Goal: Task Accomplishment & Management: Manage account settings

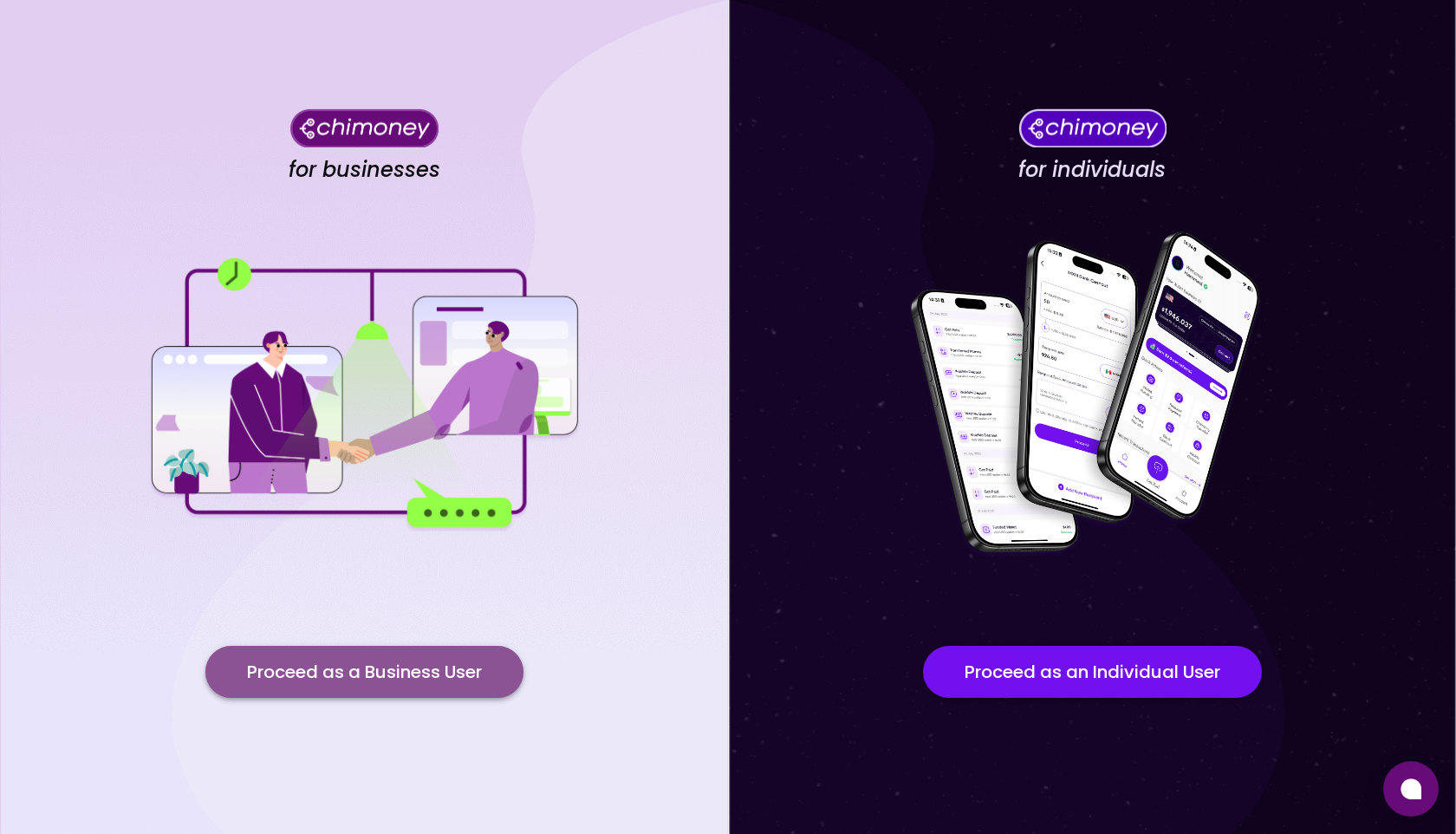
click at [389, 672] on button "Proceed as a Business User" at bounding box center [364, 671] width 318 height 52
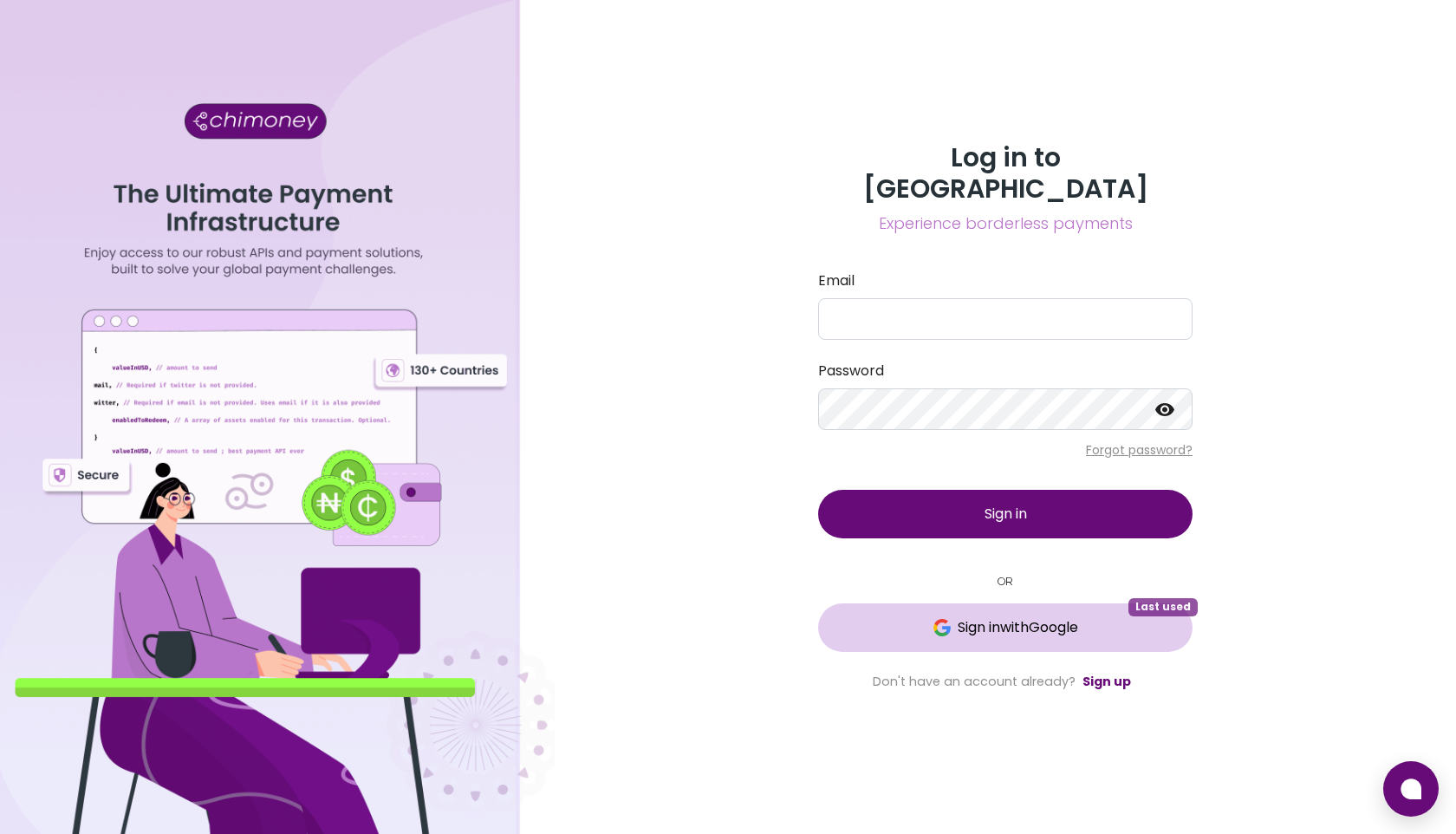
click at [901, 621] on span "Sign in with Google" at bounding box center [1005, 627] width 305 height 21
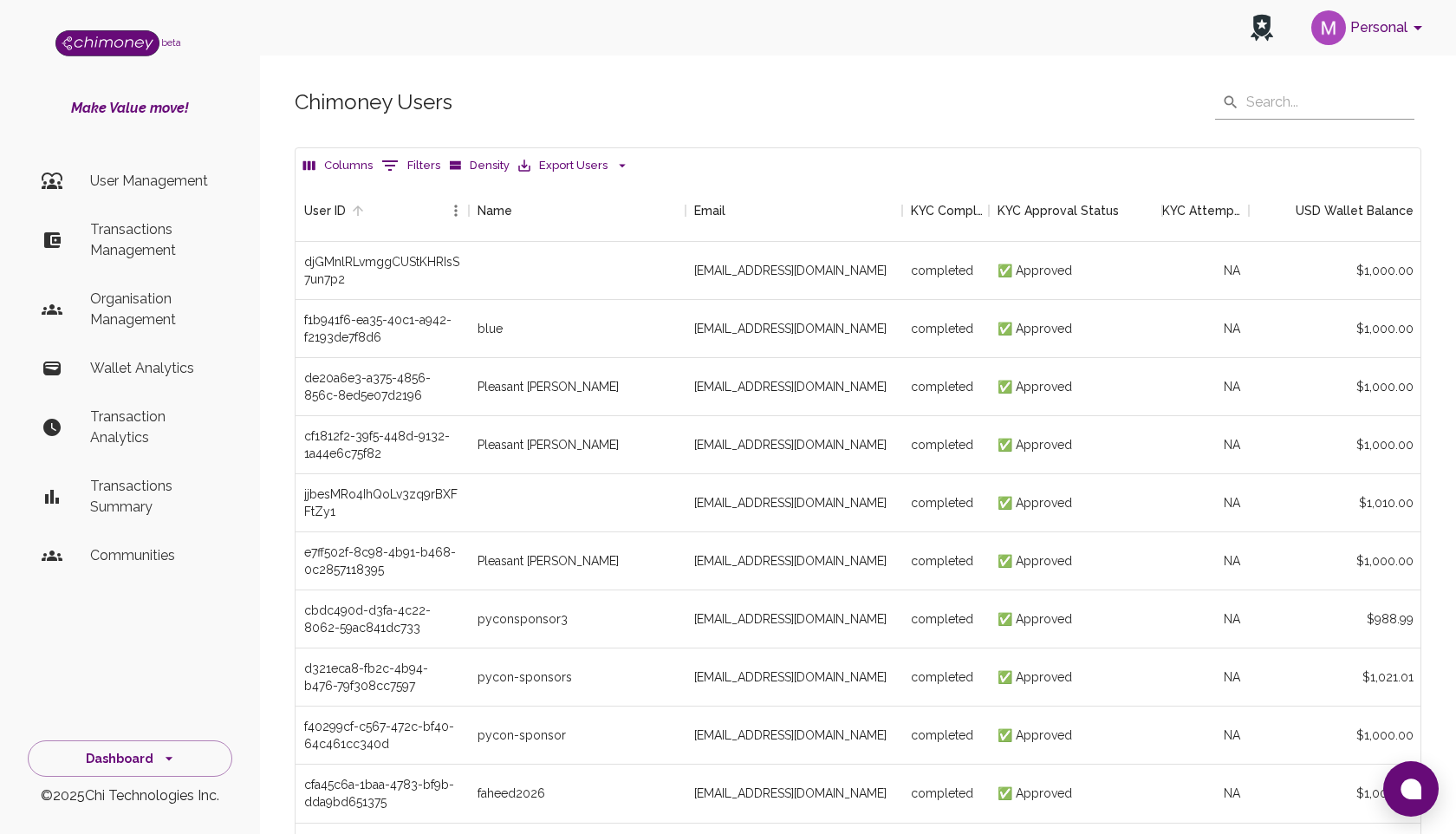
scroll to position [644, 1125]
click at [405, 167] on button "0 Filters" at bounding box center [410, 166] width 68 height 27
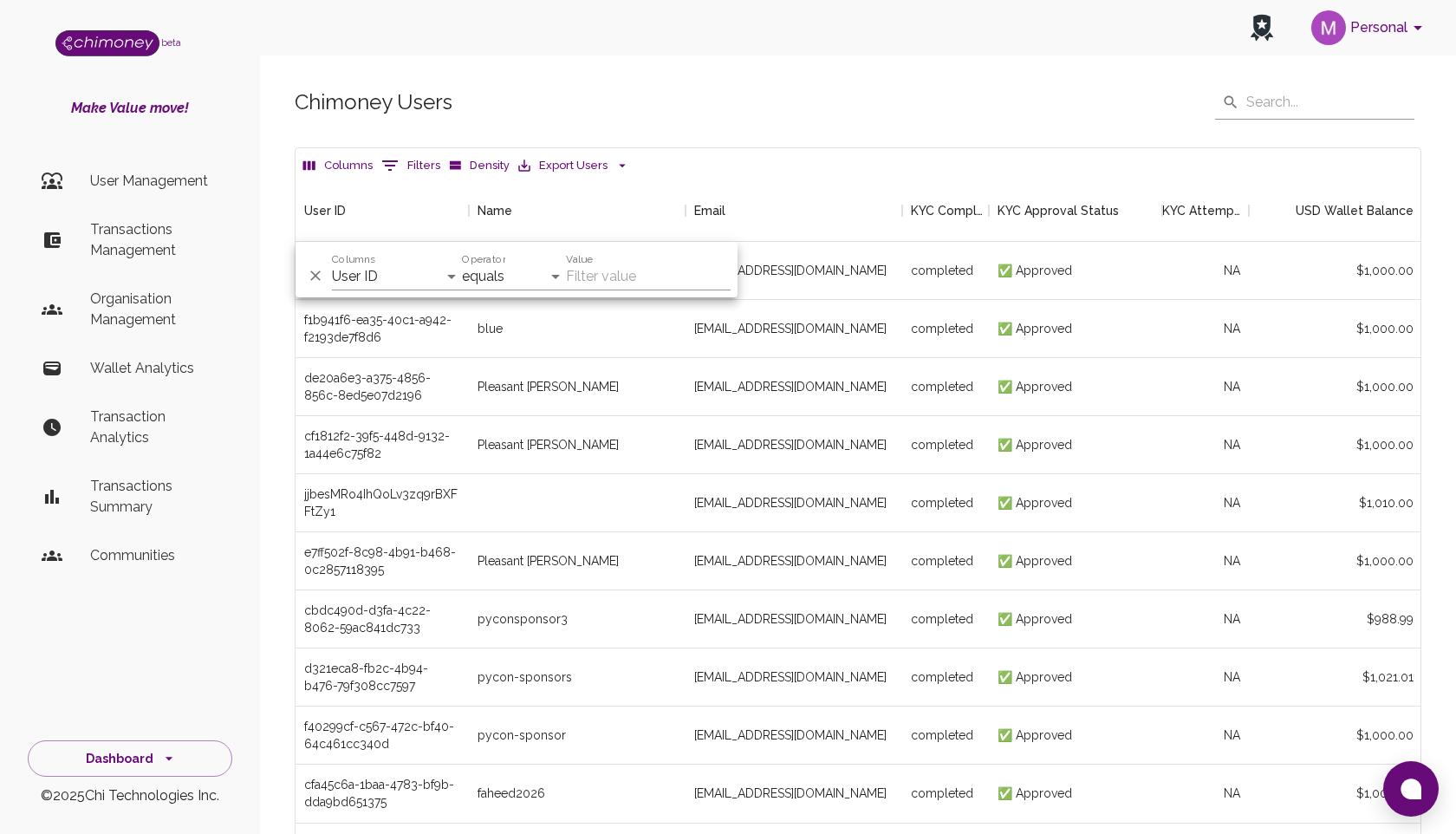
click at [390, 290] on div "And Or Columns User ID Name Email KYC Completed KYC Approval Status KYC Attempt…" at bounding box center [516, 269] width 442 height 56
click at [389, 281] on select "User ID Name Email KYC Completed KYC Approval Status KYC Attempts Join date Upd…" at bounding box center [396, 277] width 130 height 27
select select "name"
click at [332, 263] on select "User ID Name Email KYC Completed KYC Approval Status KYC Attempts Join date Upd…" at bounding box center [396, 277] width 130 height 27
click at [493, 255] on label "Operator" at bounding box center [484, 259] width 43 height 15
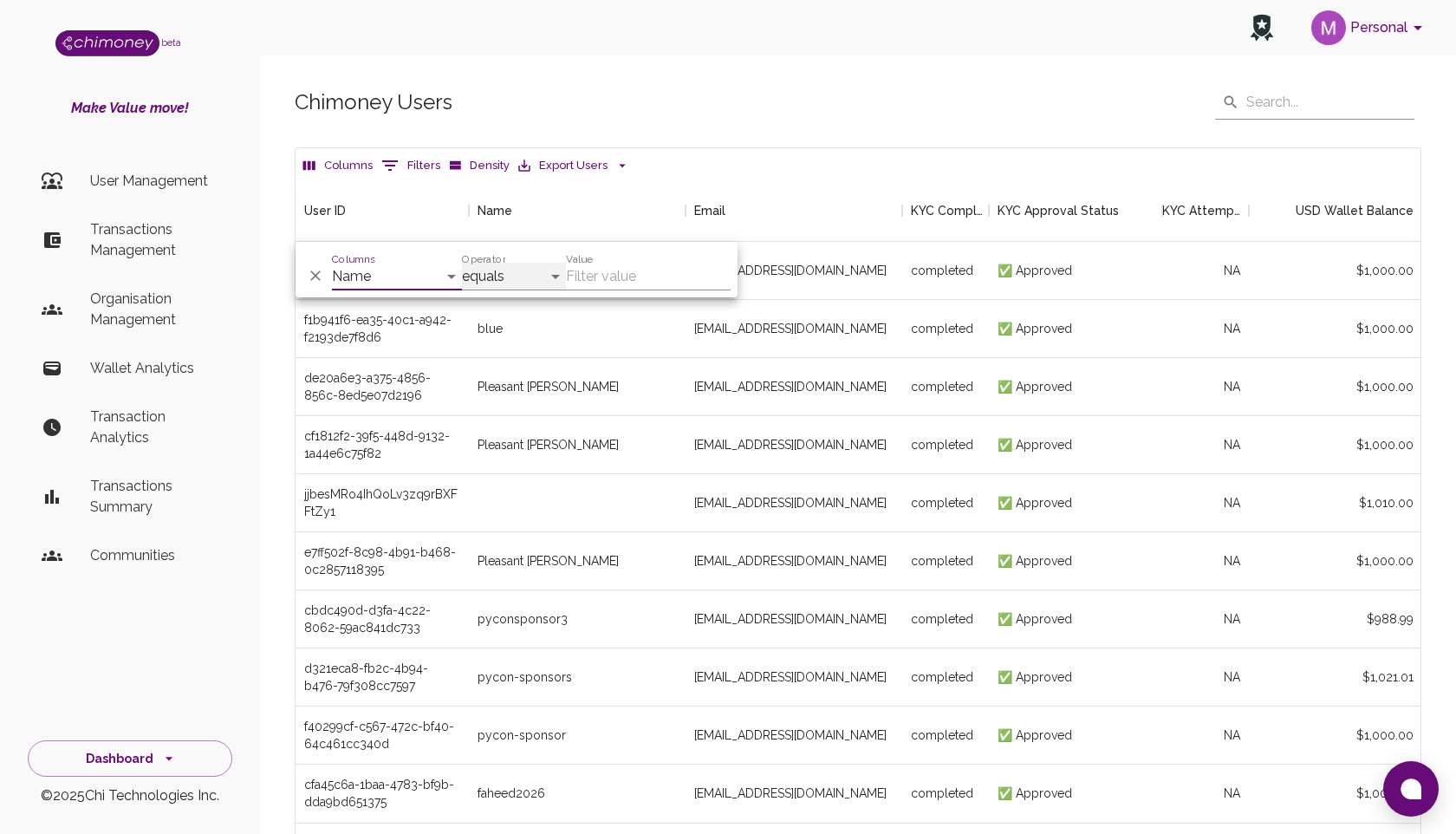
click at [493, 263] on select "contains equals starts with is any of" at bounding box center [514, 277] width 104 height 27
click at [494, 275] on select "contains equals starts with is any of" at bounding box center [514, 277] width 104 height 27
select select "contains"
click at [462, 263] on select "contains equals starts with is any of" at bounding box center [514, 277] width 104 height 27
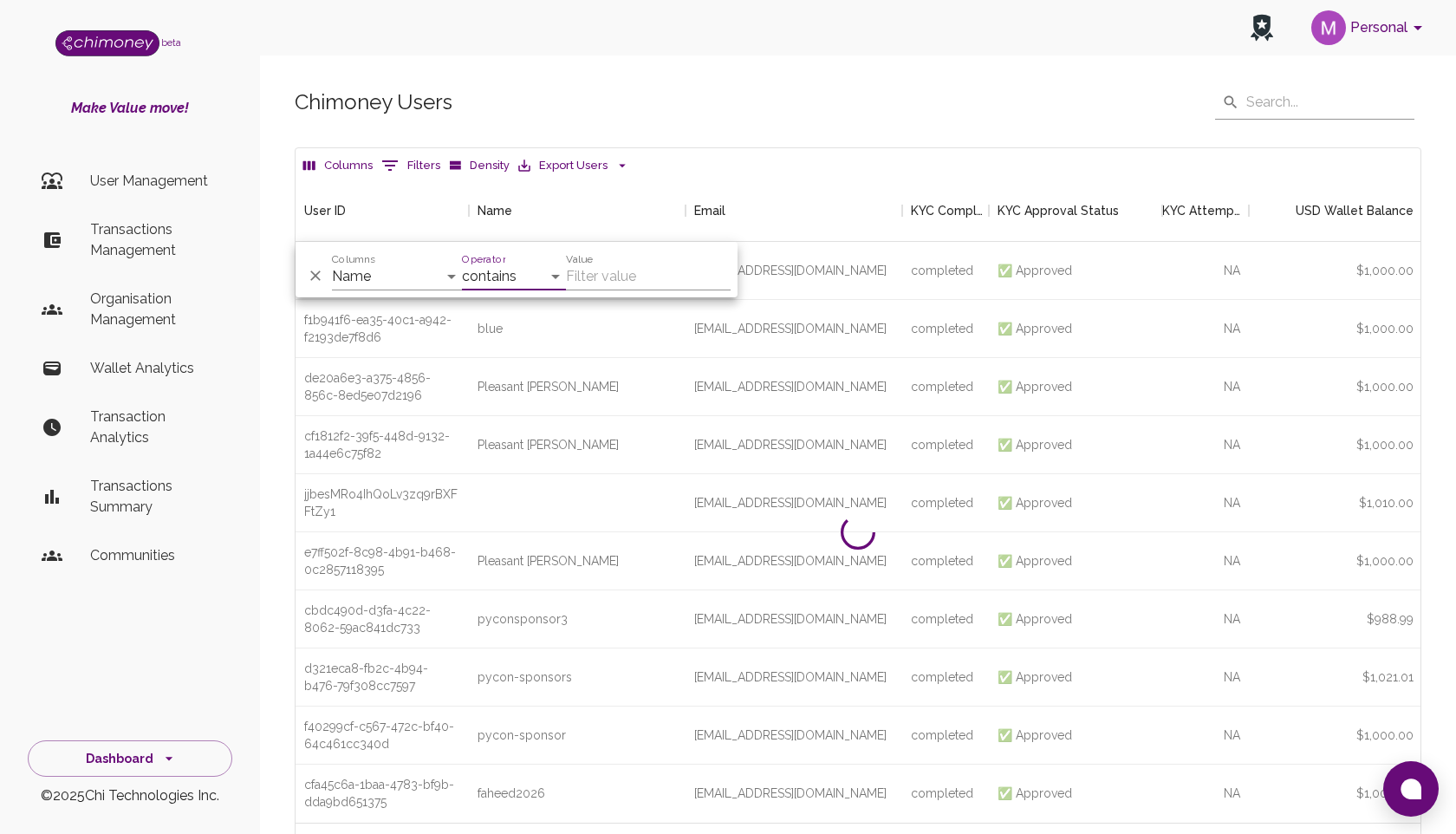
click at [636, 283] on input "Value" at bounding box center [649, 277] width 165 height 27
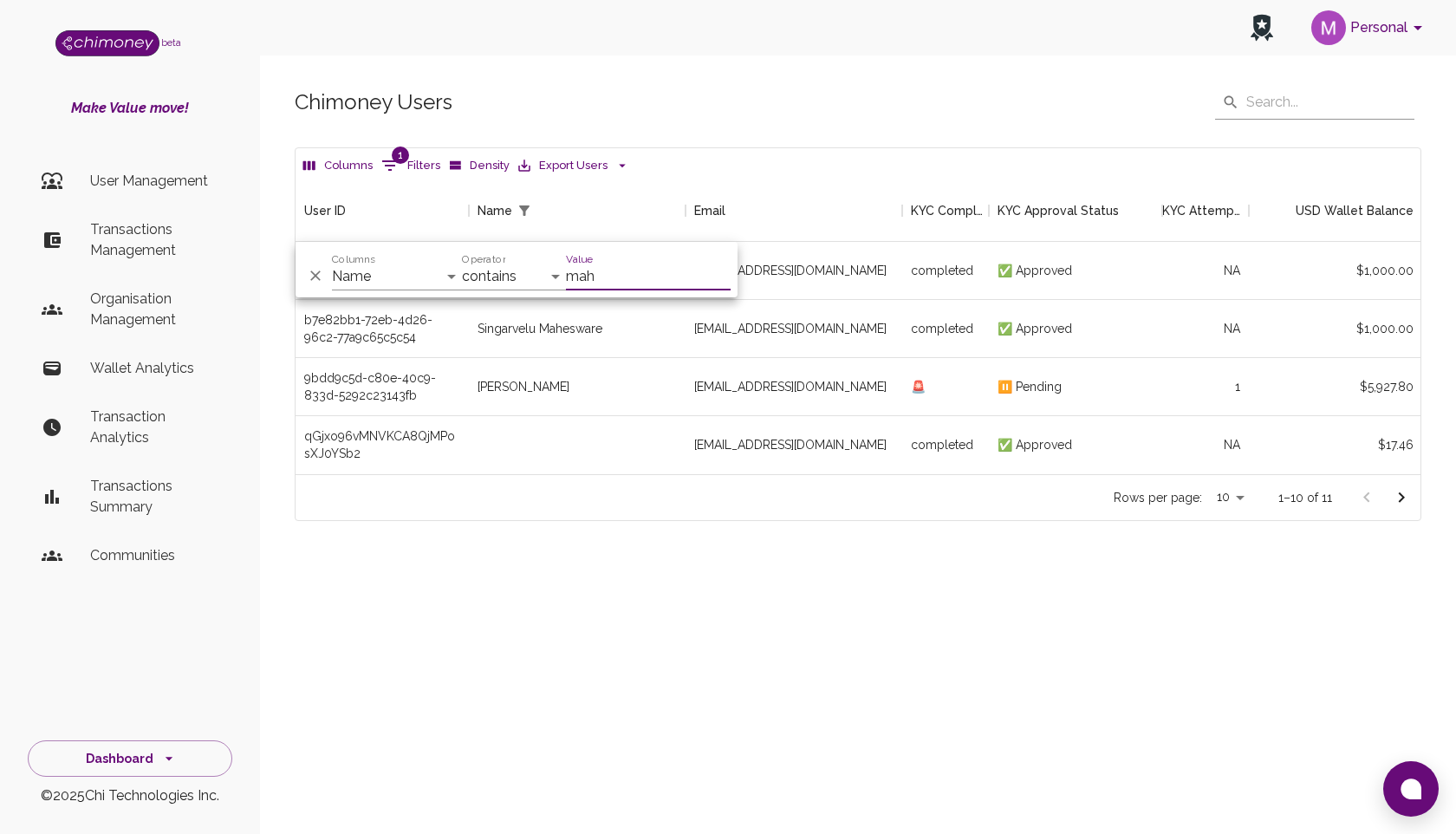
scroll to position [294, 1125]
type input "mah"
click at [427, 272] on select "User ID Name Email KYC Completed KYC Approval Status KYC Attempts Join date Upd…" at bounding box center [396, 277] width 130 height 27
select select "email"
click at [332, 263] on select "User ID Name Email KYC Completed KYC Approval Status KYC Attempts Join date Upd…" at bounding box center [396, 277] width 130 height 27
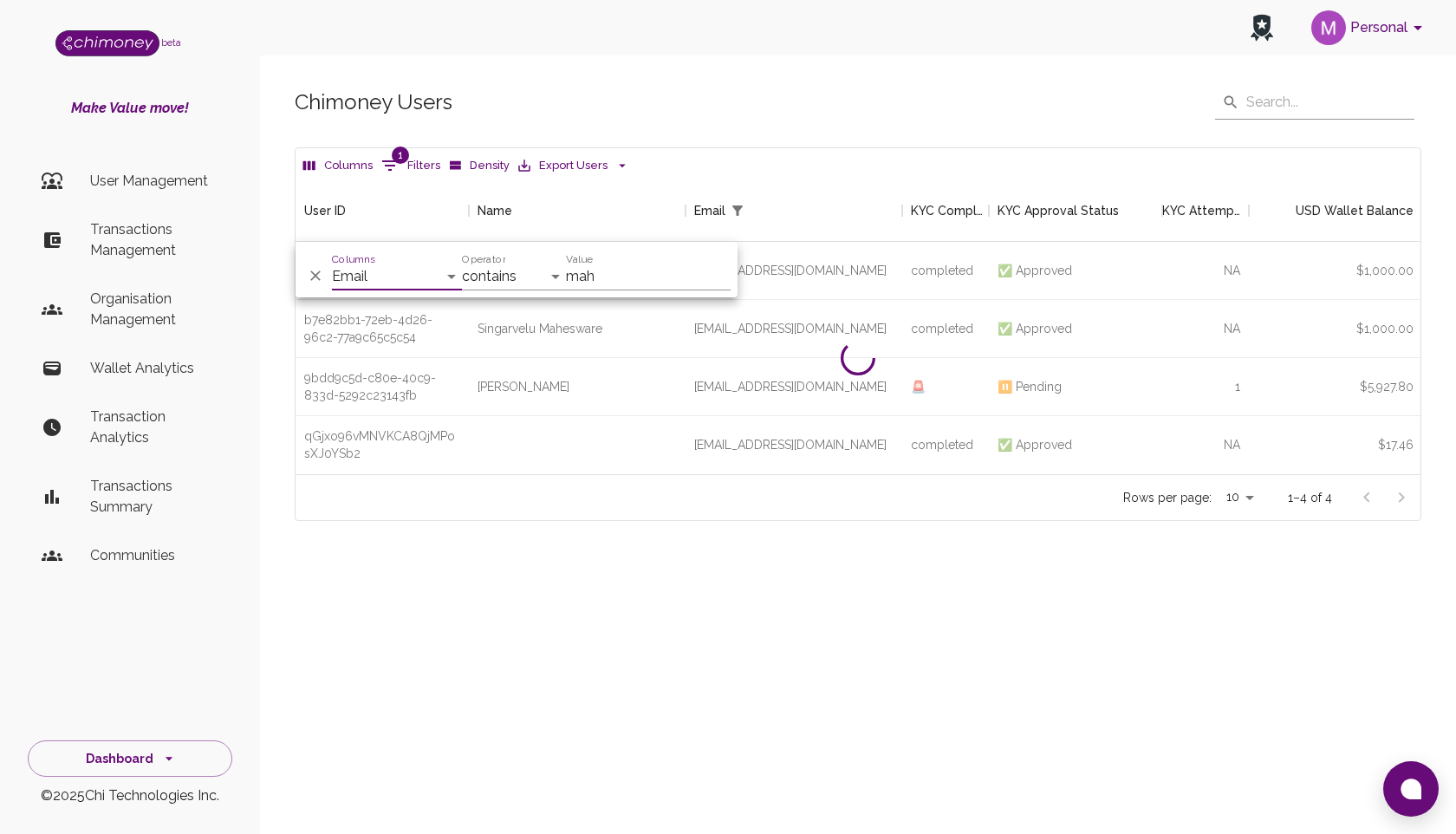
click at [610, 282] on input "mah" at bounding box center [649, 277] width 165 height 27
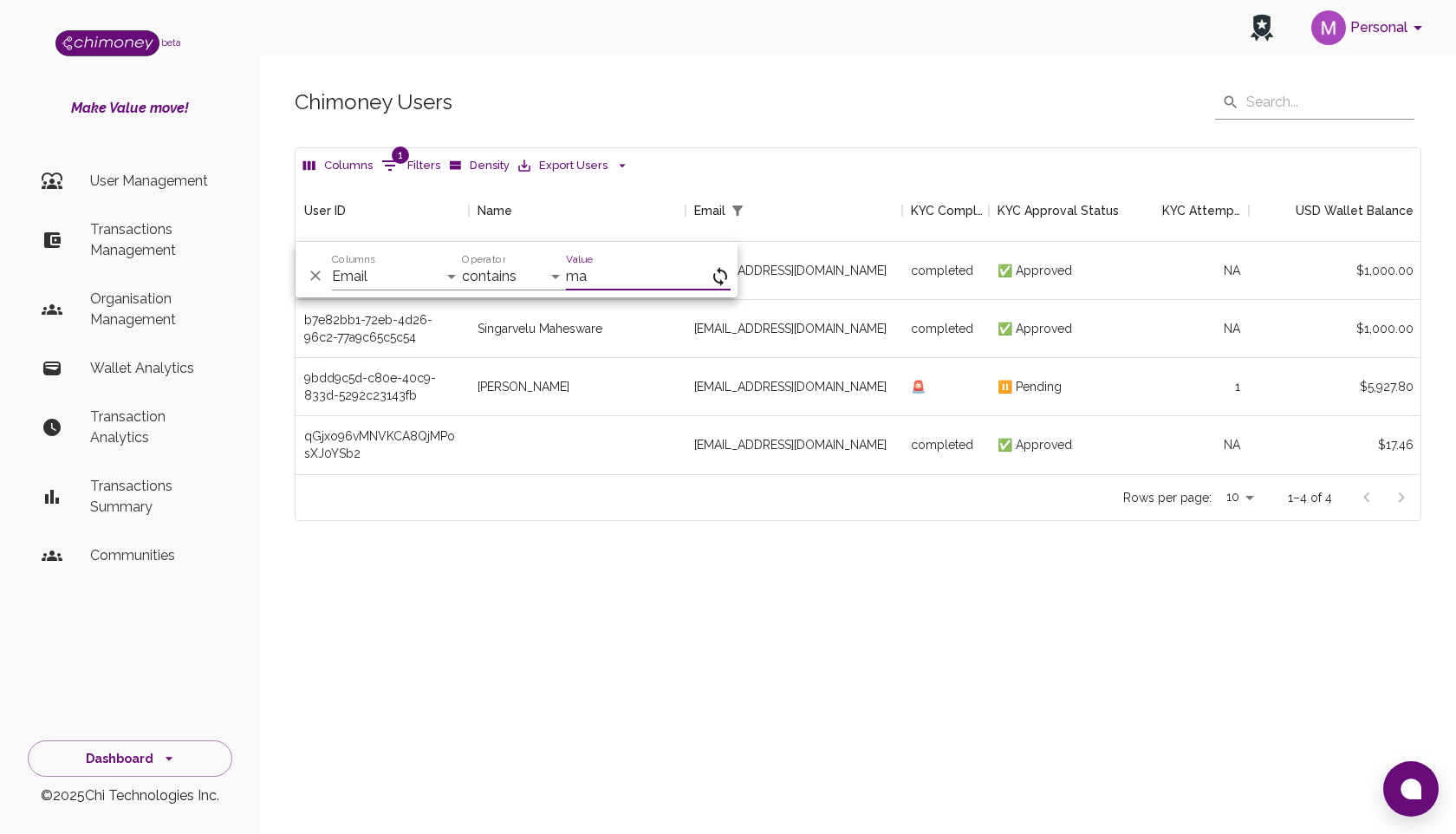
type input "m"
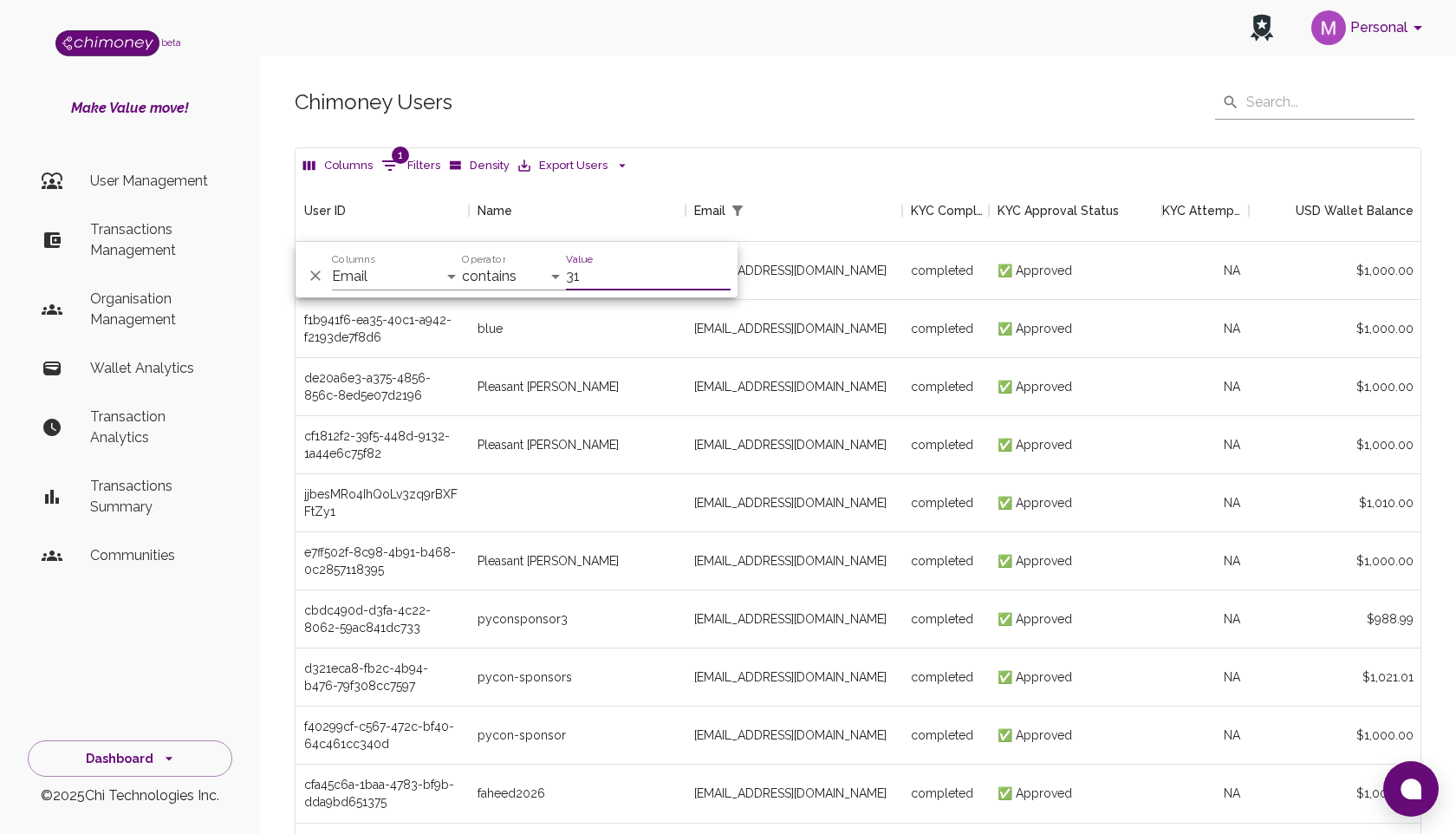
scroll to position [644, 1125]
click at [569, 278] on input "31" at bounding box center [649, 277] width 165 height 27
type input "+31"
drag, startPoint x: 598, startPoint y: 278, endPoint x: 520, endPoint y: 274, distance: 78.1
click at [520, 274] on div "And Or Columns User ID Name Email KYC Completed KYC Approval Status KYC Attempt…" at bounding box center [516, 269] width 442 height 56
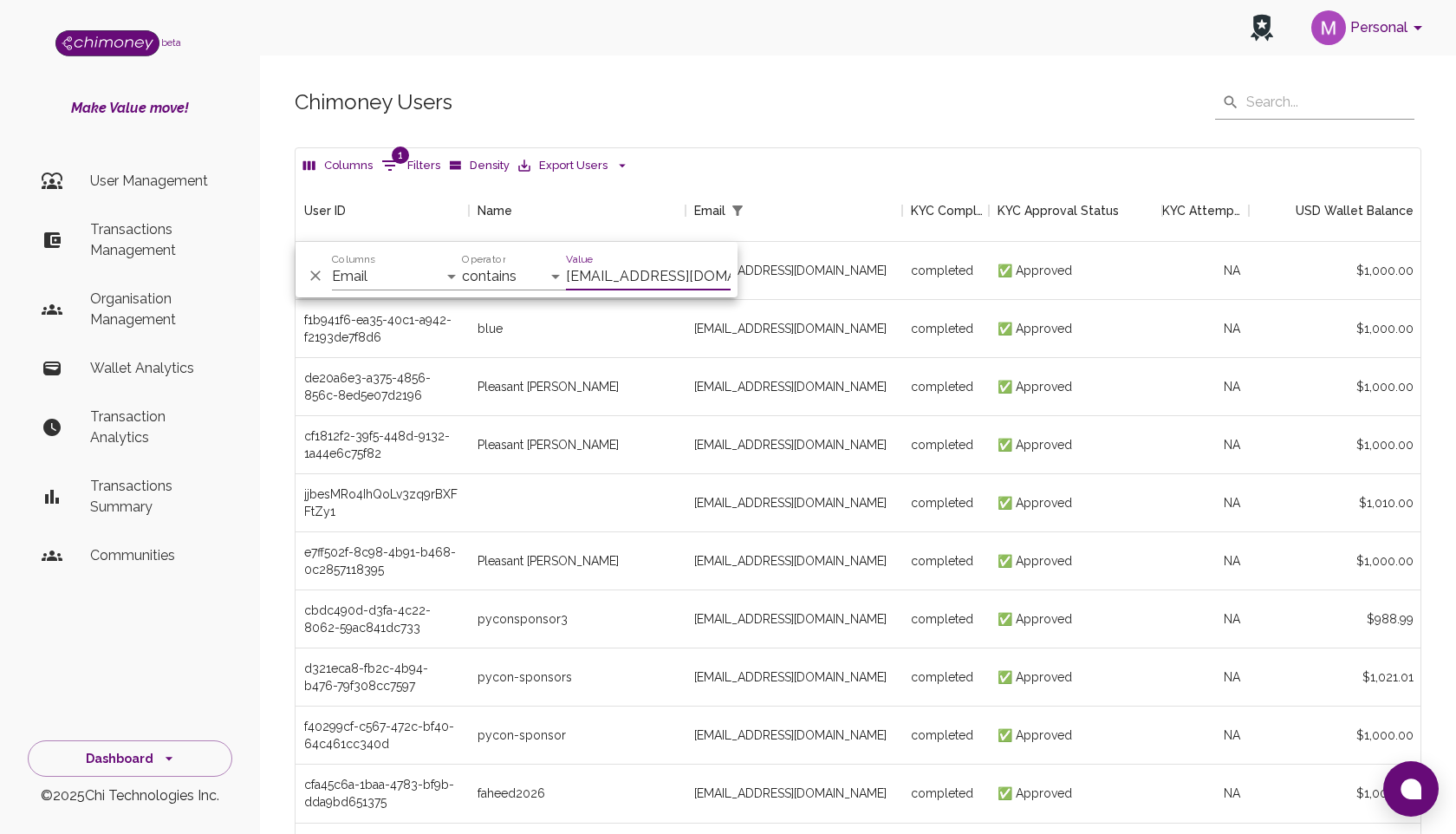
type input "mafuz+31@gmail.com"
click at [511, 275] on select "contains equals starts with is any of" at bounding box center [514, 277] width 104 height 27
select select "equals"
click at [462, 263] on select "contains equals starts with is any of" at bounding box center [514, 277] width 104 height 27
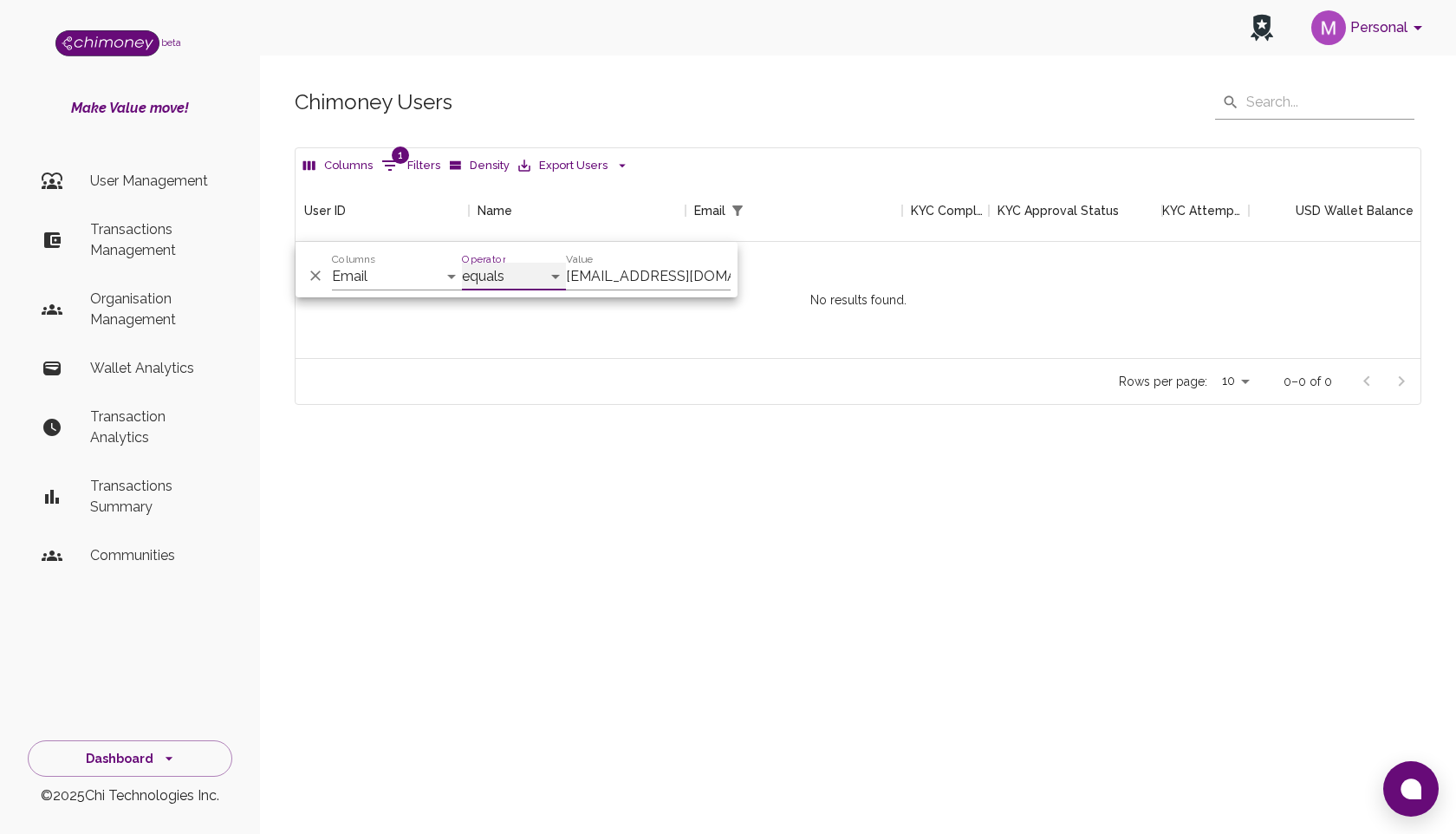
scroll to position [179, 1125]
click at [619, 272] on input "mafuz+31@gmail.com" at bounding box center [649, 277] width 165 height 27
drag, startPoint x: 708, startPoint y: 278, endPoint x: 581, endPoint y: 277, distance: 127.0
click at [581, 277] on input "mafuz+31@gmail.com" at bounding box center [649, 277] width 165 height 27
click at [592, 278] on input "mafuz+31@gmail.com" at bounding box center [649, 277] width 165 height 27
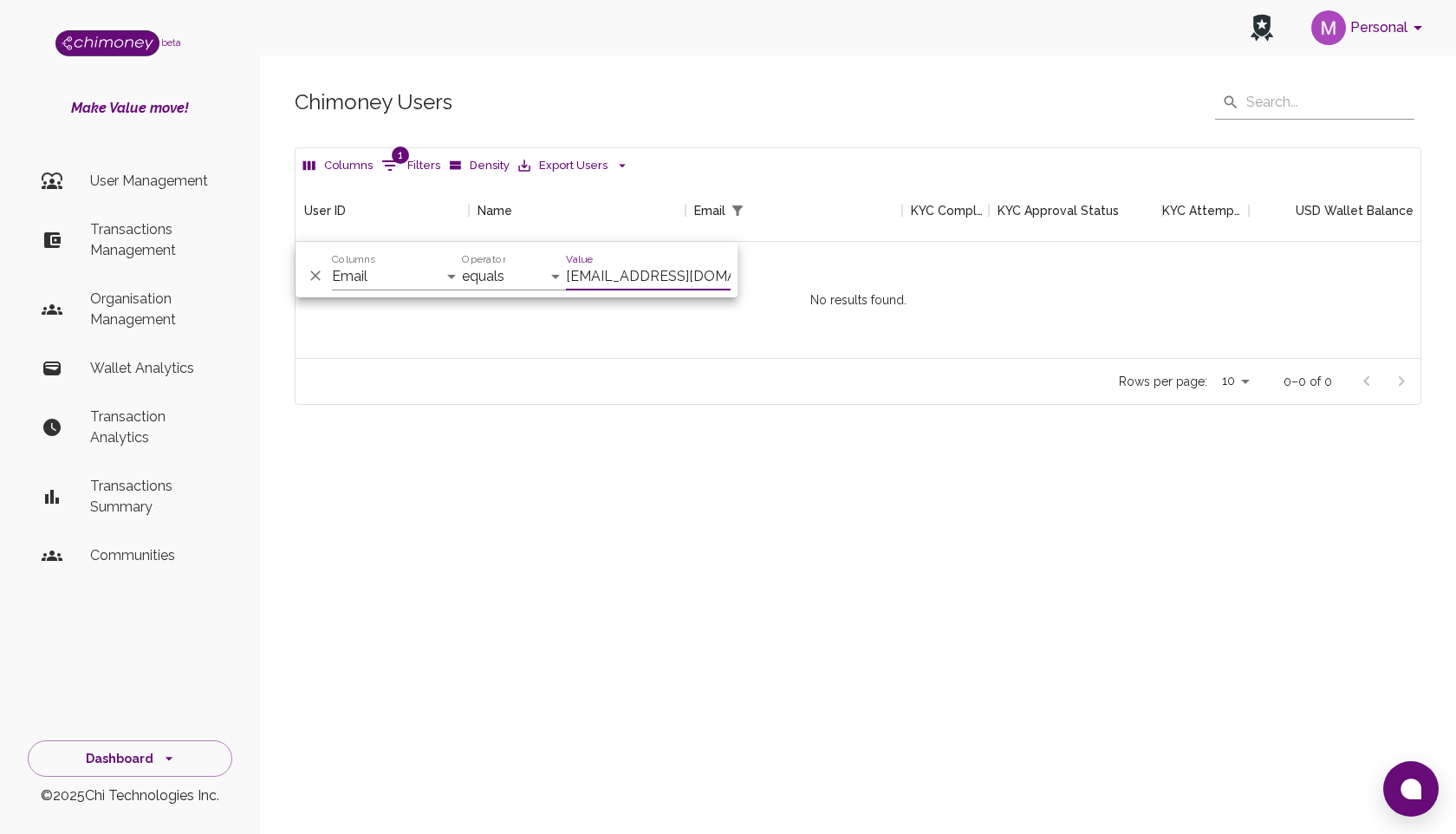
drag, startPoint x: 586, startPoint y: 279, endPoint x: 876, endPoint y: 274, distance: 290.0
click at [876, 276] on body "Personal beta Make Value move! User Management Transactions Management Organisa…" at bounding box center [728, 417] width 1456 height 834
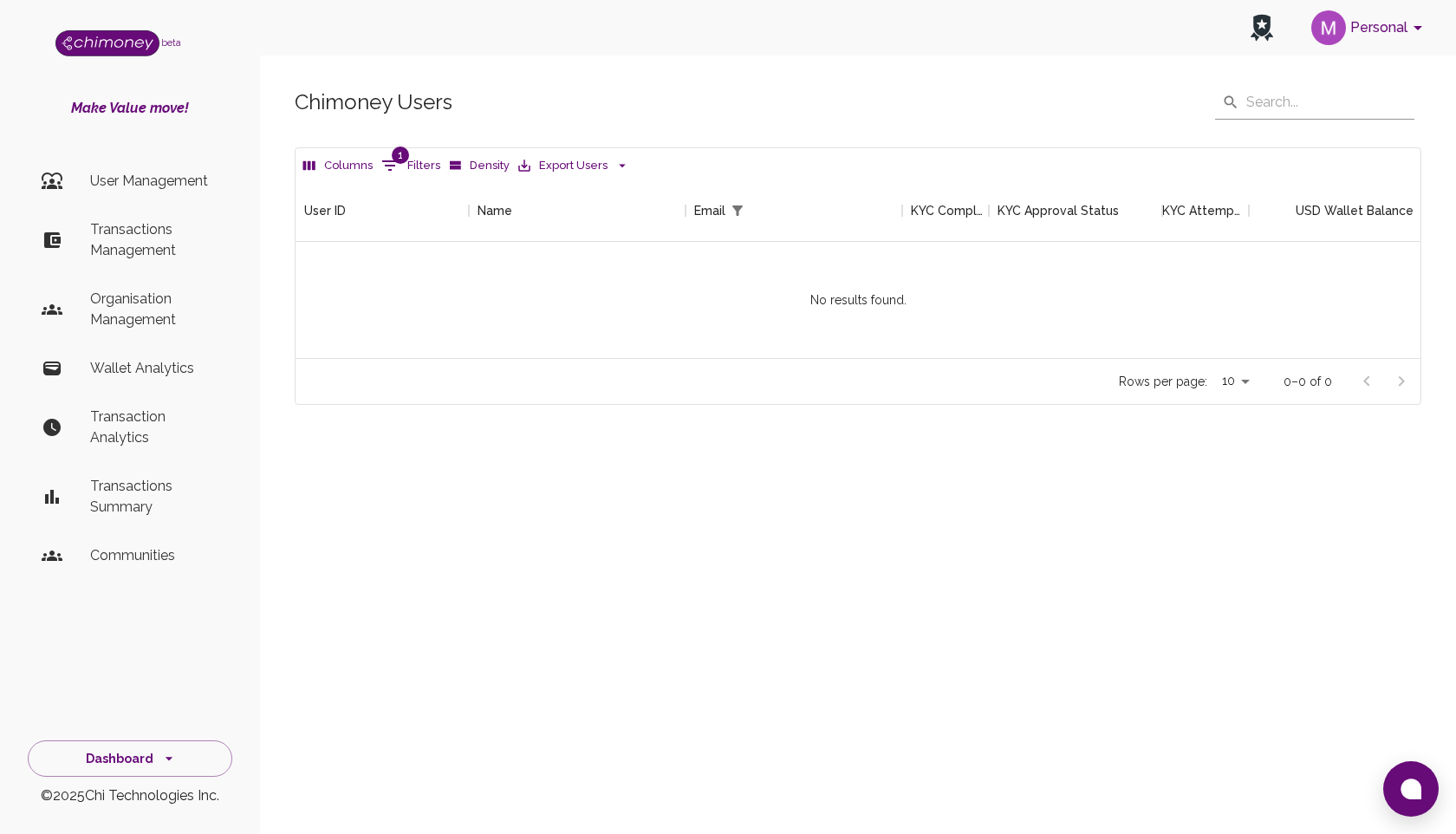
click at [392, 158] on span "1" at bounding box center [400, 155] width 18 height 18
click at [408, 166] on button "1 Filters" at bounding box center [410, 166] width 68 height 27
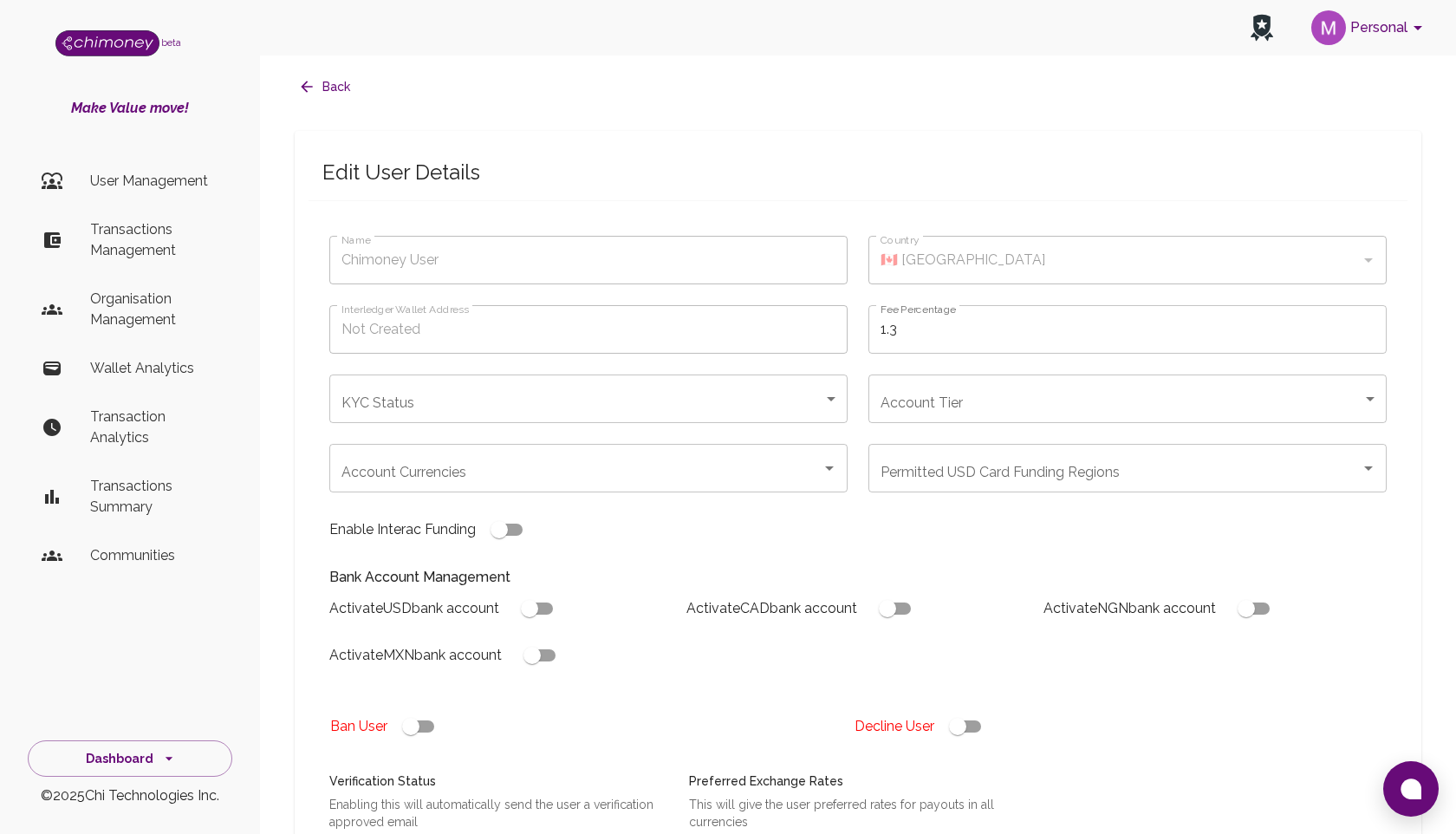
type input "[PERSON_NAME]"
type input "🇳🇬 [GEOGRAPHIC_DATA]"
type input "declined"
checkbox input "true"
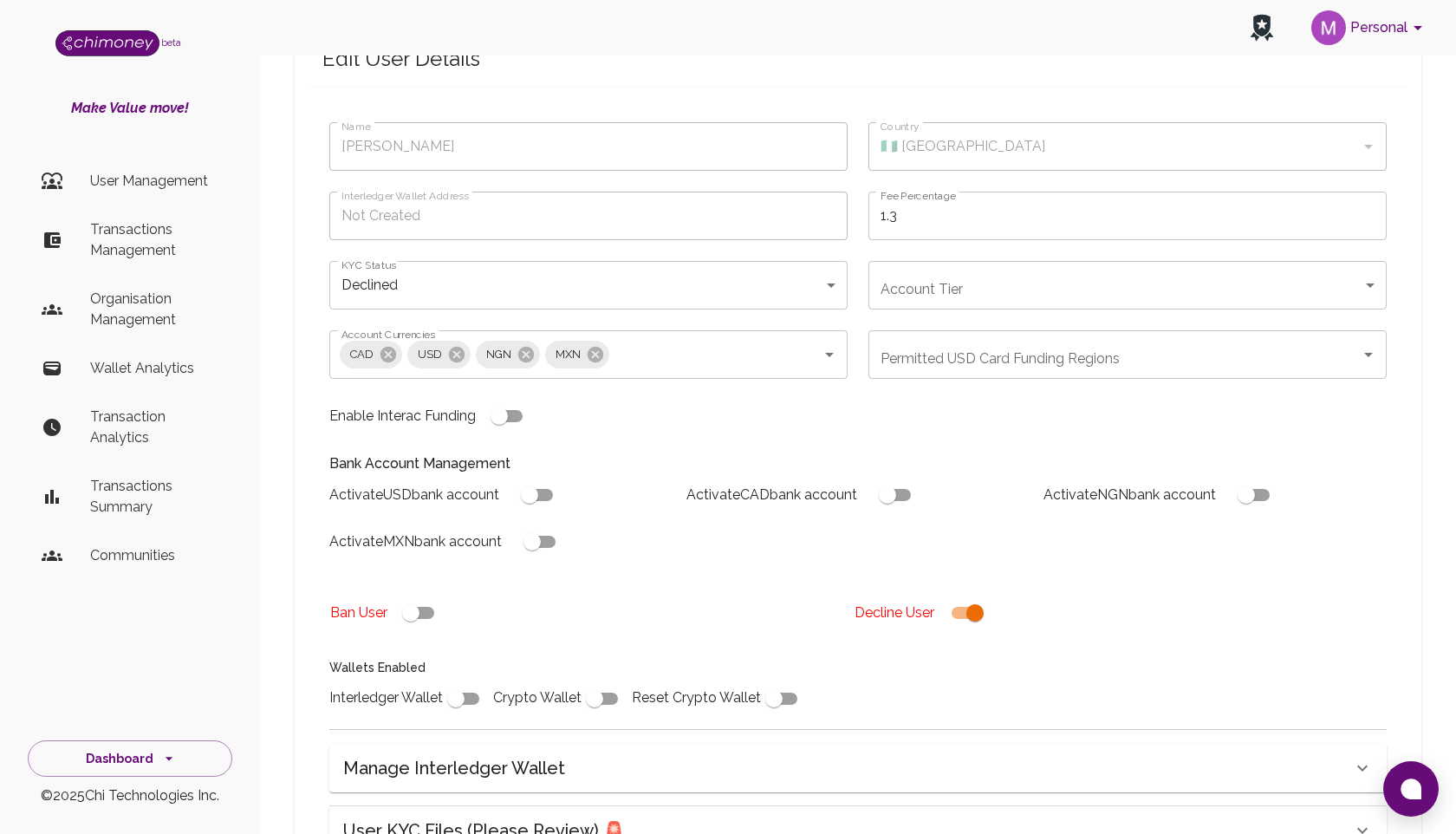
scroll to position [111, 0]
click at [912, 308] on body "Personal beta Make Value move! User Management Transactions Management Organisa…" at bounding box center [728, 501] width 1456 height 1225
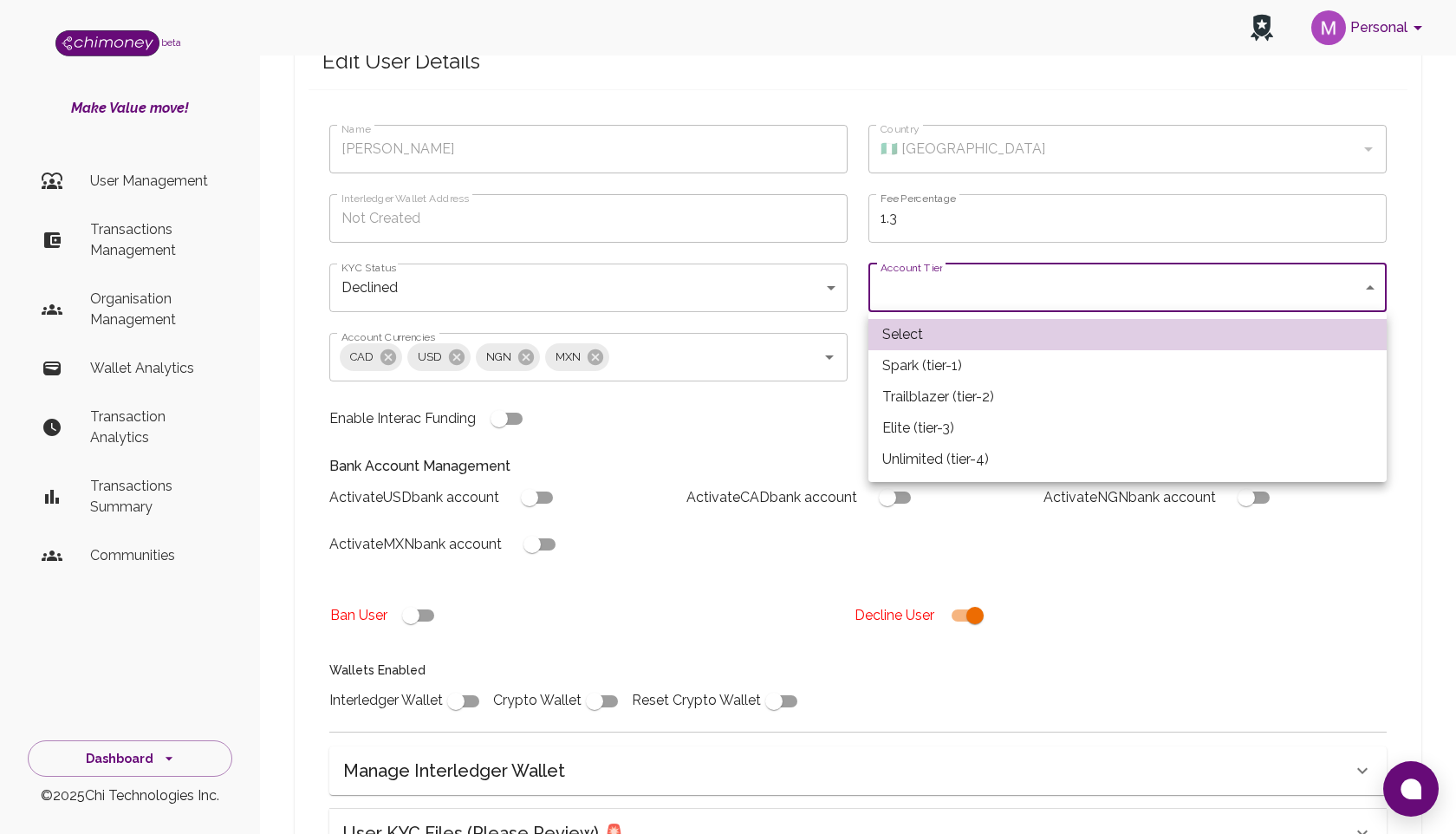
click at [914, 360] on li "Spark (tier-1)" at bounding box center [1127, 366] width 518 height 31
type input "tier-1"
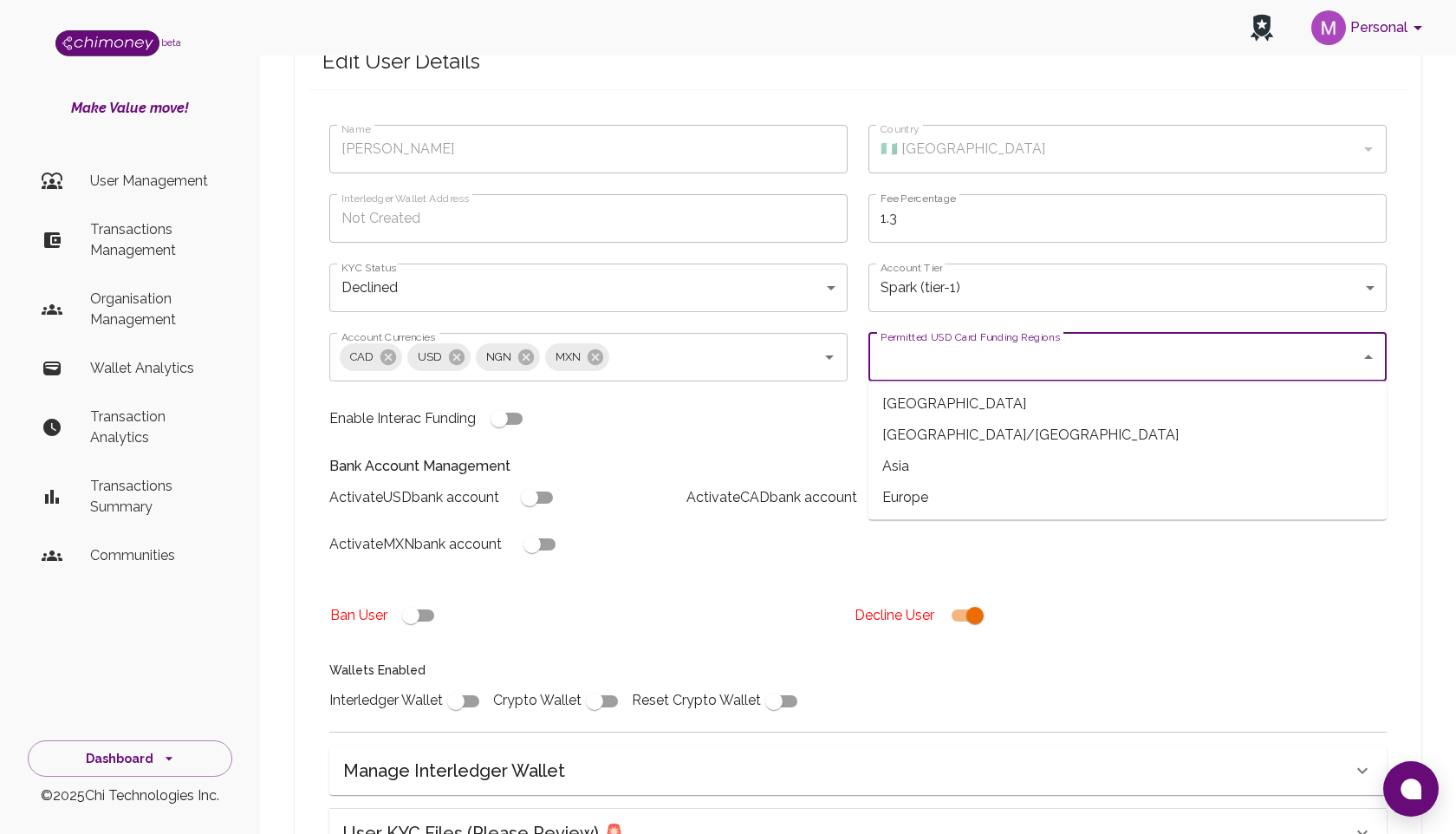
click at [952, 360] on input "Permitted USD Card Funding Regions" at bounding box center [1115, 357] width 477 height 33
click at [941, 398] on span "[GEOGRAPHIC_DATA]" at bounding box center [1127, 404] width 518 height 31
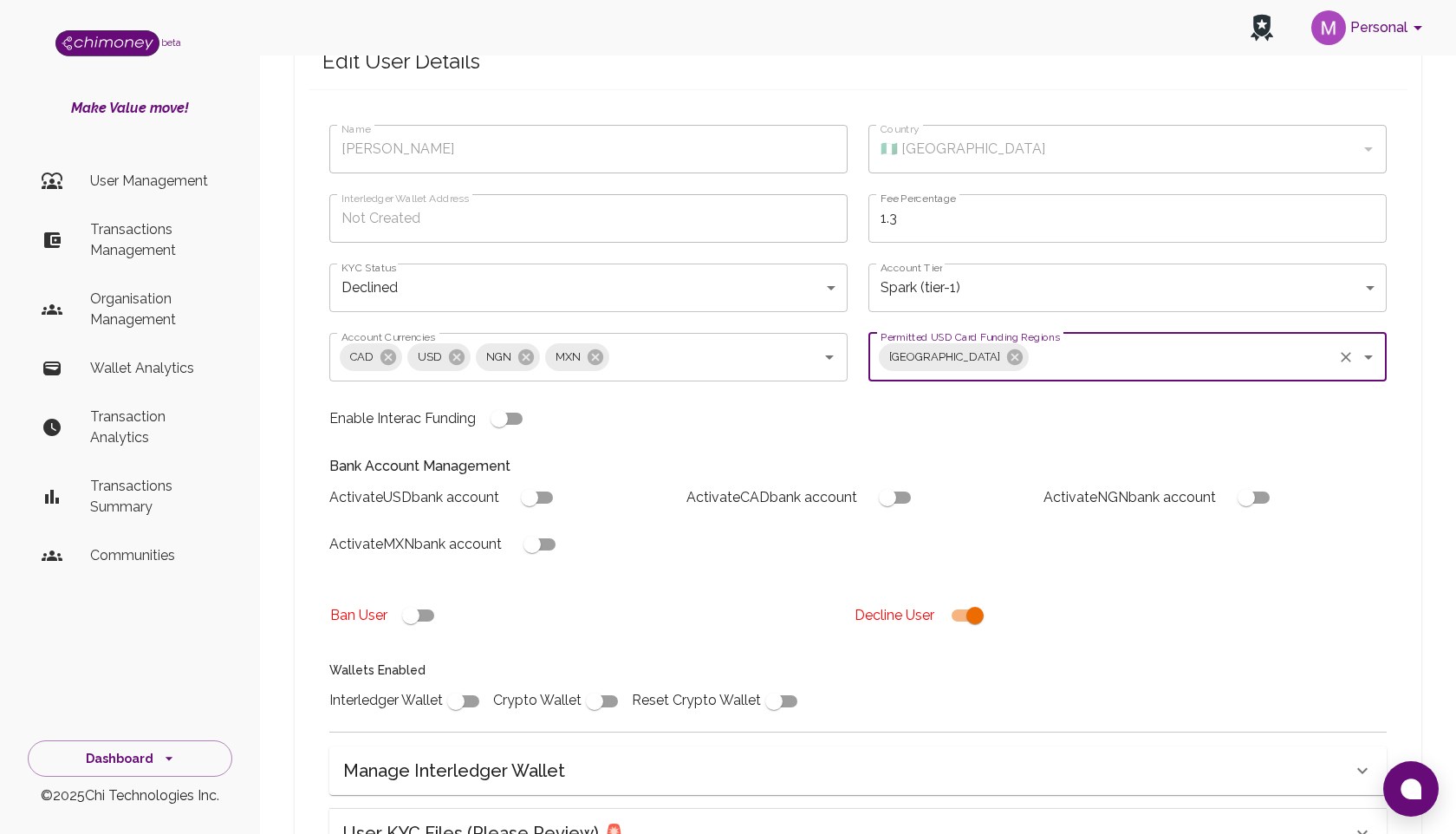
click at [554, 542] on input "checkbox" at bounding box center [532, 545] width 99 height 33
checkbox input "true"
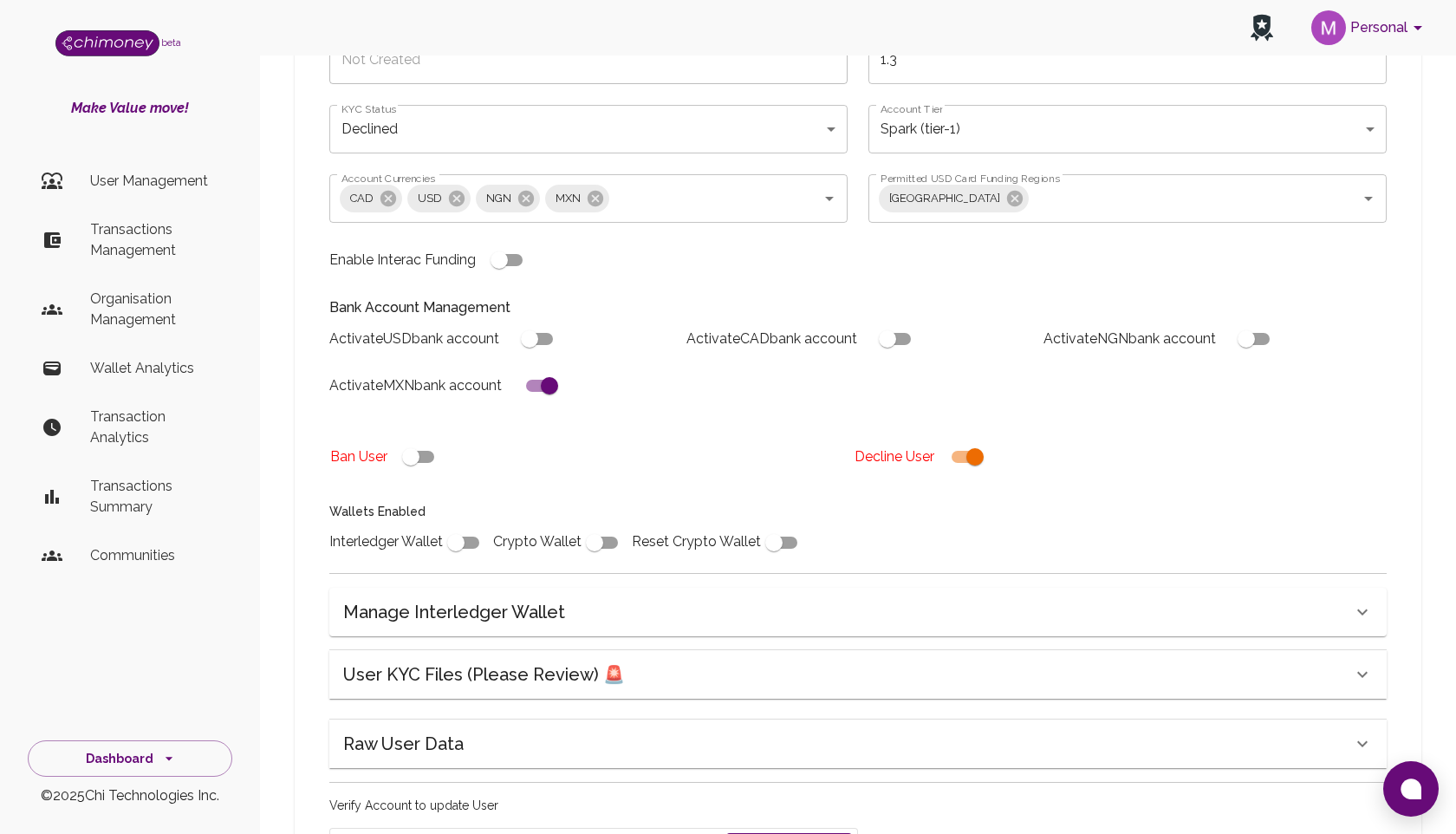
scroll to position [284, 0]
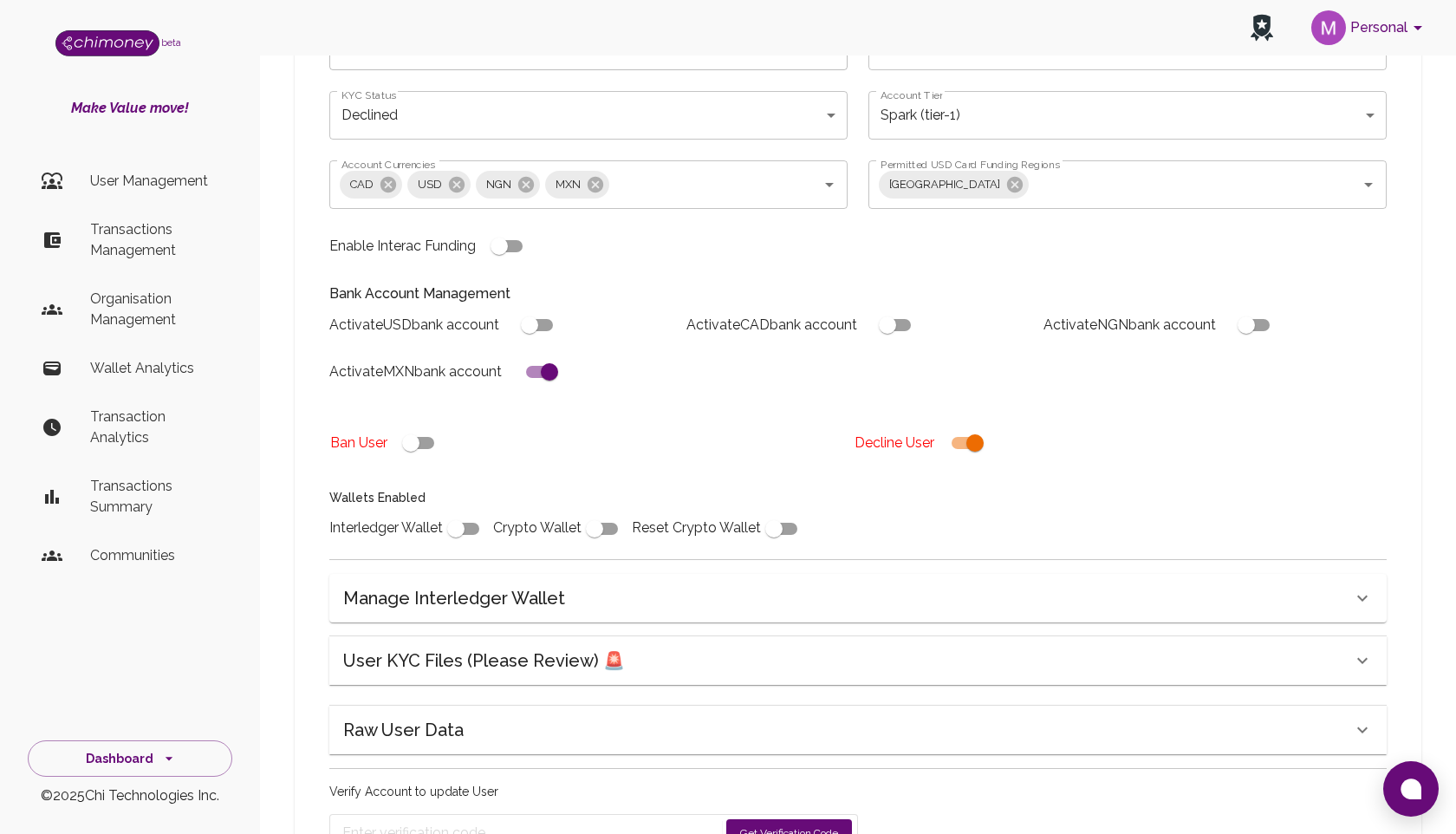
click at [470, 527] on input "checkbox" at bounding box center [455, 529] width 99 height 33
checkbox input "true"
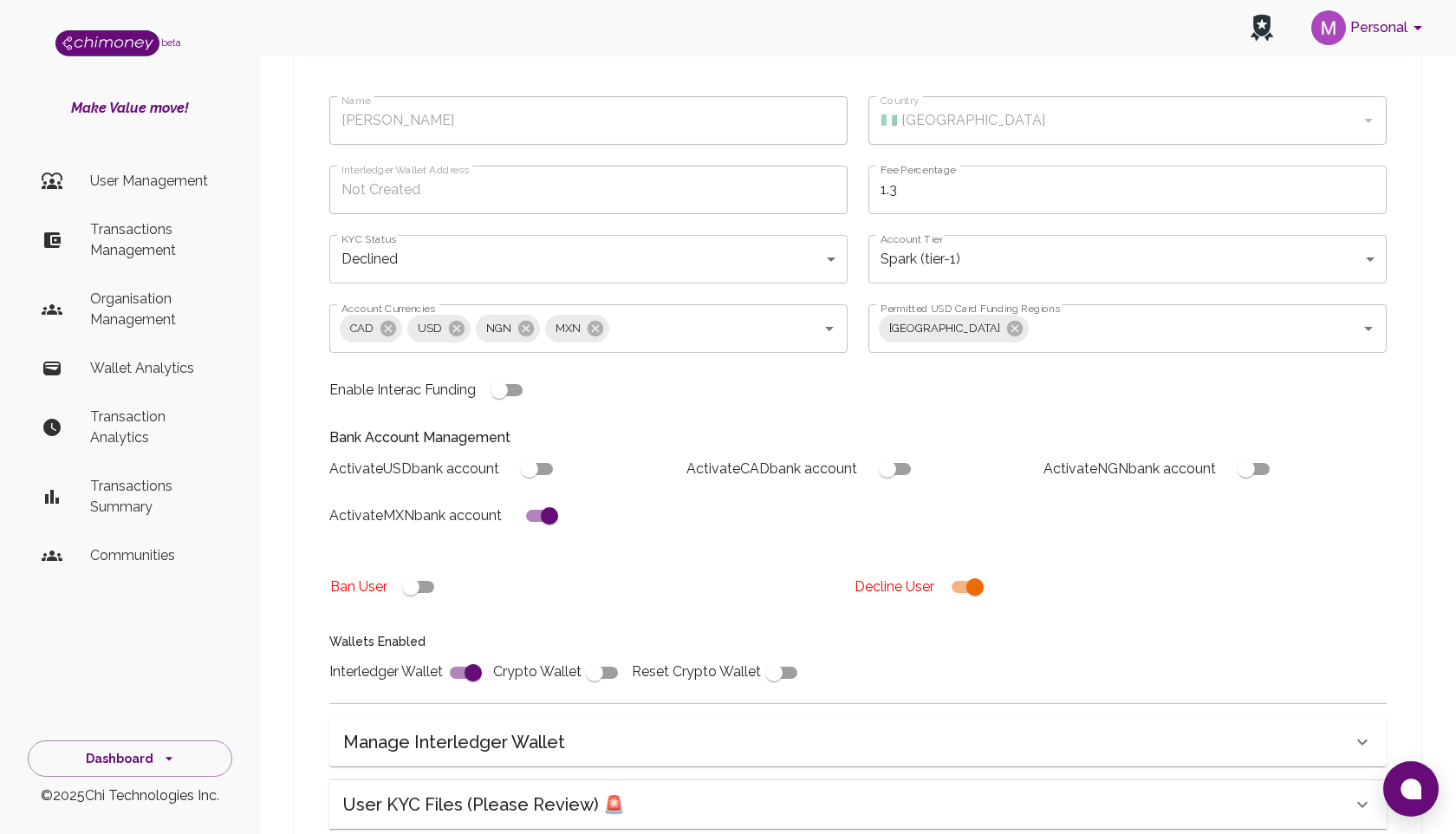
scroll to position [128, 0]
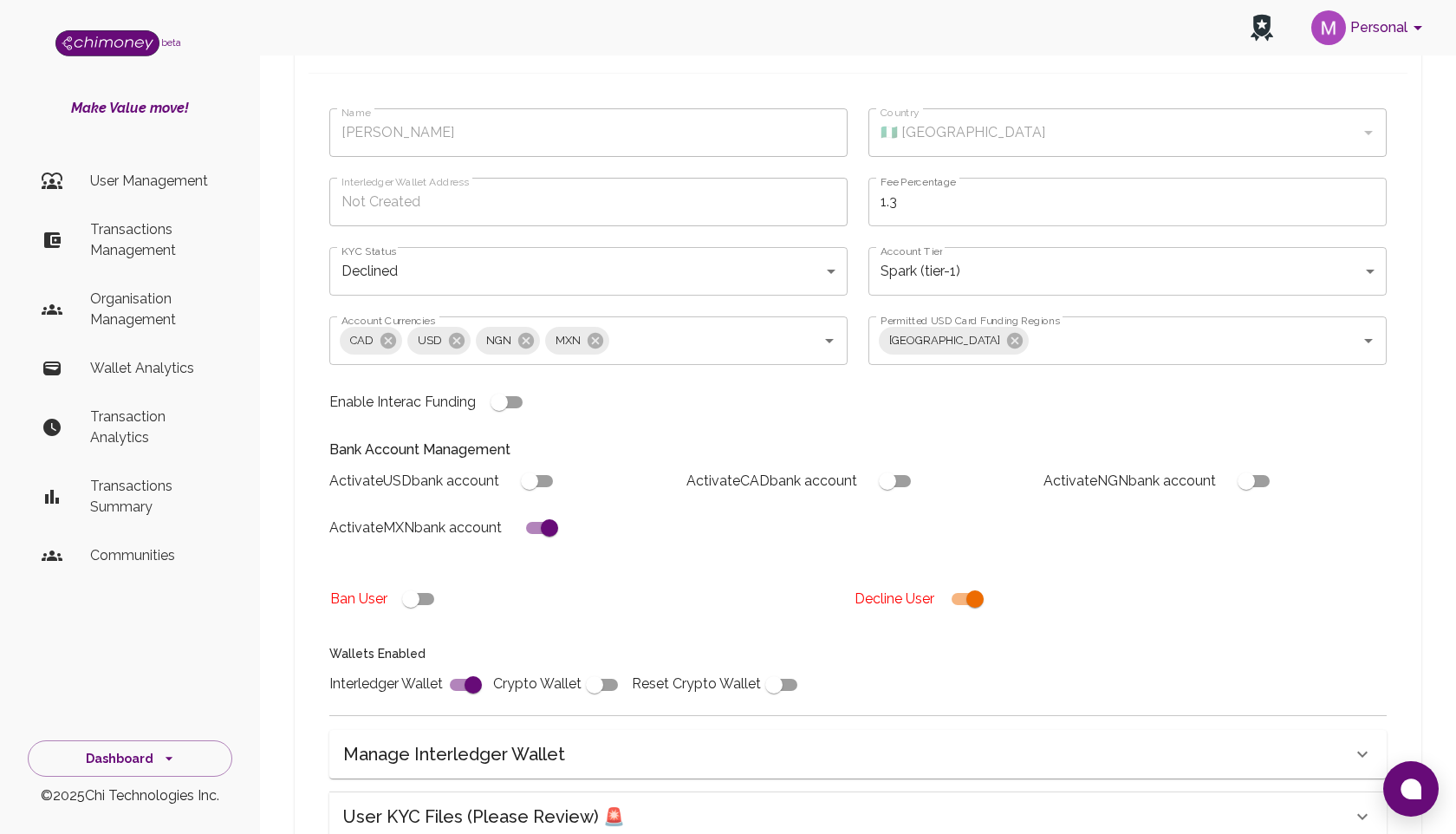
click at [498, 277] on body "Personal beta Make Value move! User Management Transactions Management Organisa…" at bounding box center [728, 485] width 1456 height 1225
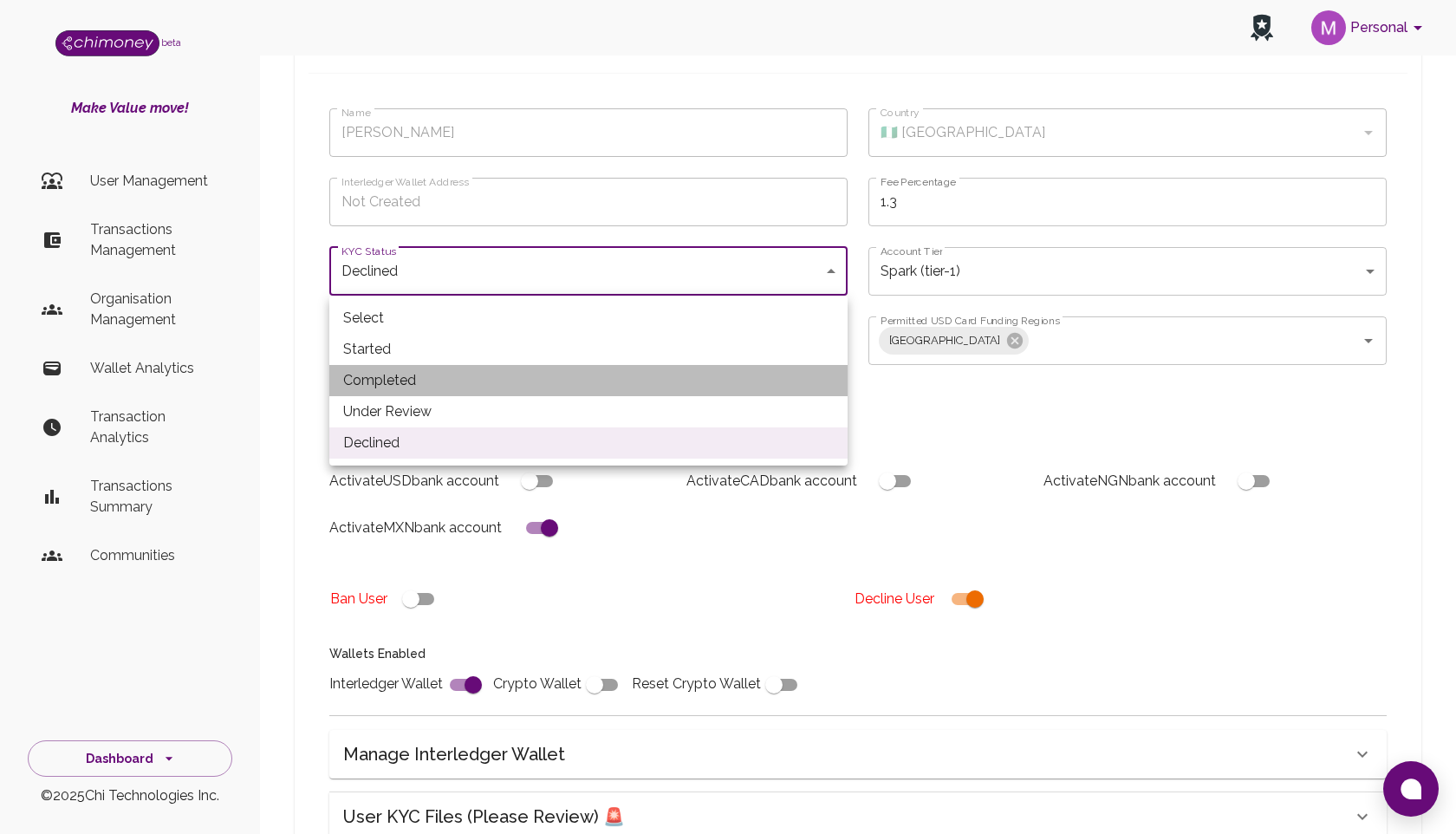
click at [445, 388] on li "Completed" at bounding box center [589, 381] width 518 height 31
type input "completed"
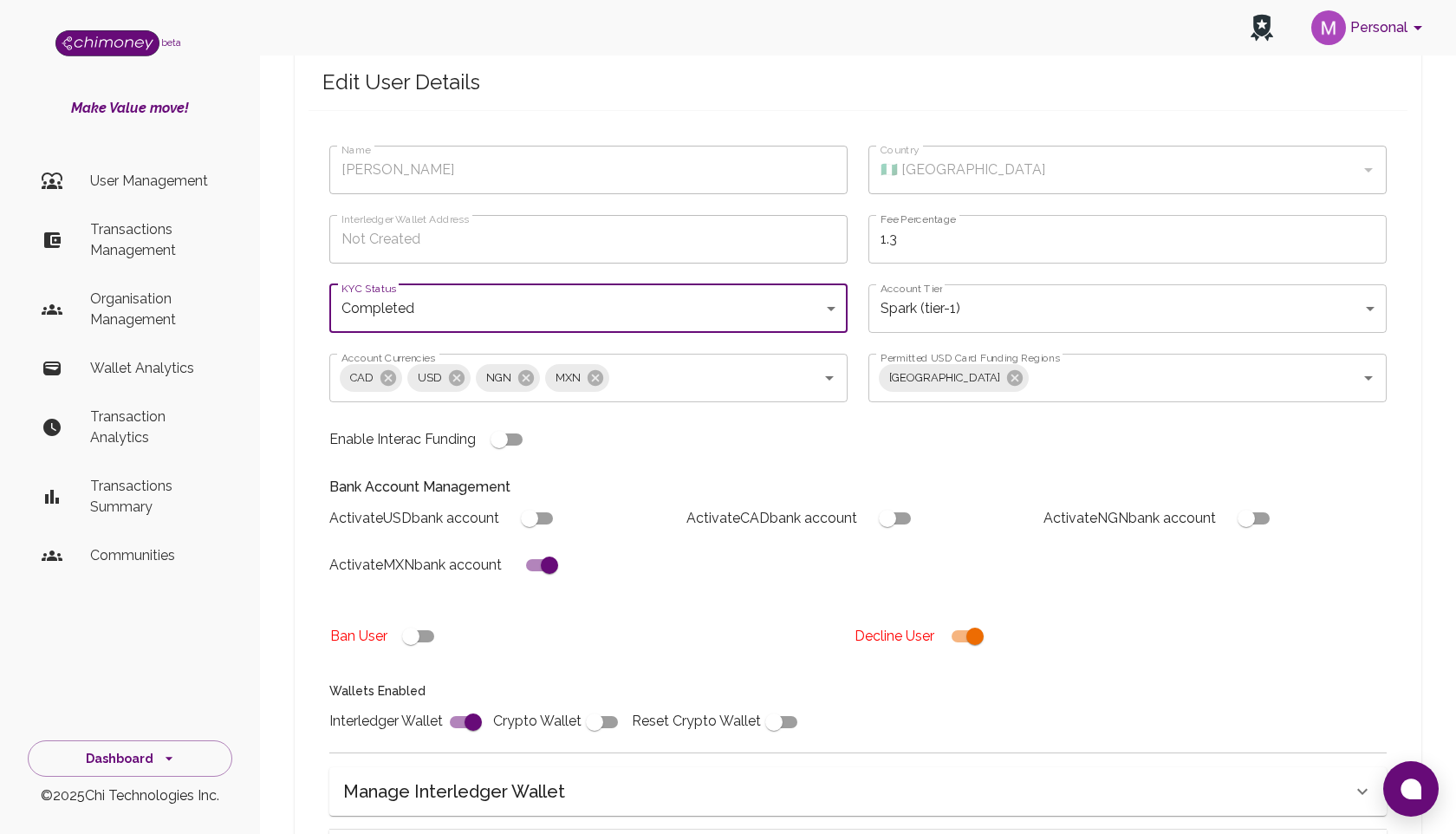
scroll to position [45, 0]
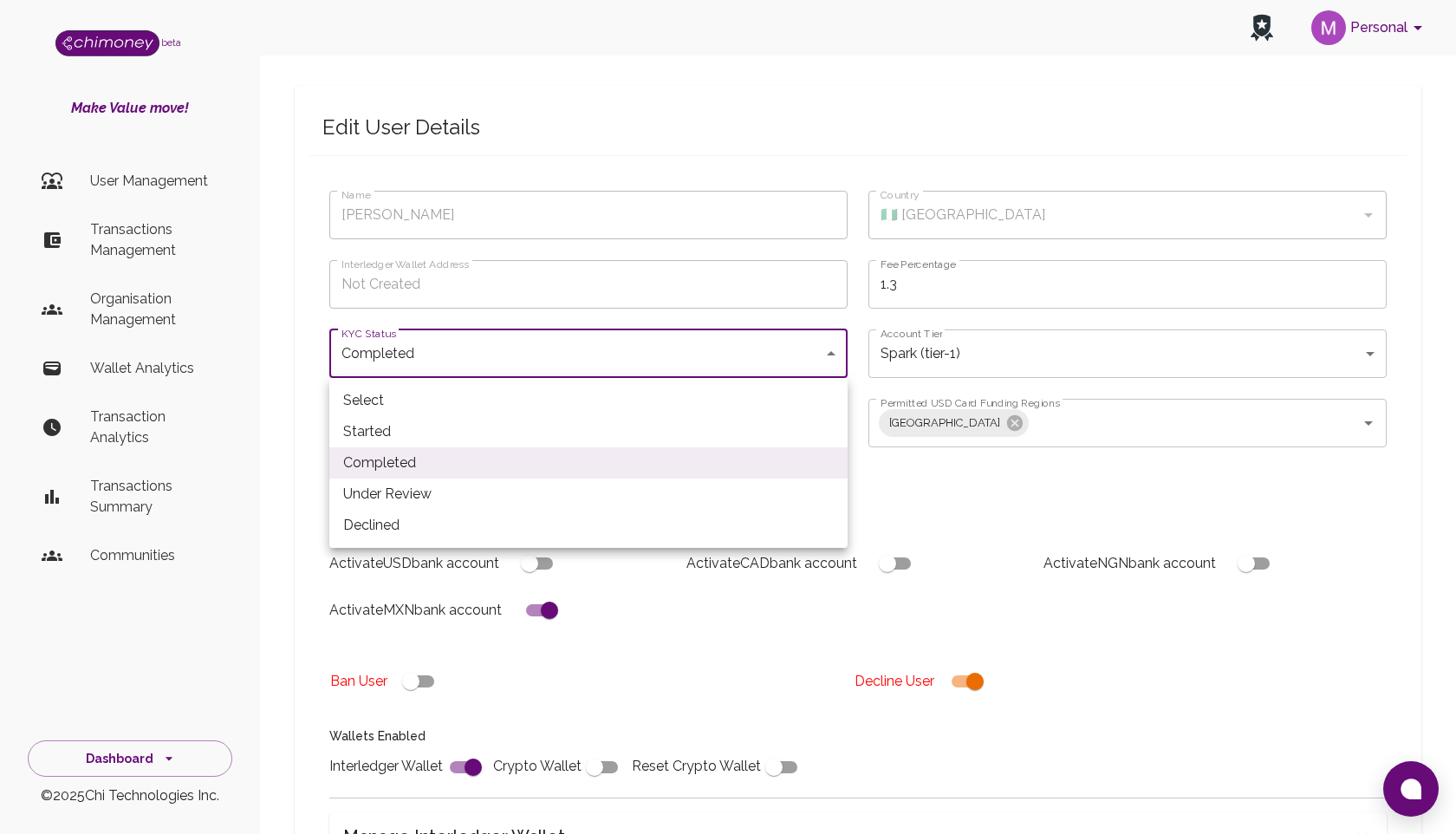
click at [587, 354] on body "Personal beta Make Value move! User Management Transactions Management Organisa…" at bounding box center [728, 567] width 1456 height 1225
click at [562, 469] on li "Completed" at bounding box center [589, 463] width 518 height 31
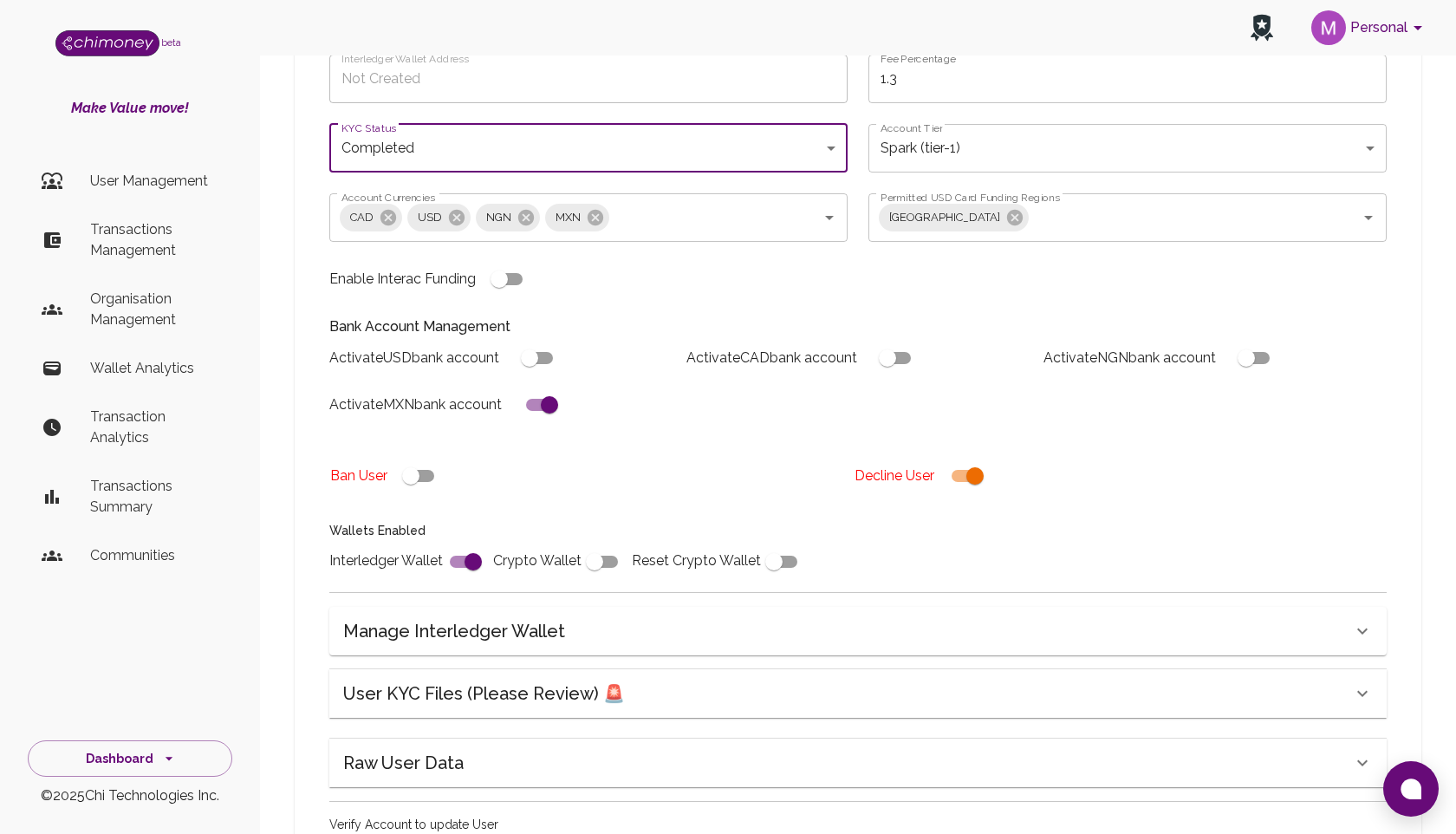
scroll to position [391, 0]
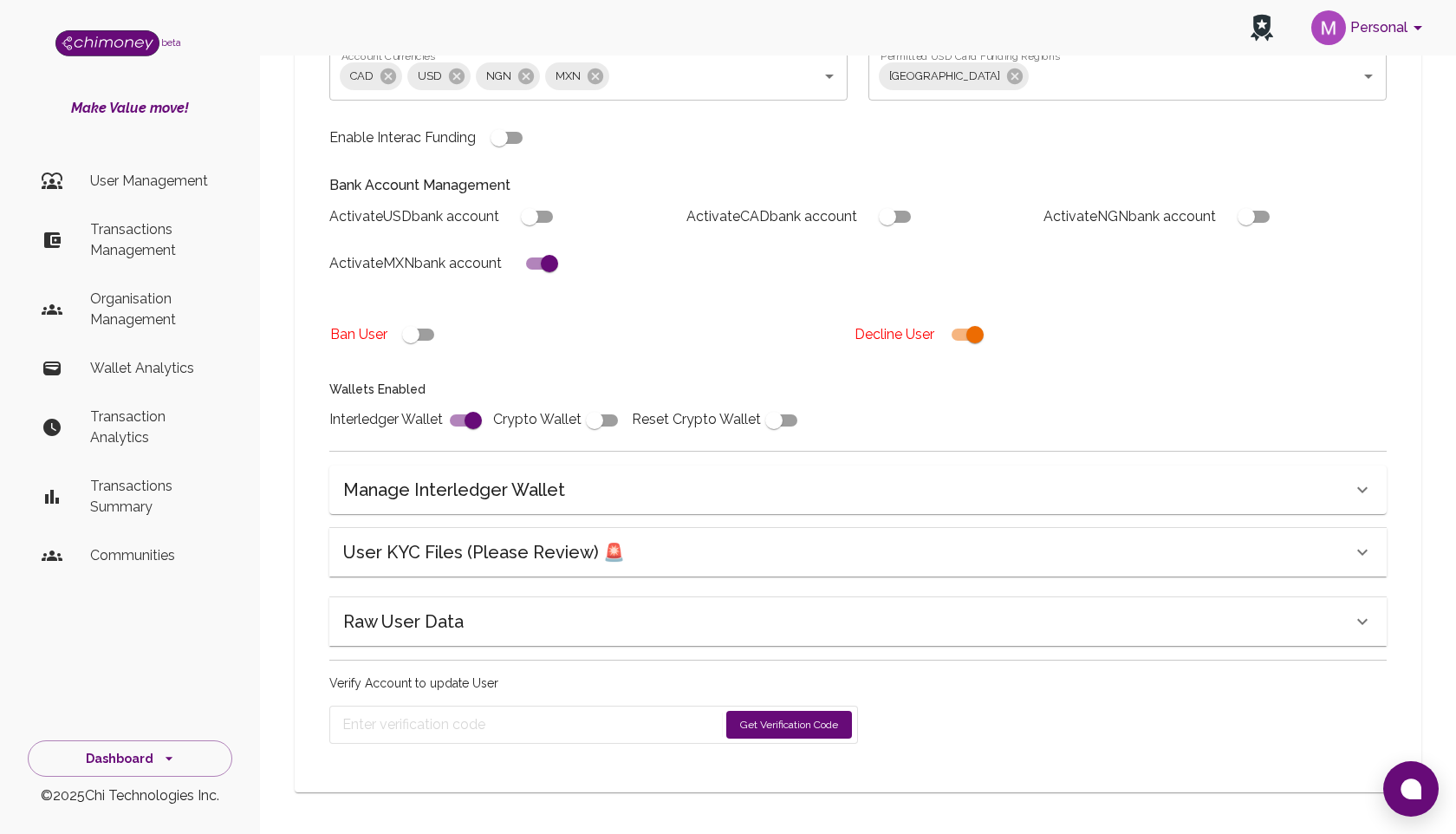
click at [749, 721] on button "Get Verification Code" at bounding box center [789, 724] width 126 height 27
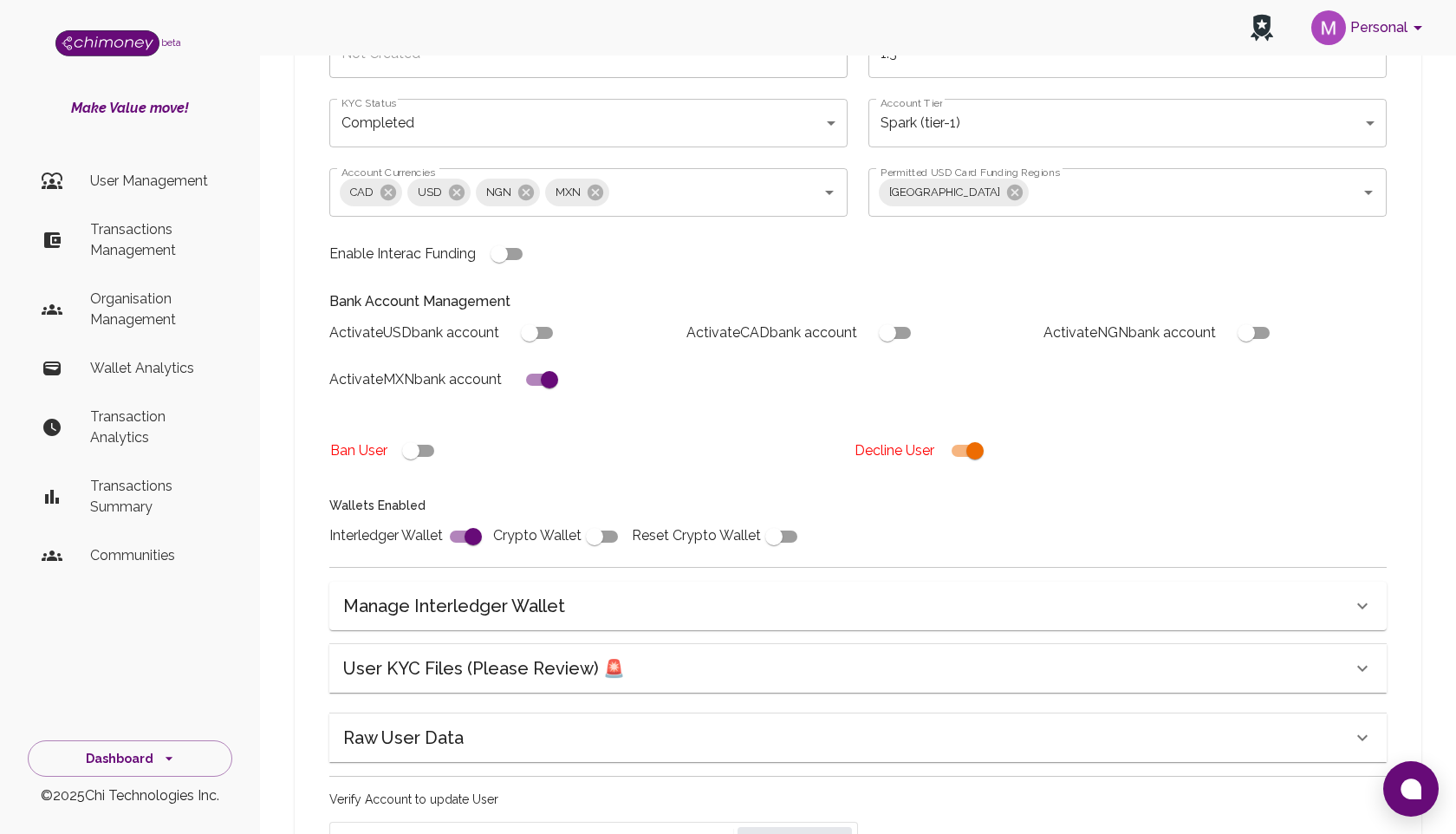
scroll to position [447, 0]
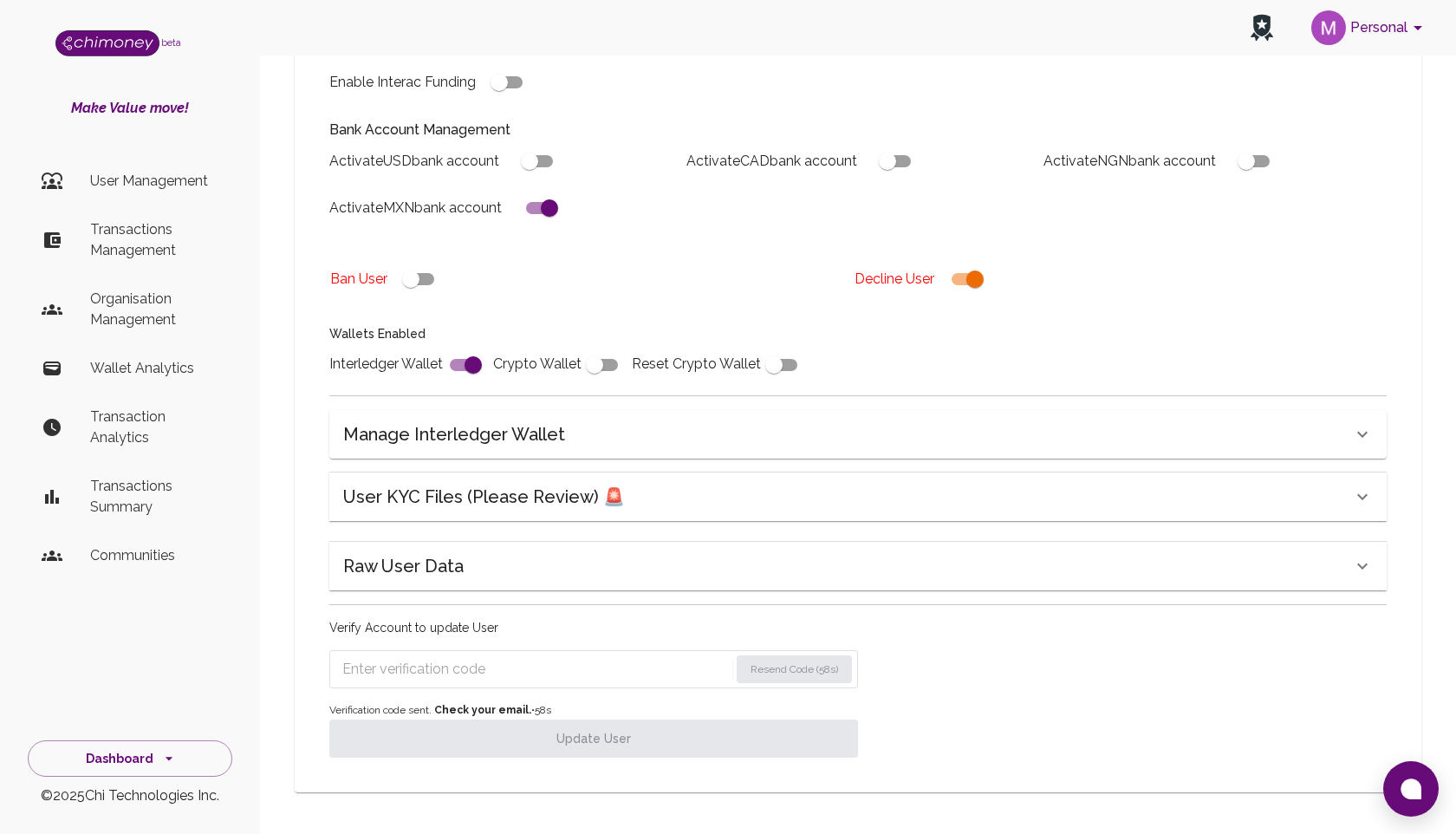
click at [583, 673] on input "Enter verification code" at bounding box center [536, 669] width 387 height 27
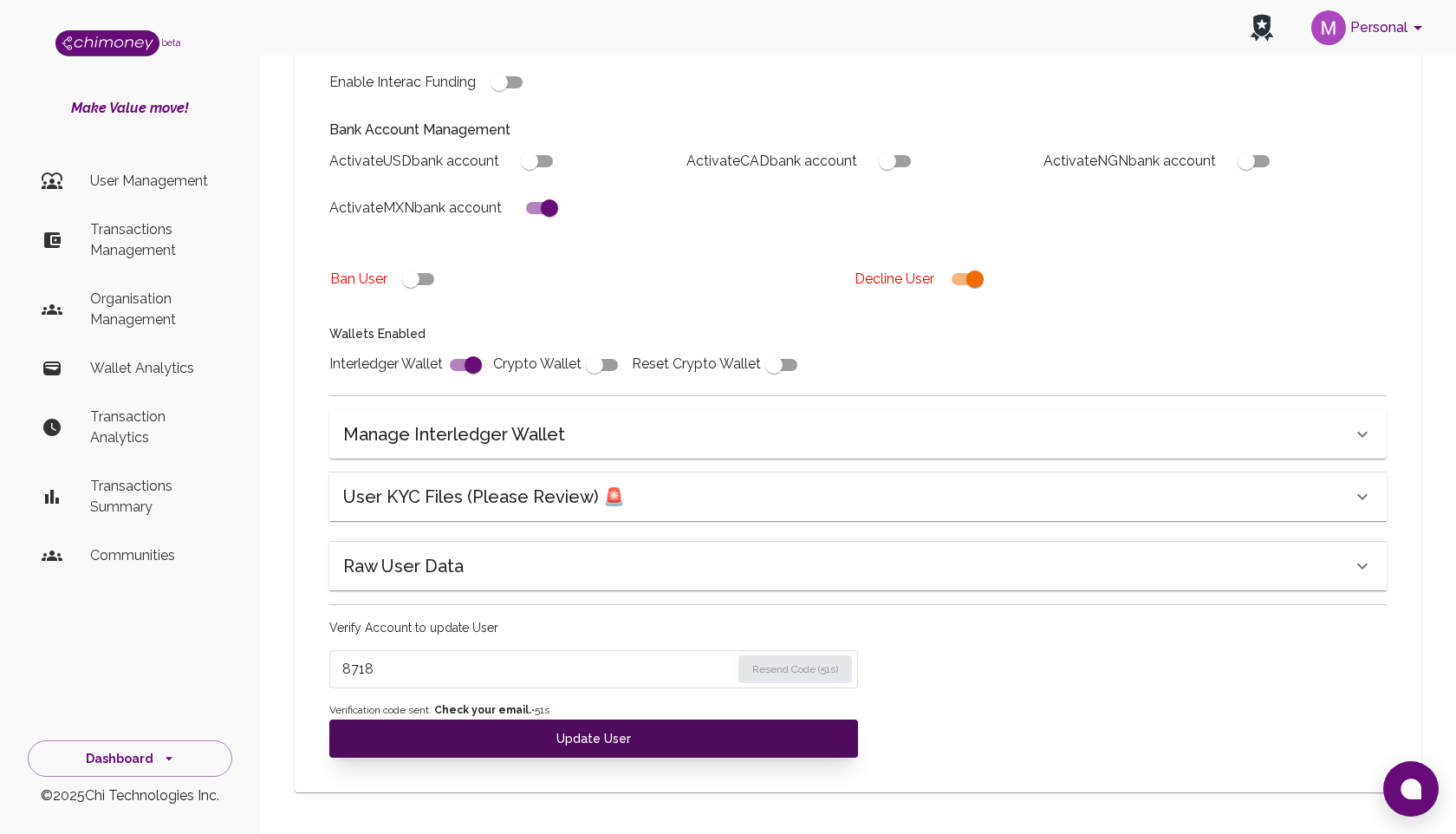
type input "8718"
click at [629, 745] on button "Update User" at bounding box center [594, 738] width 529 height 38
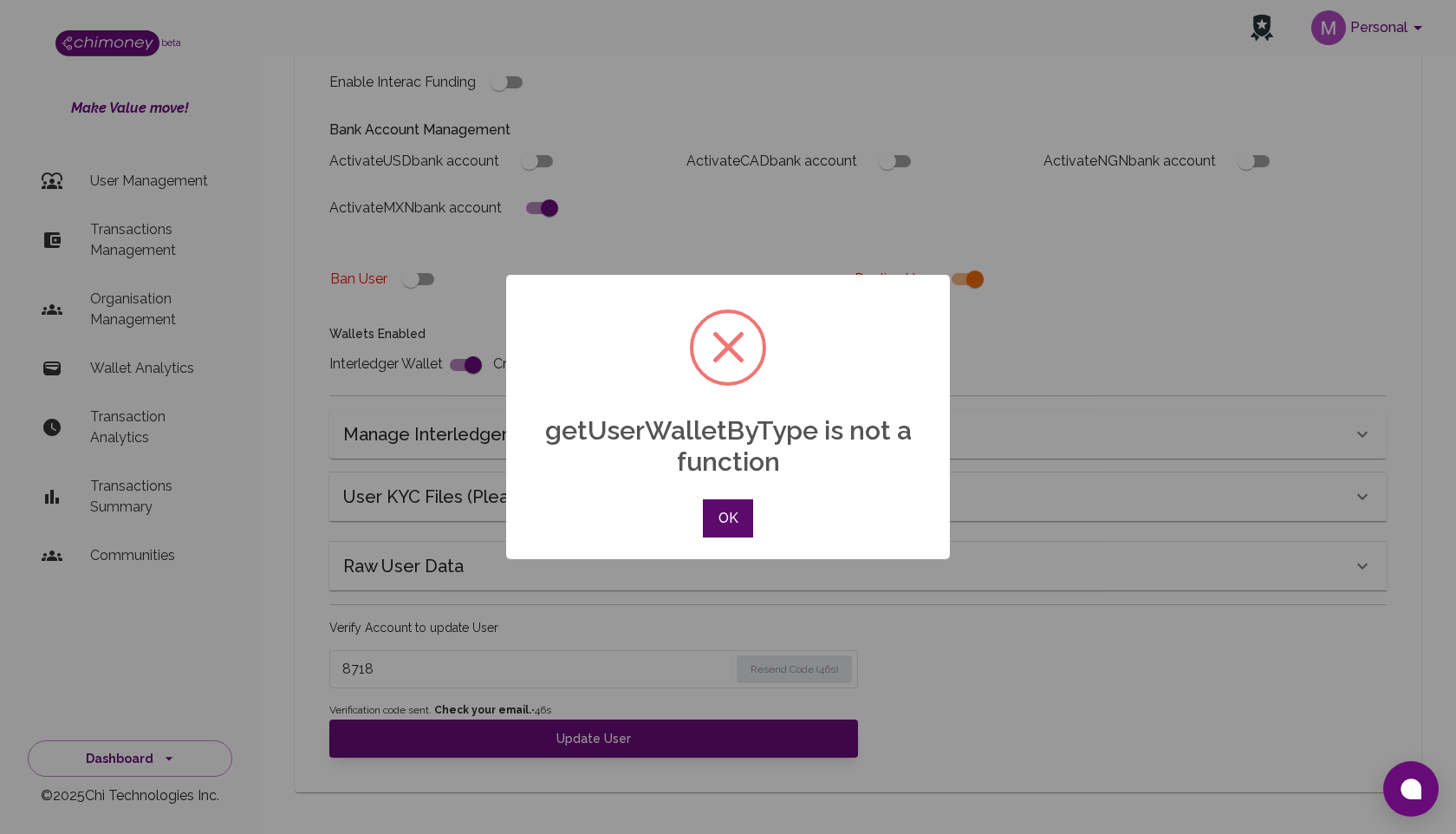
click at [718, 526] on button "OK" at bounding box center [728, 518] width 50 height 38
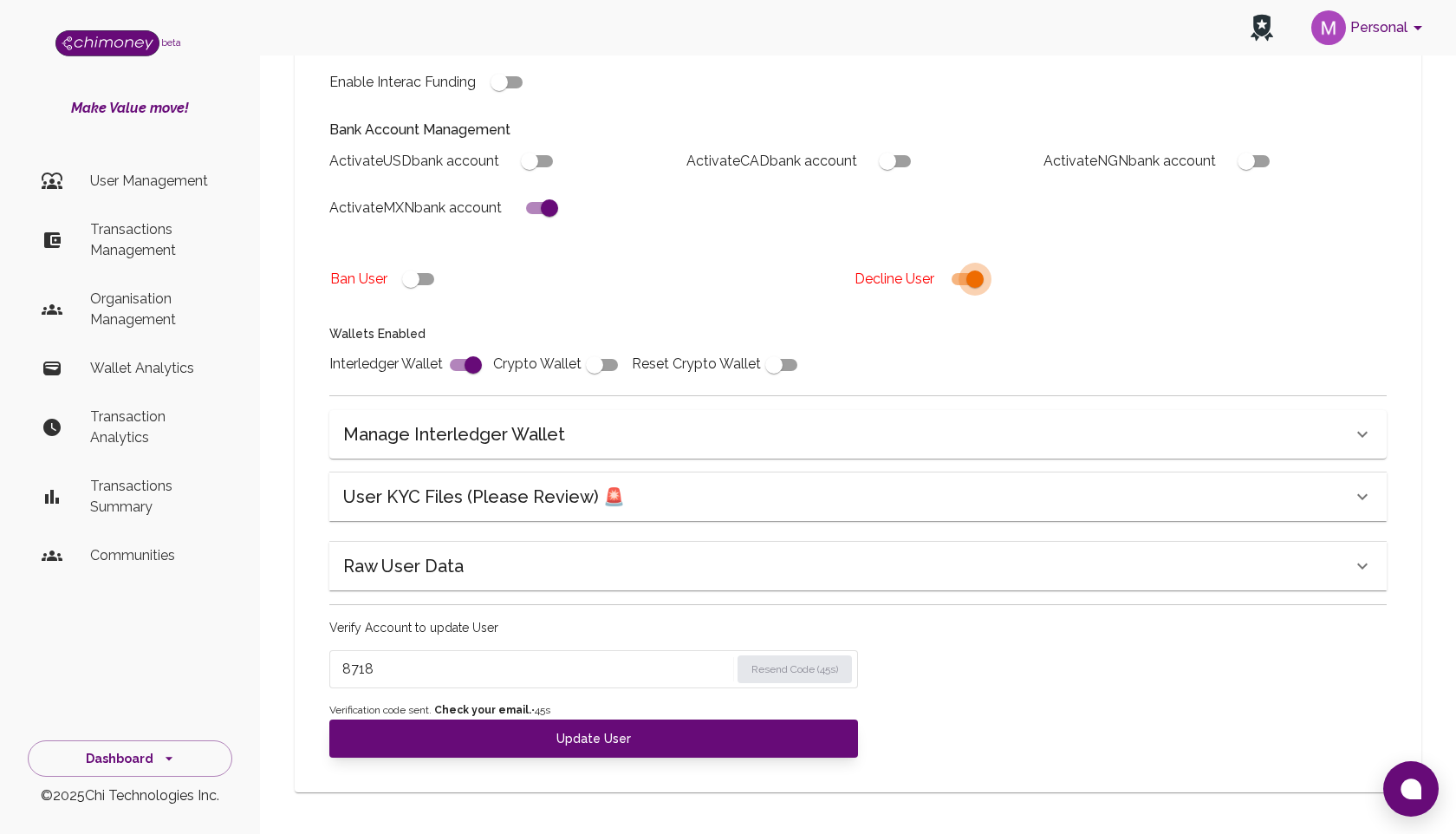
click at [973, 287] on input "checkbox" at bounding box center [975, 280] width 99 height 33
checkbox input "false"
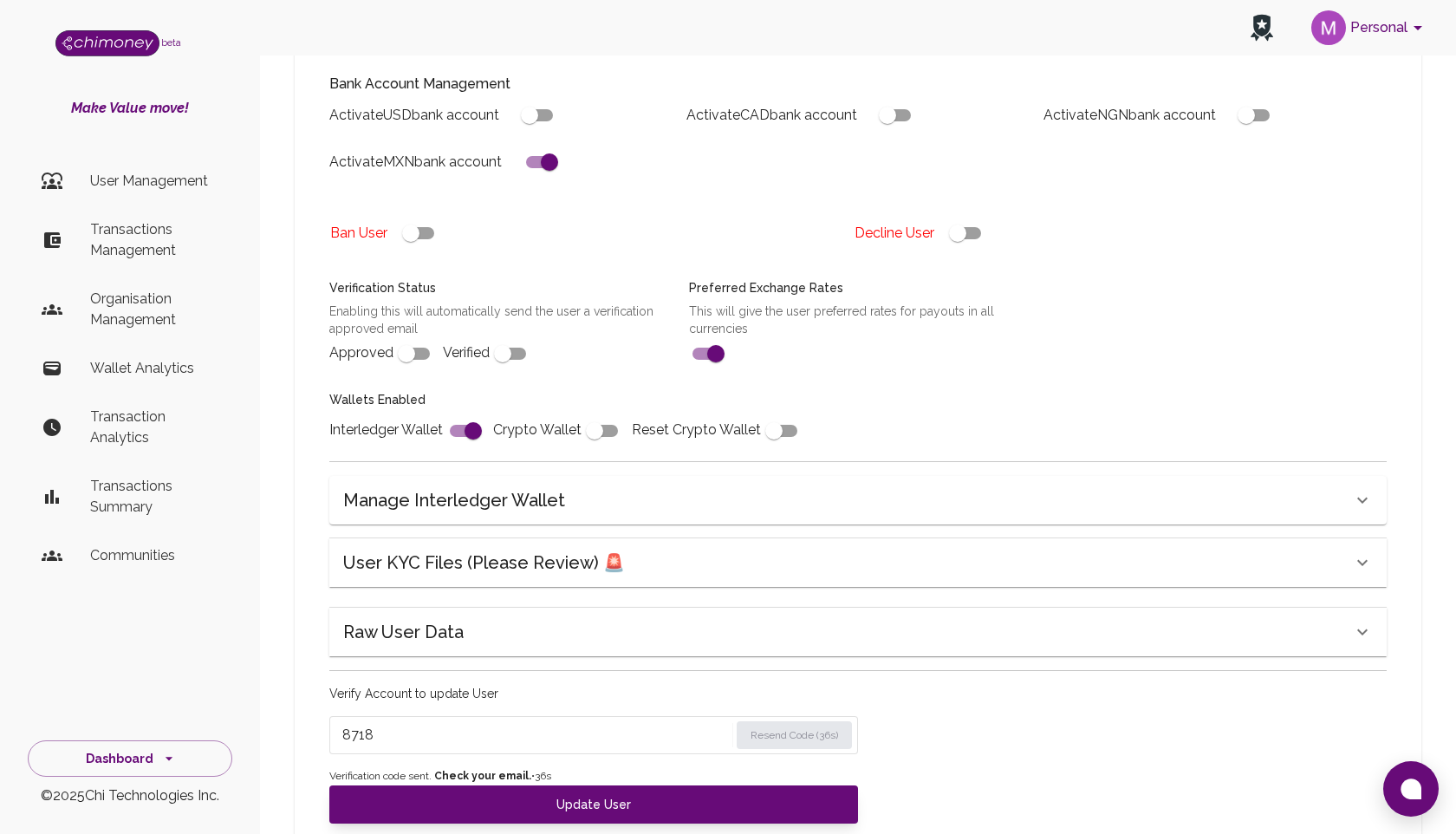
scroll to position [559, 0]
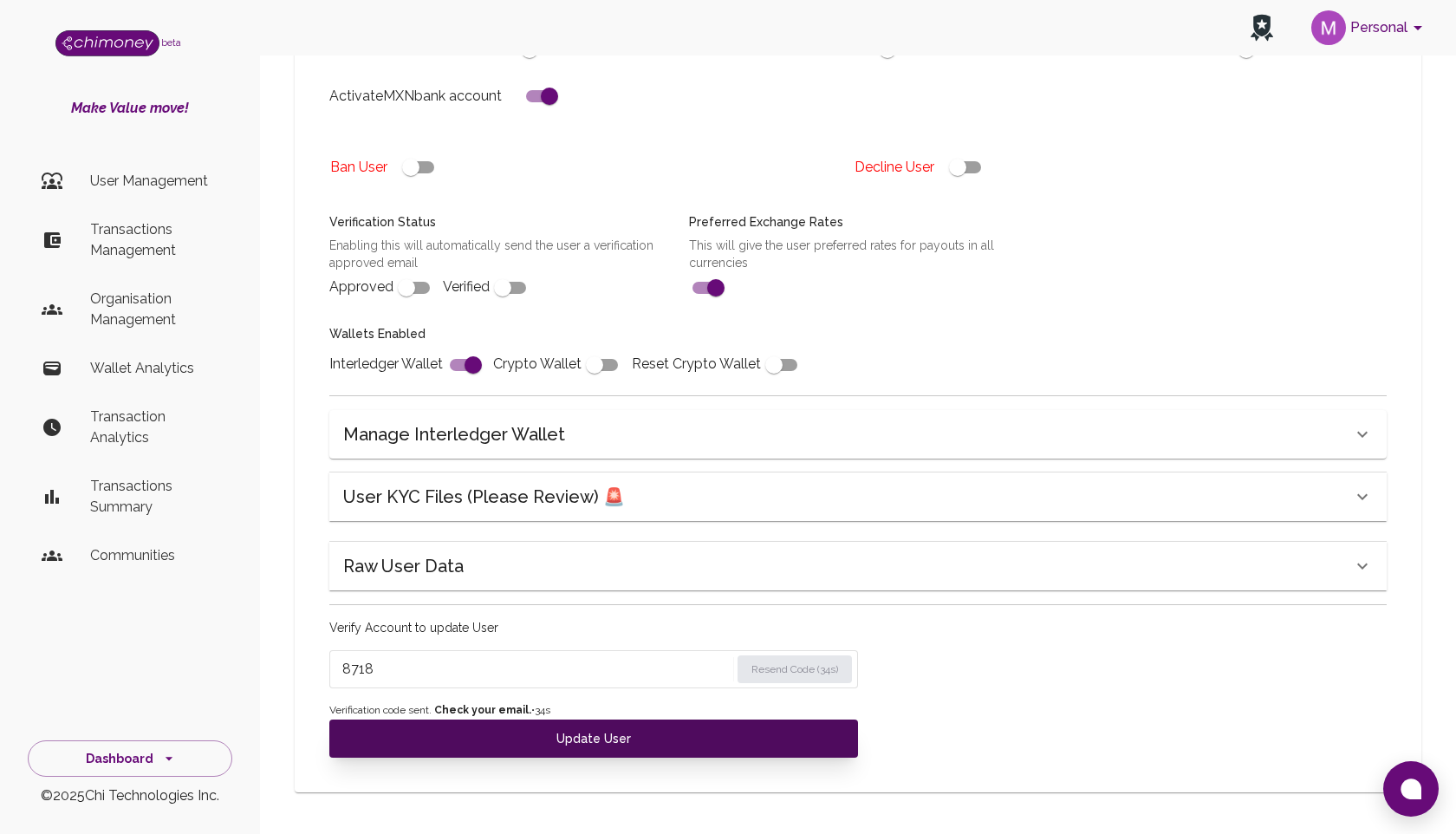
click at [613, 739] on button "Update User" at bounding box center [594, 738] width 529 height 38
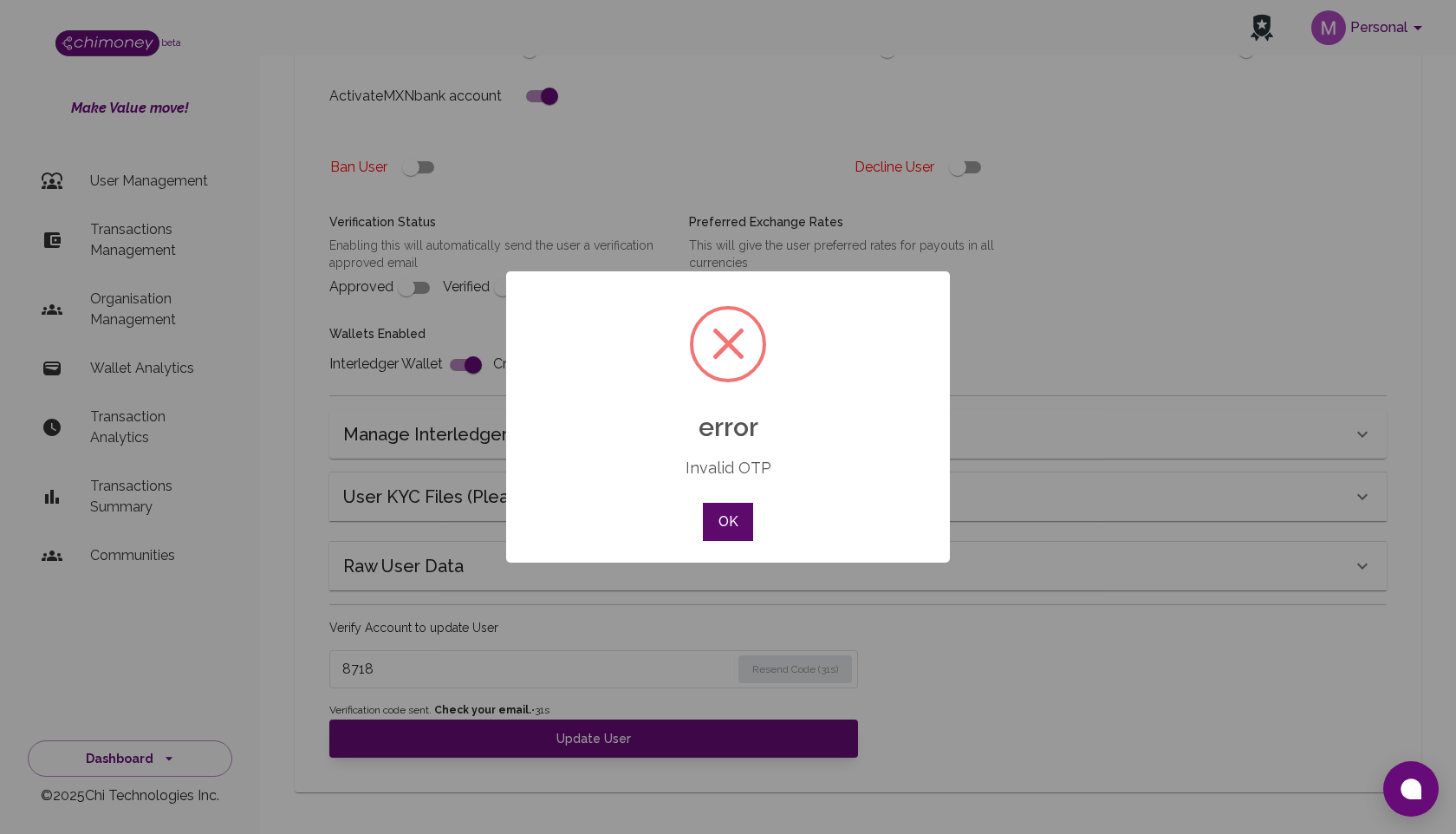
click at [719, 514] on button "OK" at bounding box center [728, 521] width 50 height 38
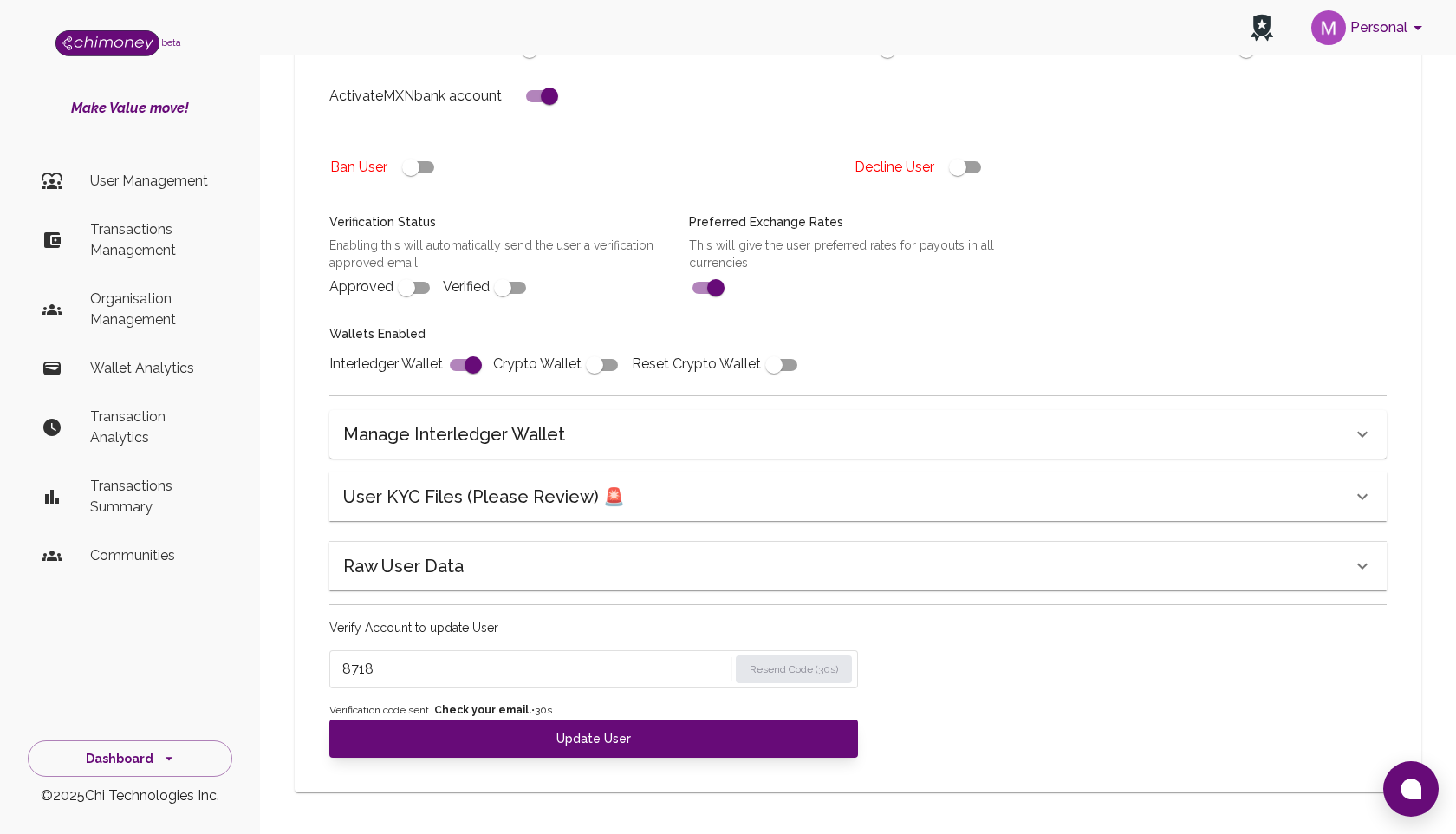
click at [604, 685] on form "8718 Resend Code (30s)" at bounding box center [594, 669] width 529 height 38
click at [648, 672] on input "8718" at bounding box center [536, 669] width 387 height 27
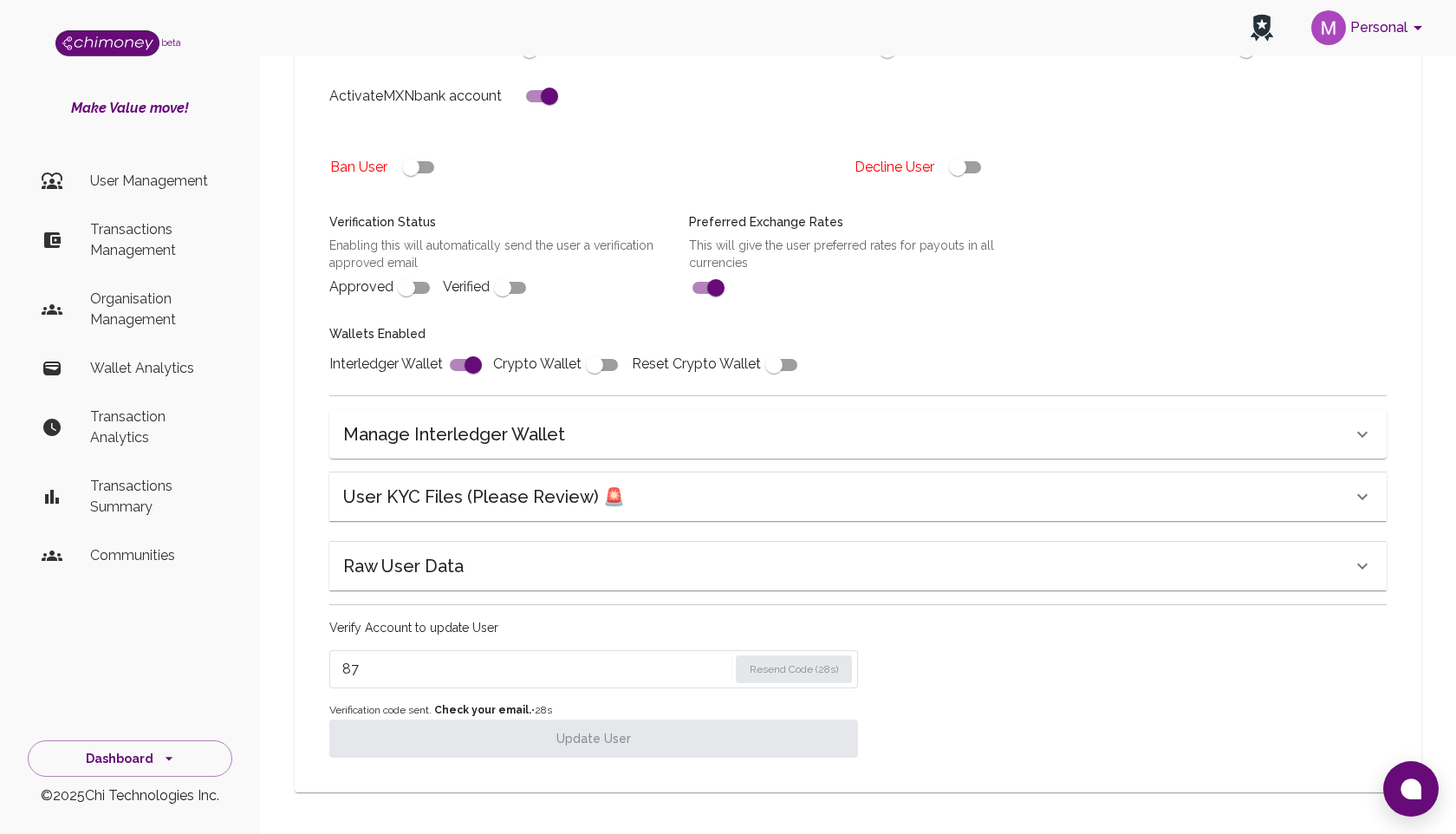
type input "8"
type input "8718"
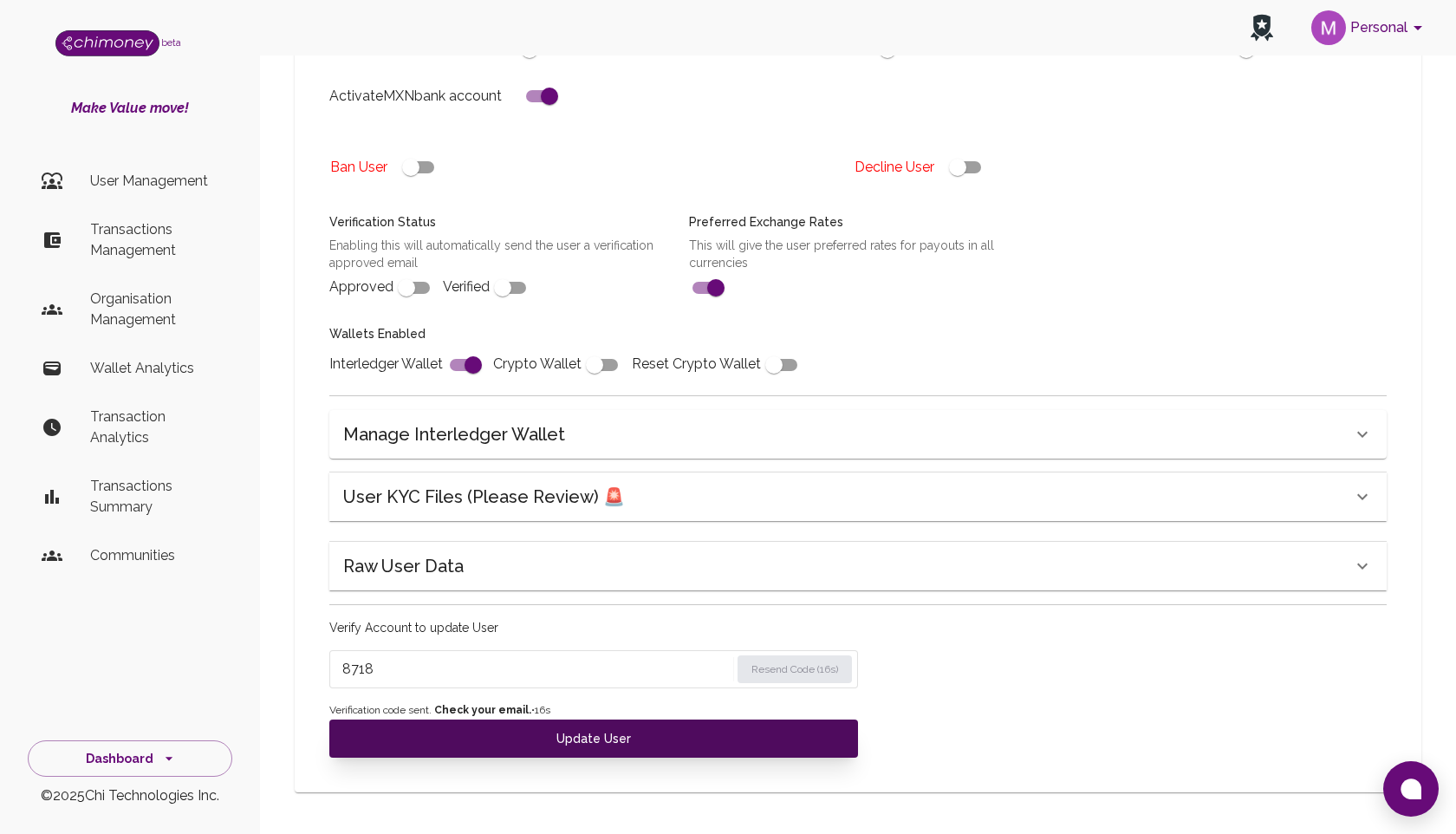
click at [628, 729] on button "Update User" at bounding box center [594, 738] width 529 height 38
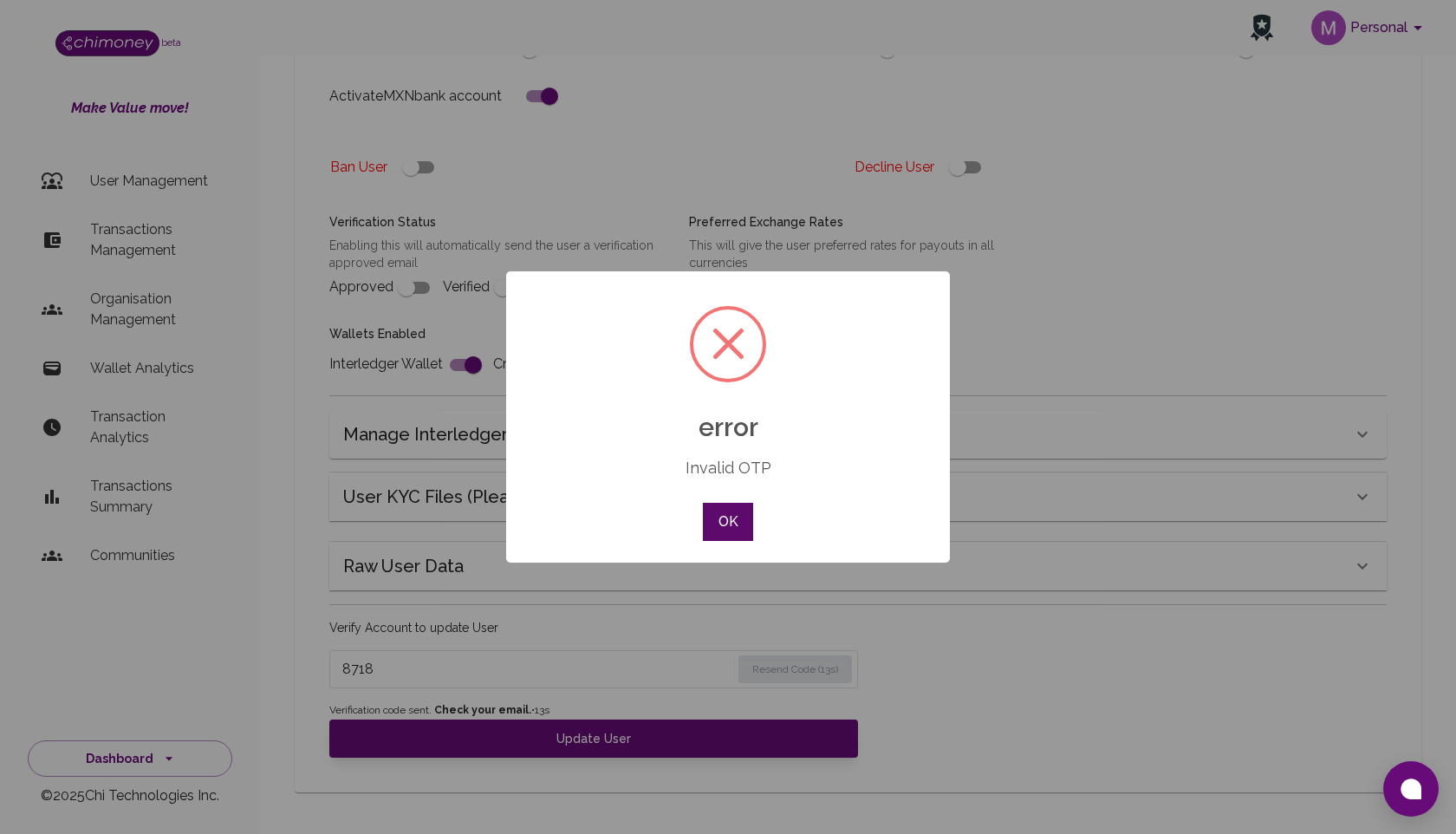
click at [733, 510] on button "OK" at bounding box center [728, 521] width 50 height 38
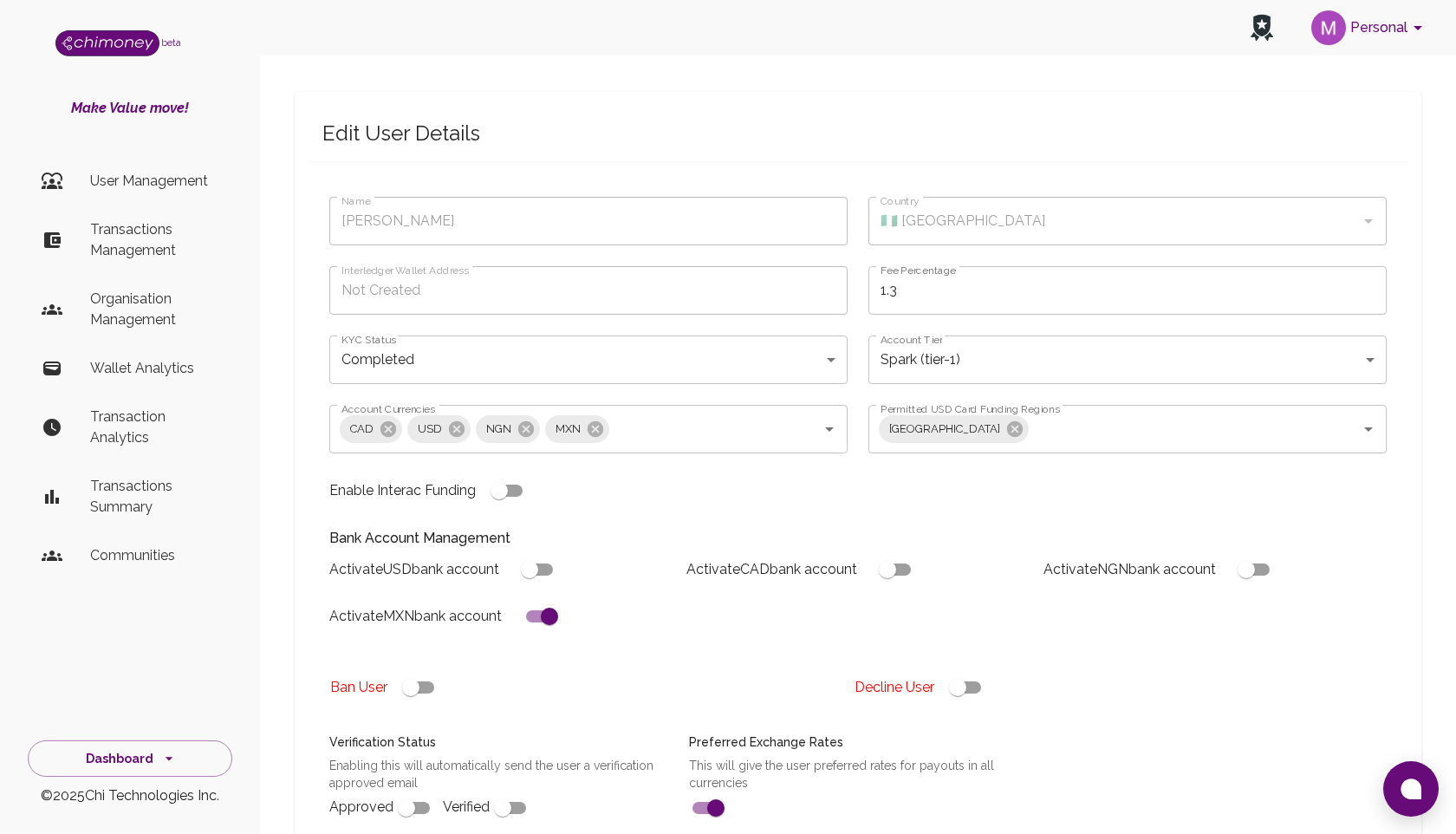
scroll to position [0, 0]
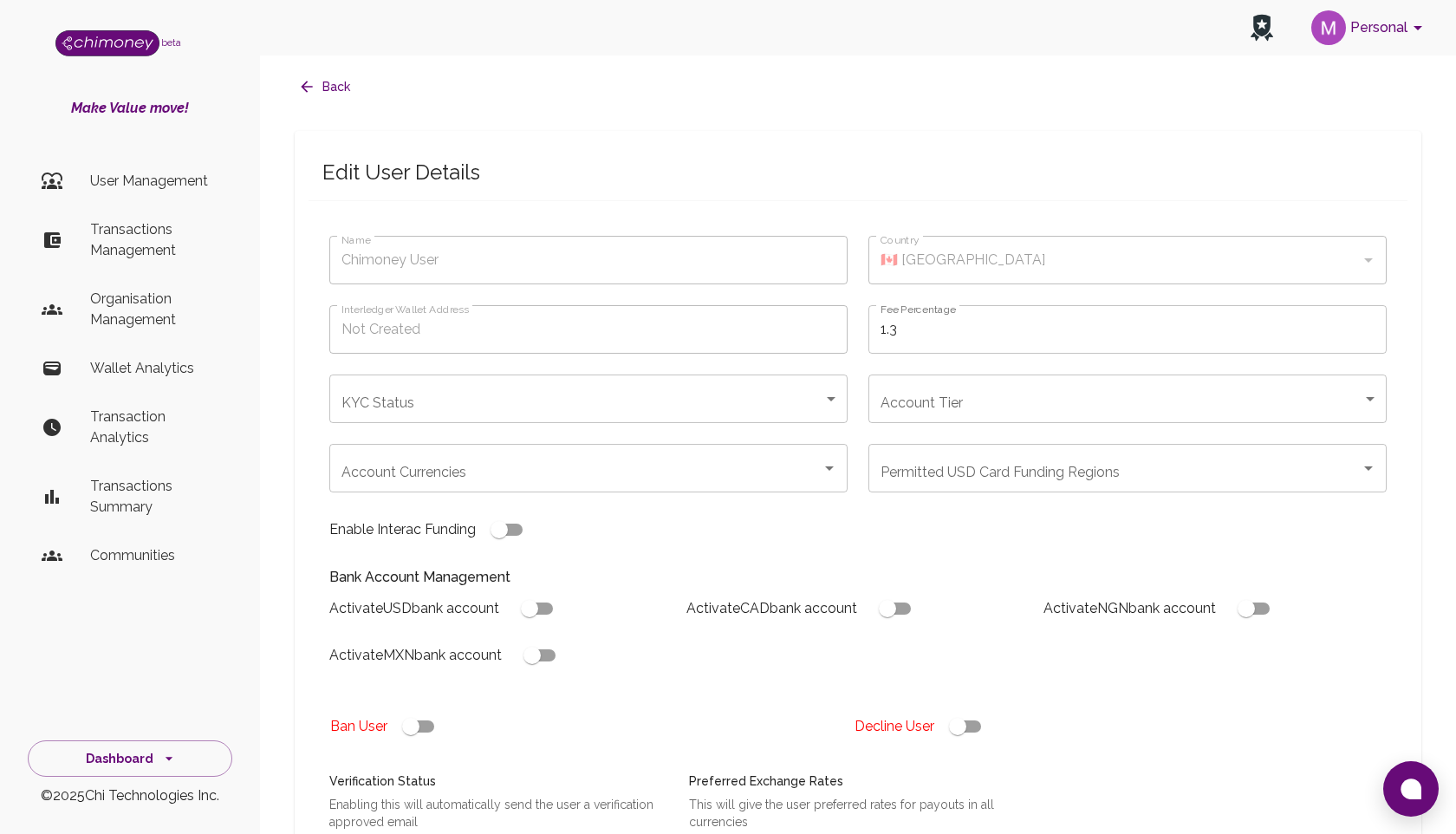
type input "[PERSON_NAME]"
type input "🇳🇬 [GEOGRAPHIC_DATA]"
type input "declined"
checkbox input "true"
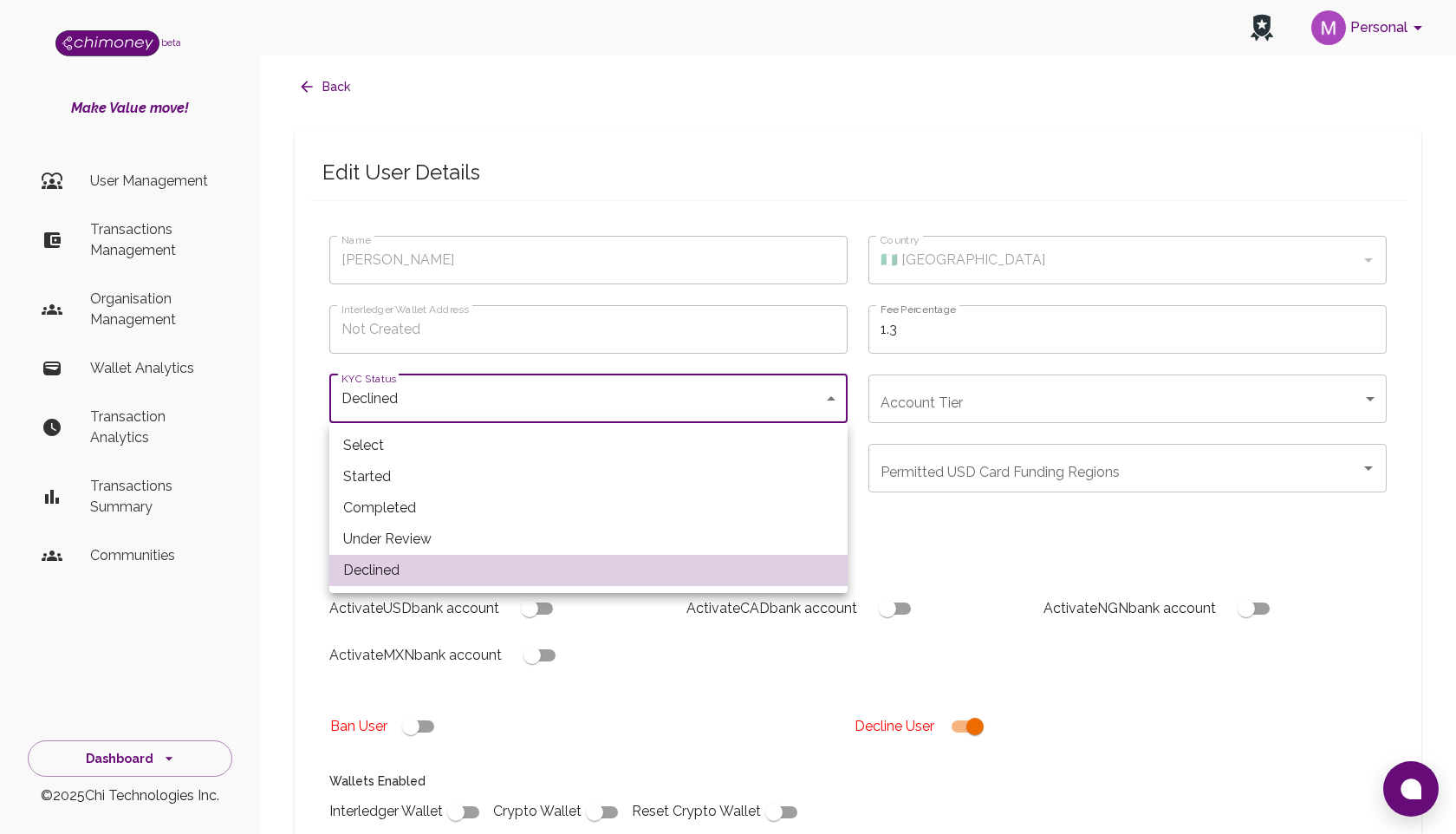
click at [565, 398] on body "Personal beta Make Value move! User Management Transactions Management Organisa…" at bounding box center [728, 641] width 1456 height 1281
click at [534, 502] on li "Completed" at bounding box center [589, 508] width 518 height 31
type input "completed"
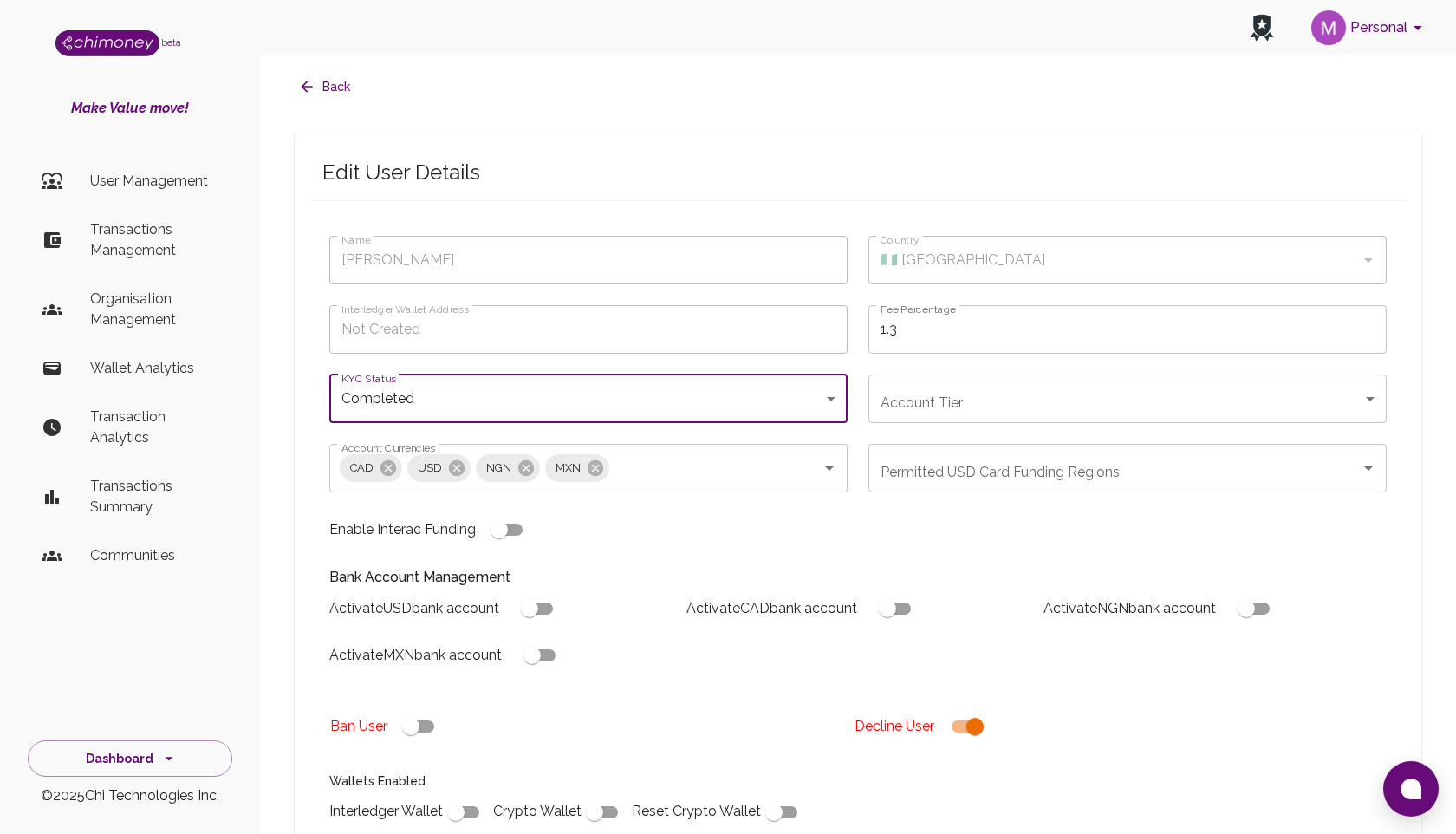
click at [940, 414] on body "Personal beta Make Value move! User Management Transactions Management Organisa…" at bounding box center [728, 641] width 1456 height 1281
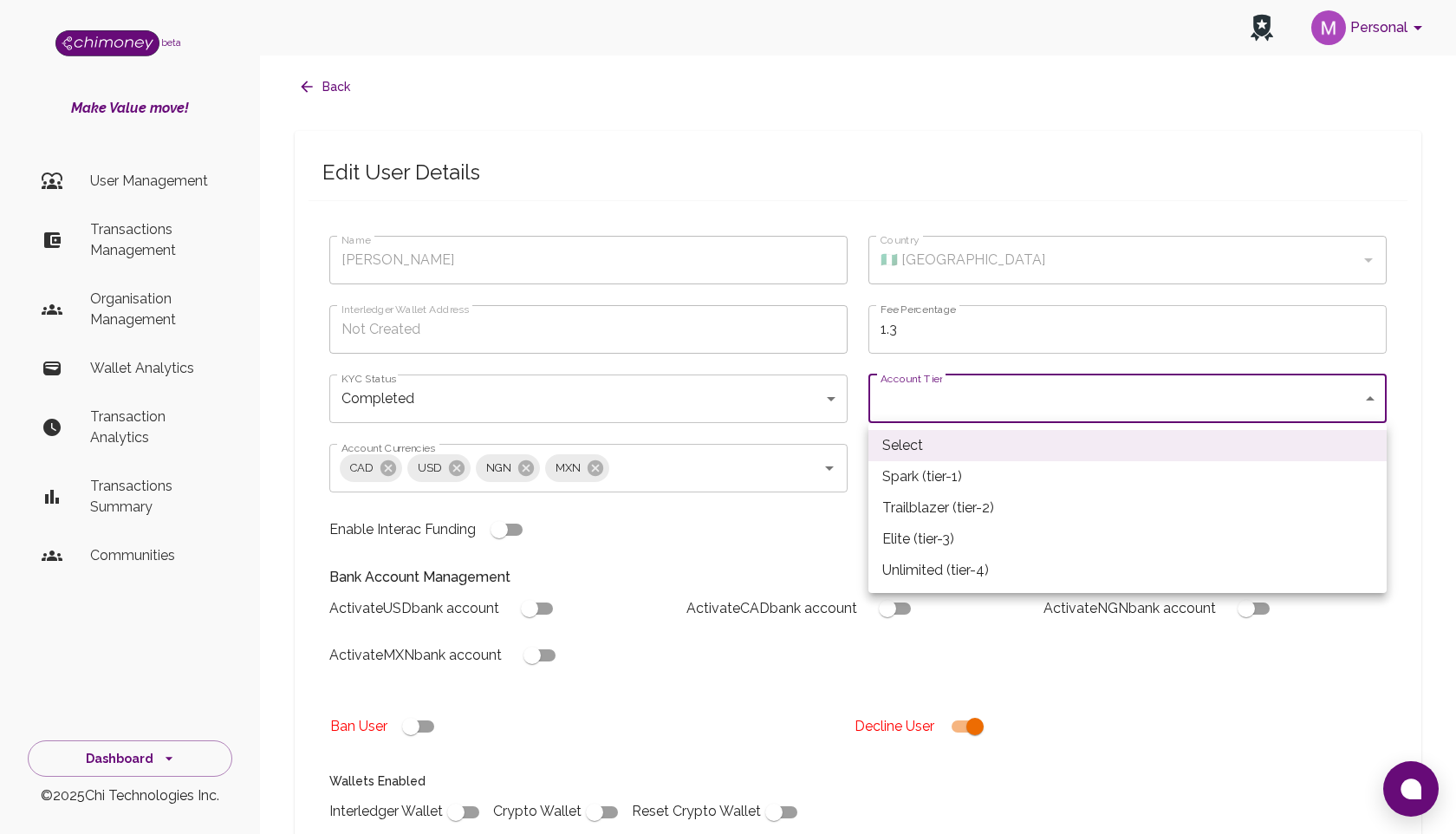
click at [935, 478] on li "Spark (tier-1)" at bounding box center [1127, 477] width 518 height 31
type input "tier-1"
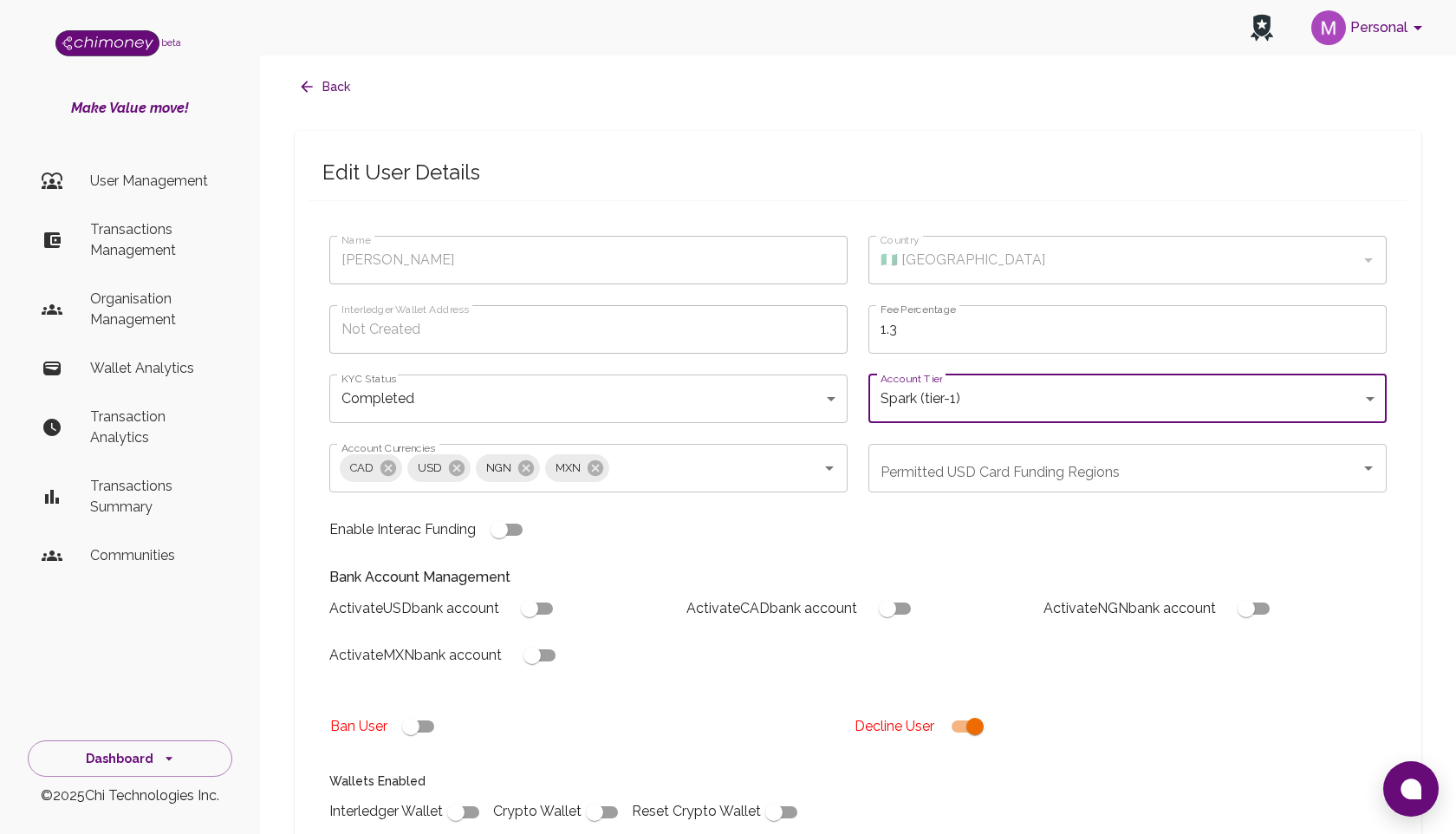
click at [956, 473] on input "Permitted USD Card Funding Regions" at bounding box center [1115, 468] width 477 height 33
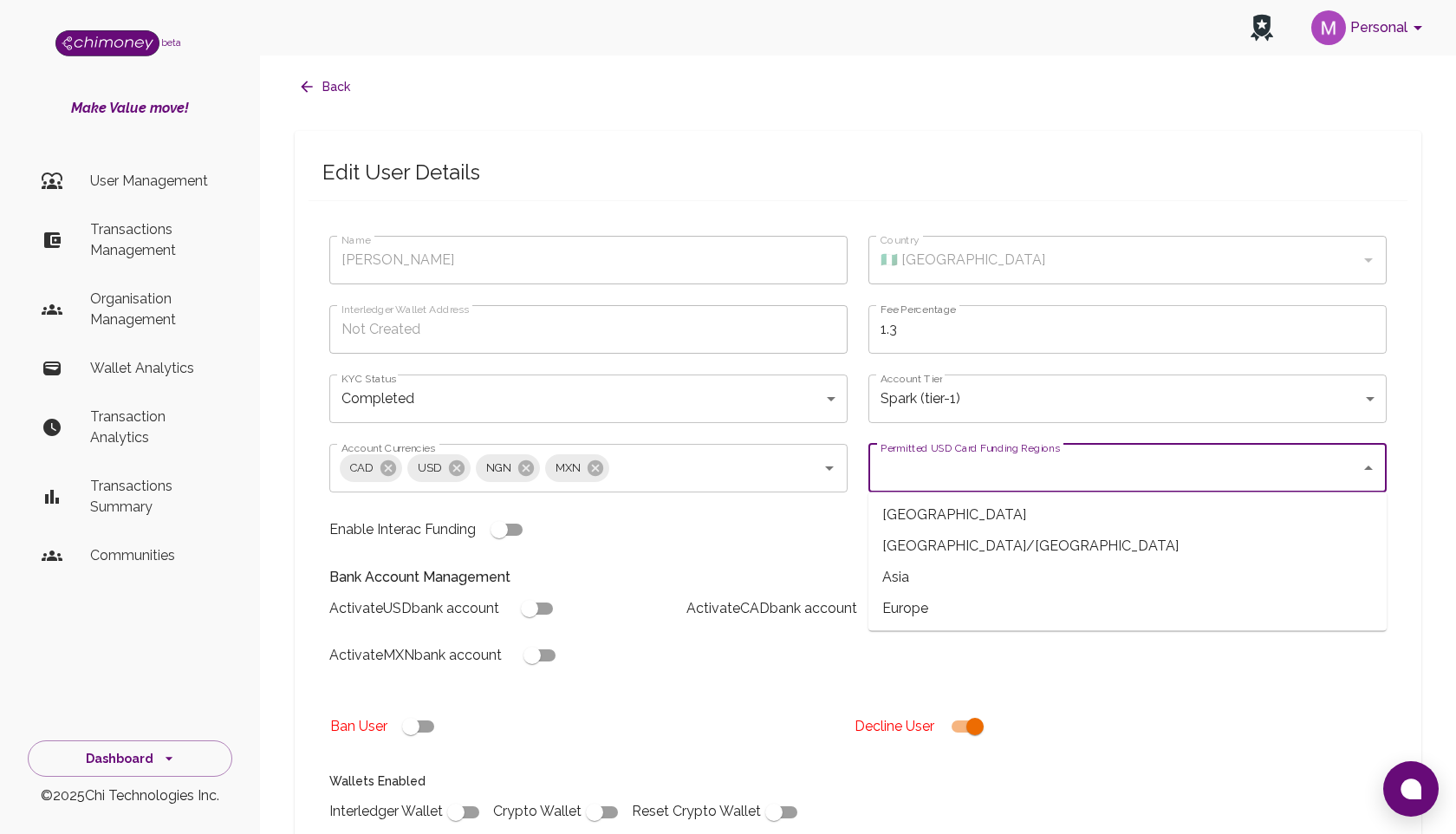
click at [933, 518] on span "Africa" at bounding box center [1127, 515] width 518 height 31
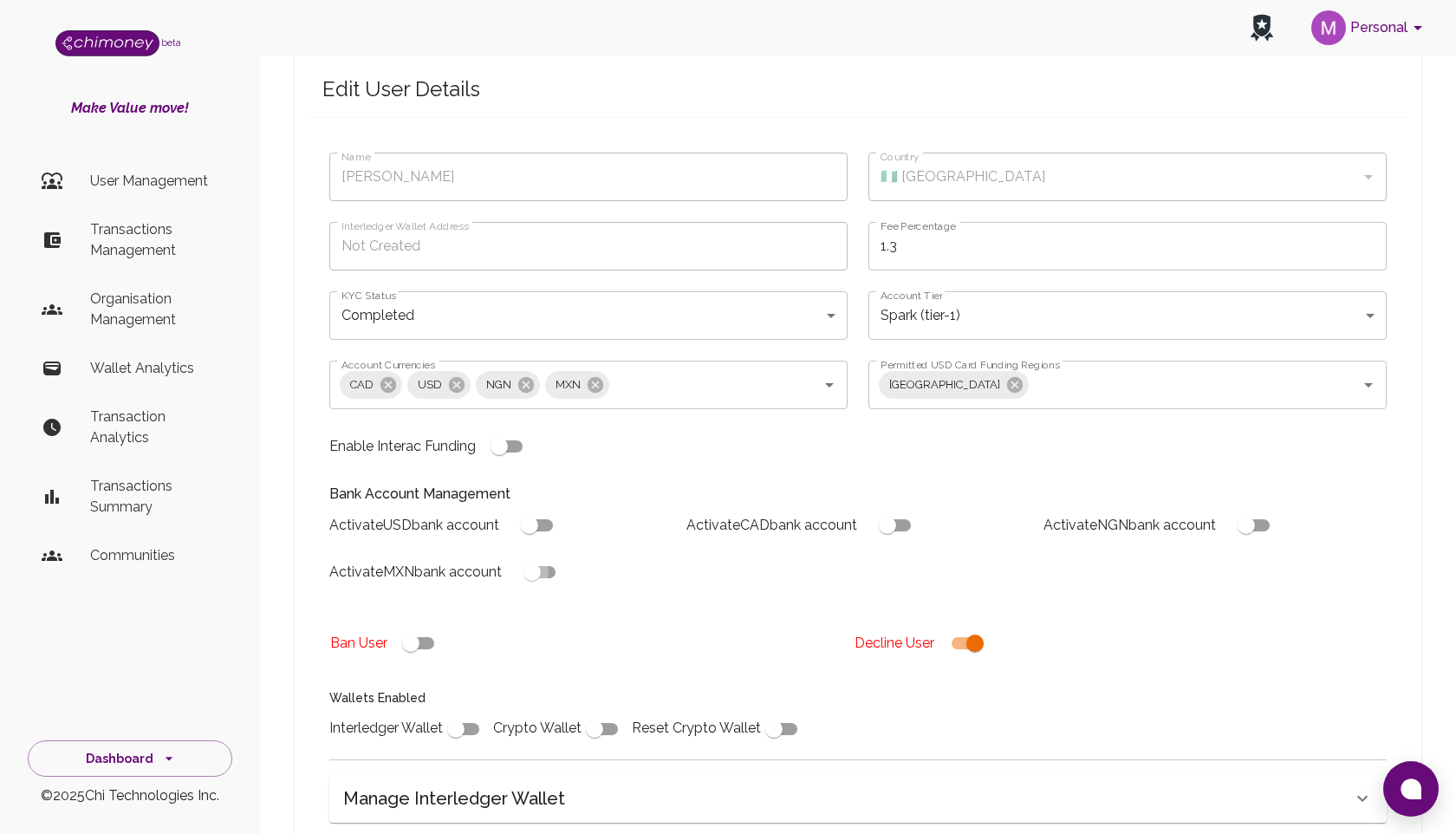
click at [545, 571] on input "checkbox" at bounding box center [532, 572] width 99 height 33
checkbox input "true"
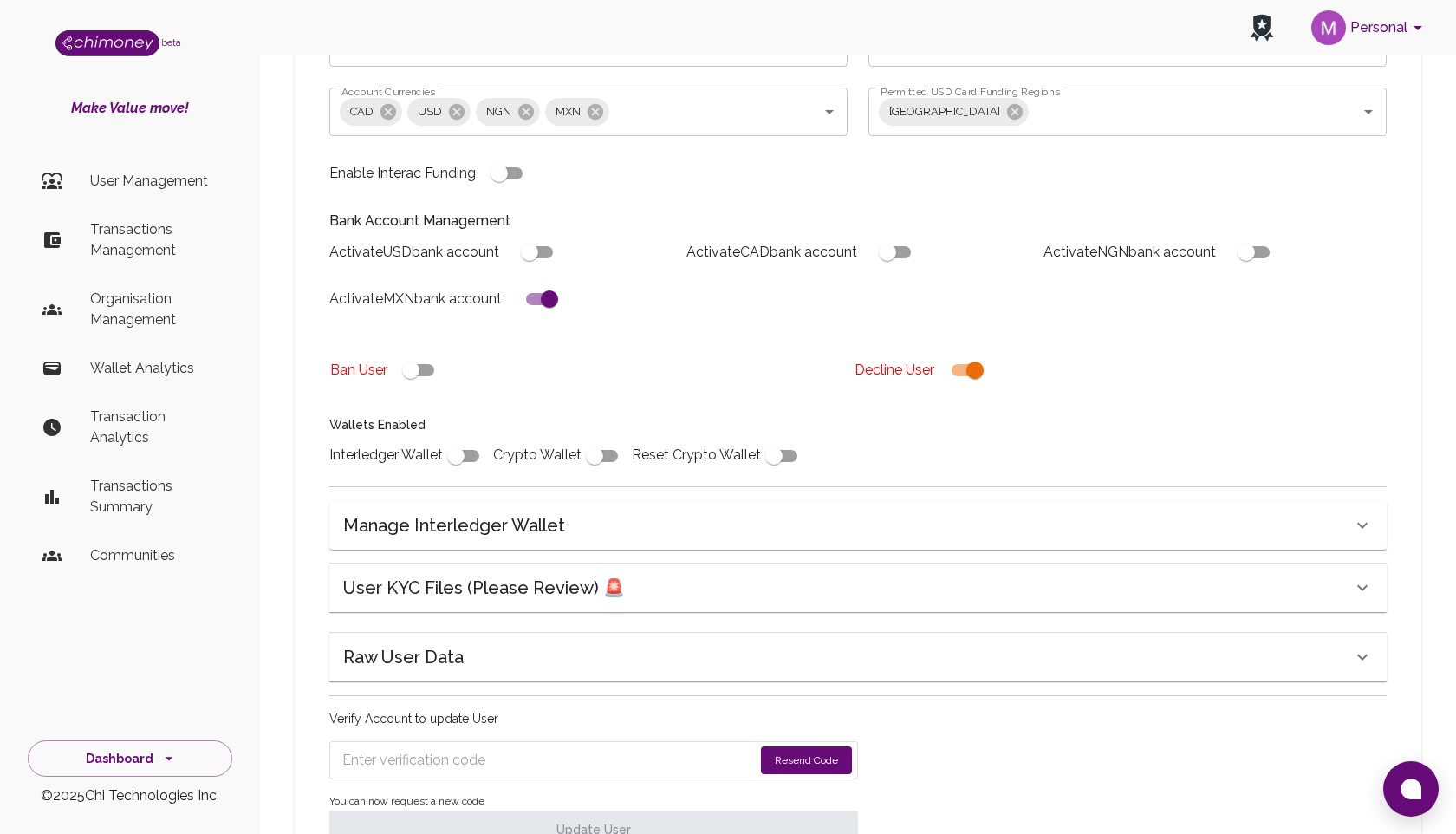
scroll to position [447, 0]
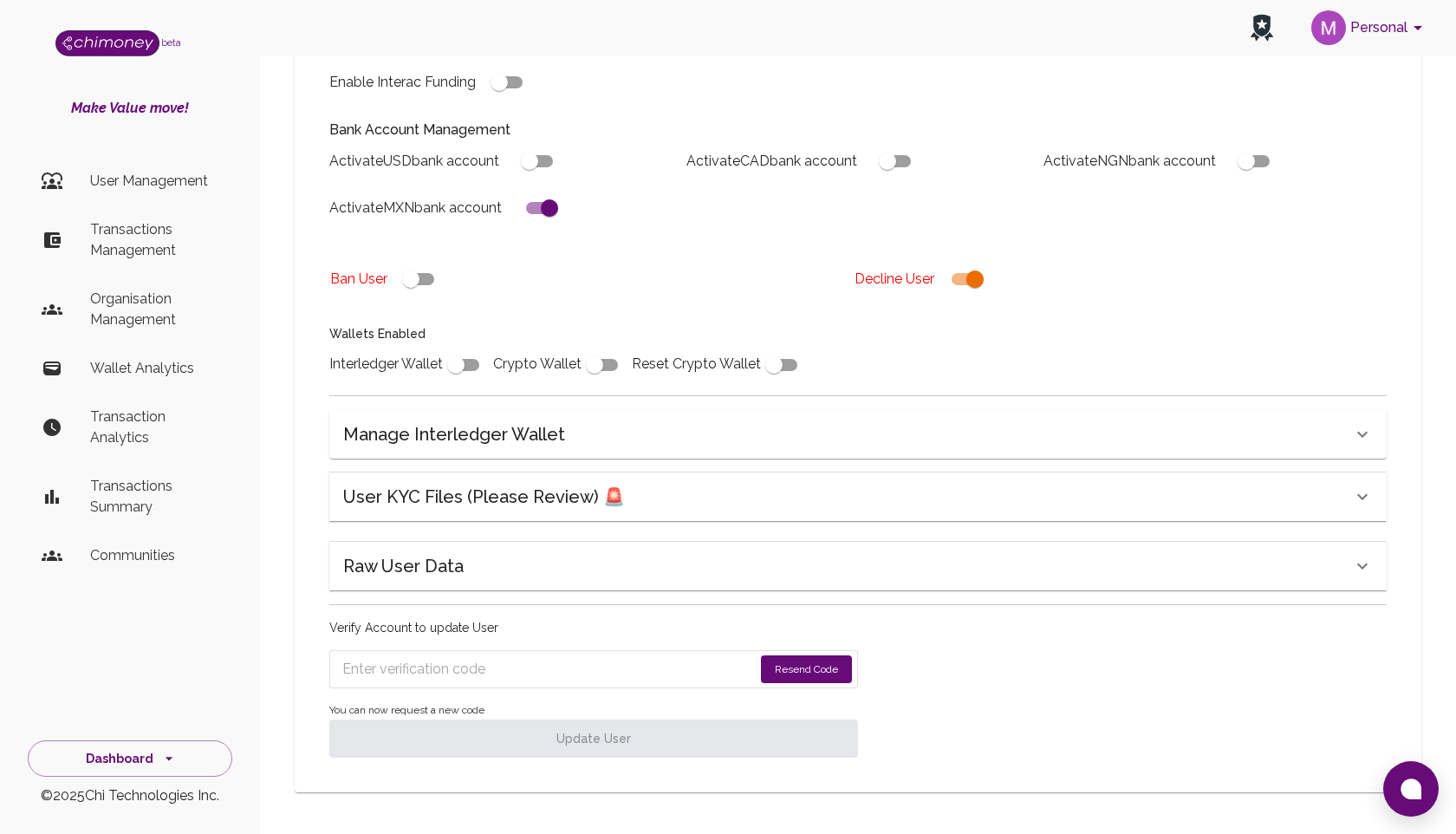
click at [964, 271] on input "checkbox" at bounding box center [975, 280] width 99 height 33
checkbox input "false"
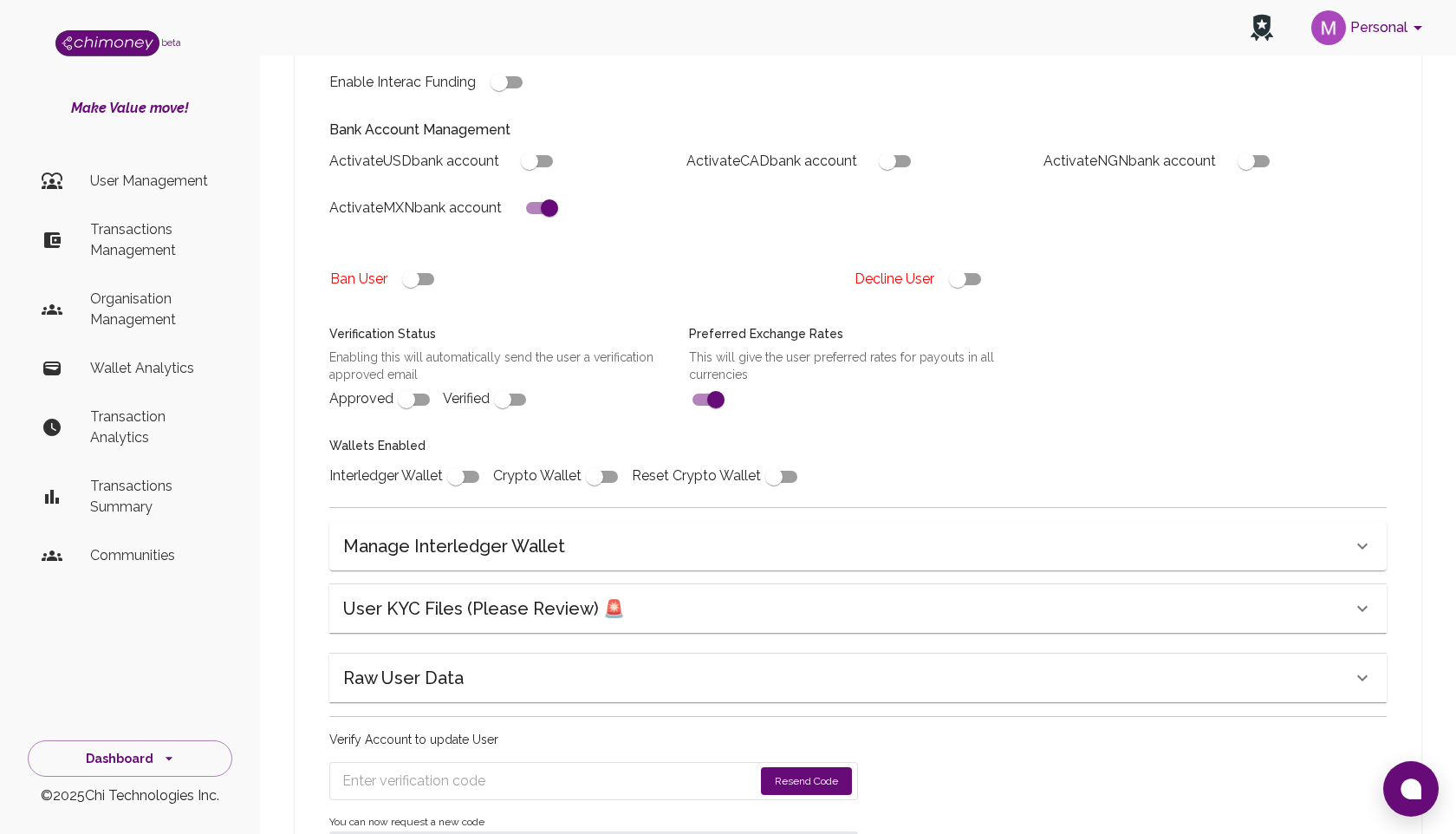
scroll to position [559, 0]
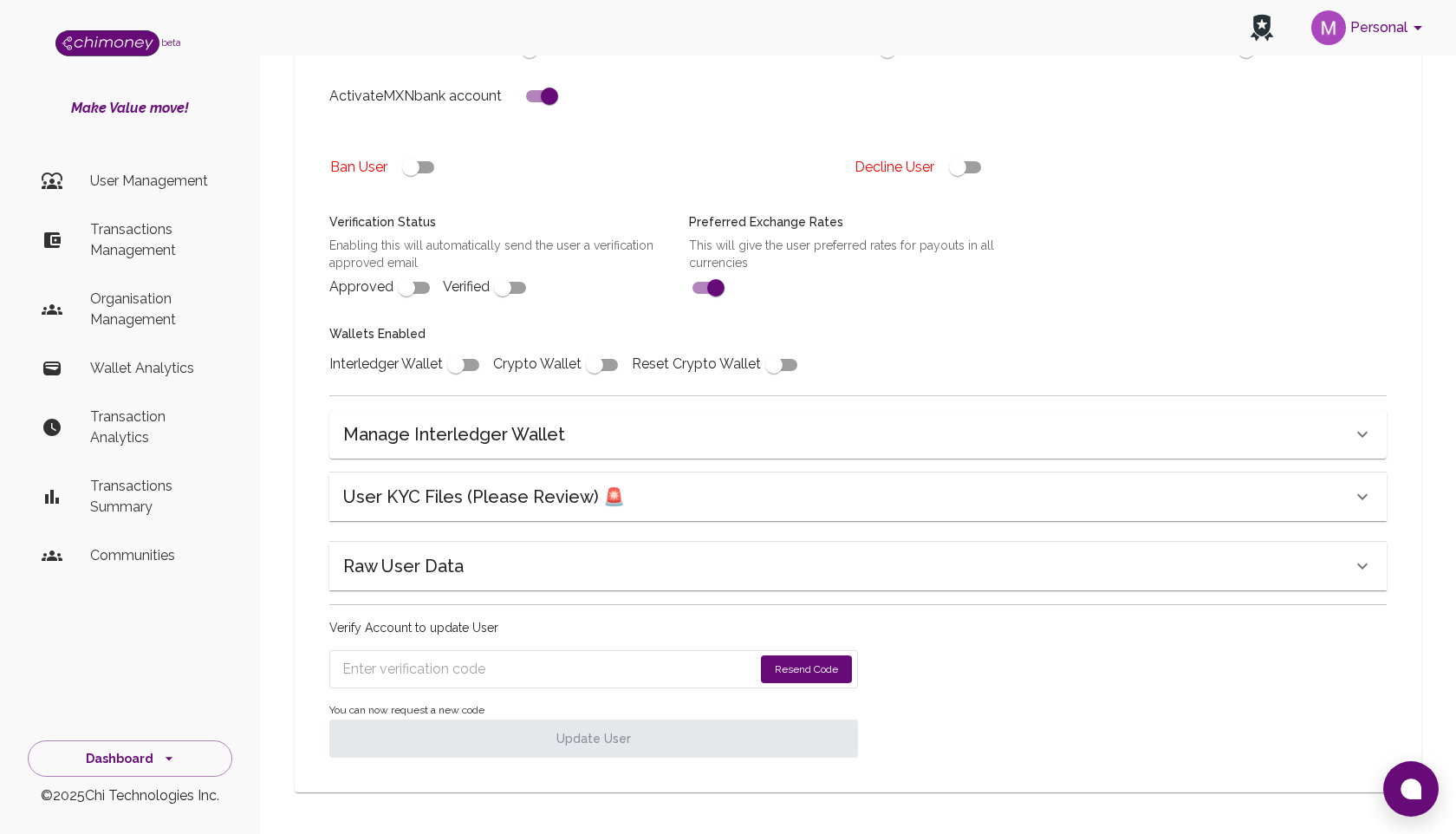
click at [791, 660] on button "Resend Code" at bounding box center [806, 669] width 91 height 27
click at [581, 673] on input "Enter verification code" at bounding box center [535, 669] width 385 height 27
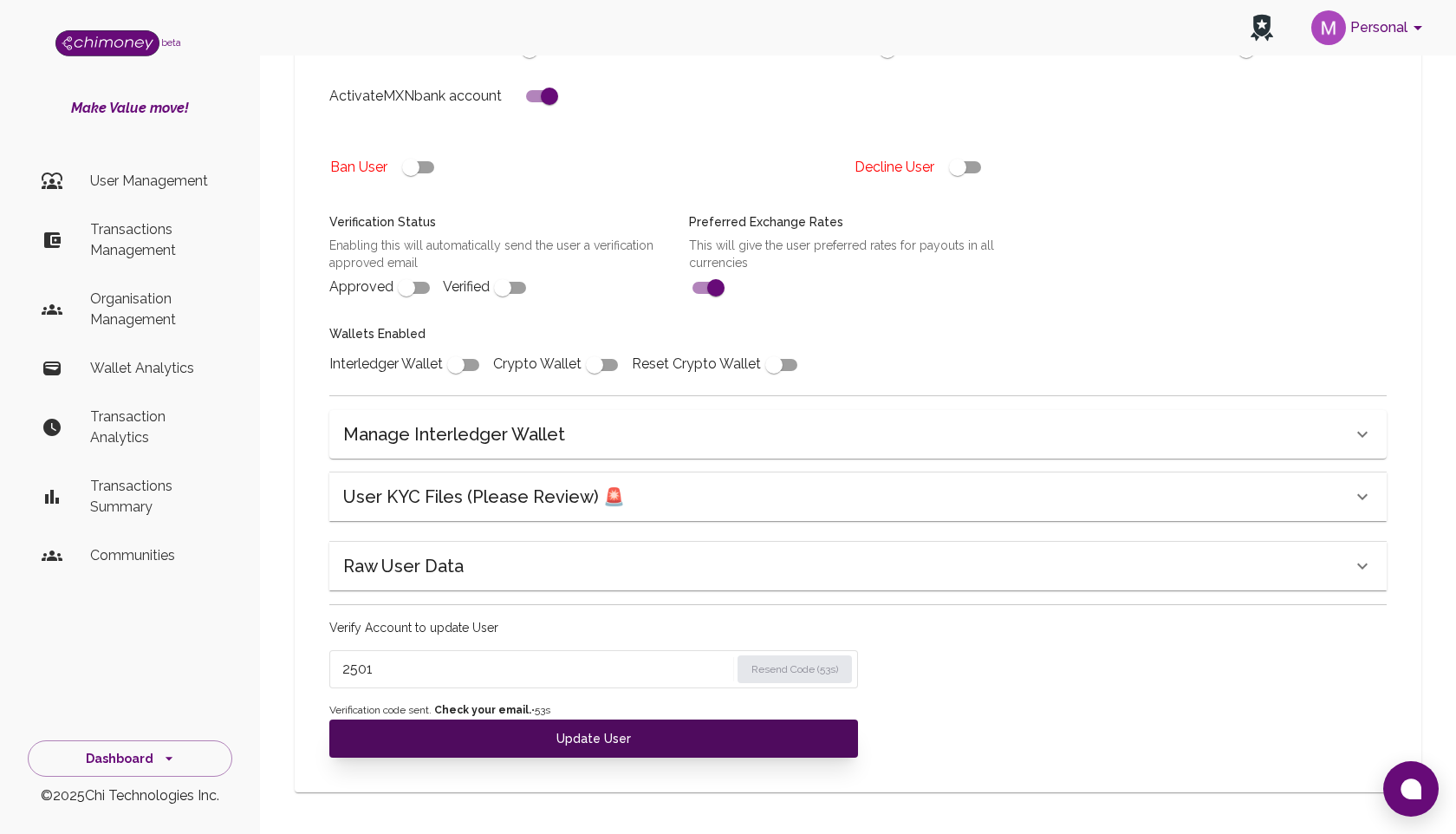
type input "2501"
click at [555, 748] on button "Update User" at bounding box center [594, 738] width 529 height 38
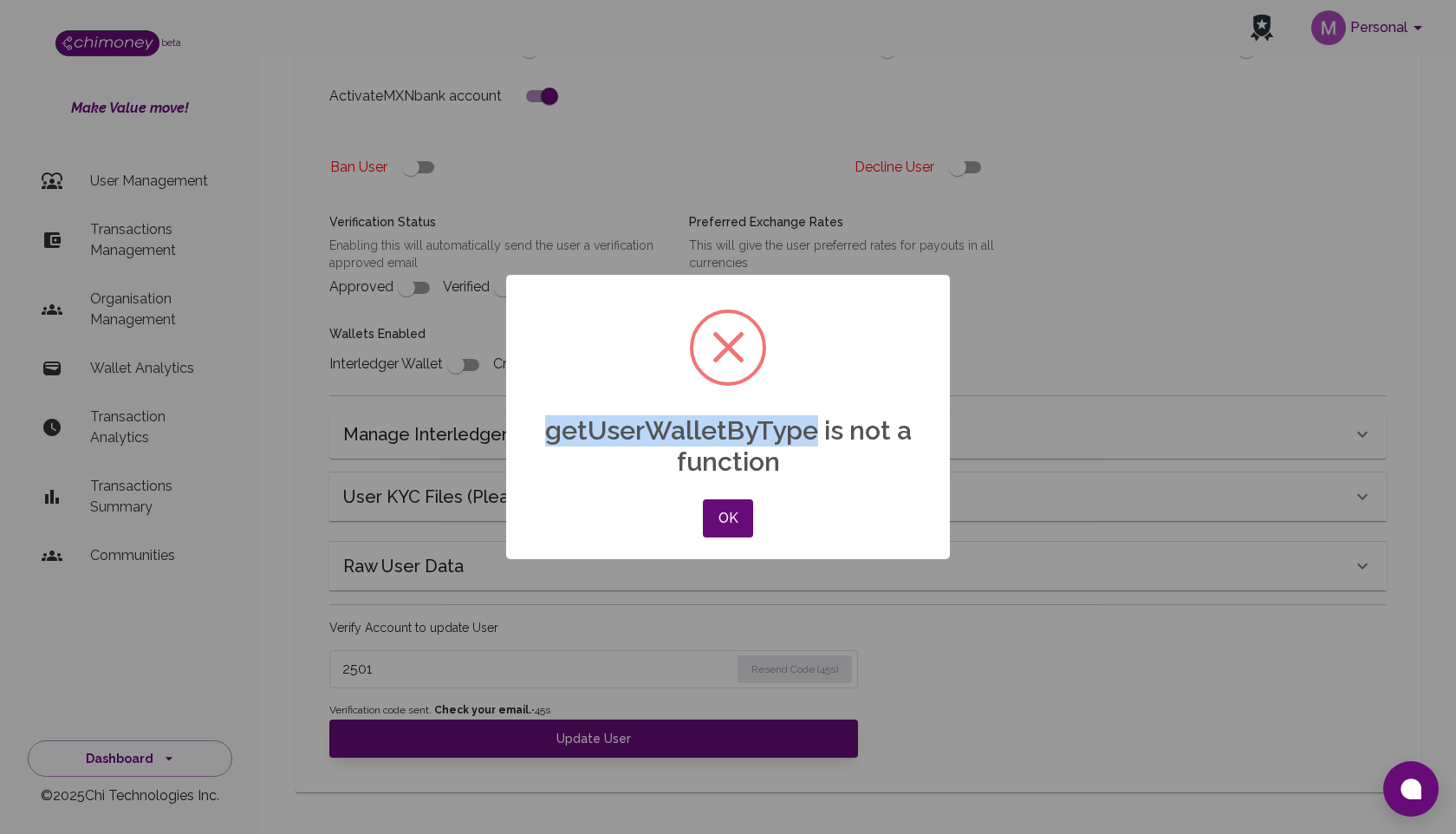
drag, startPoint x: 550, startPoint y: 435, endPoint x: 810, endPoint y: 436, distance: 260.0
click at [810, 436] on h2 "getUserWalletByType is not a function" at bounding box center [728, 436] width 443 height 83
copy h2 "getUserWalletByType"
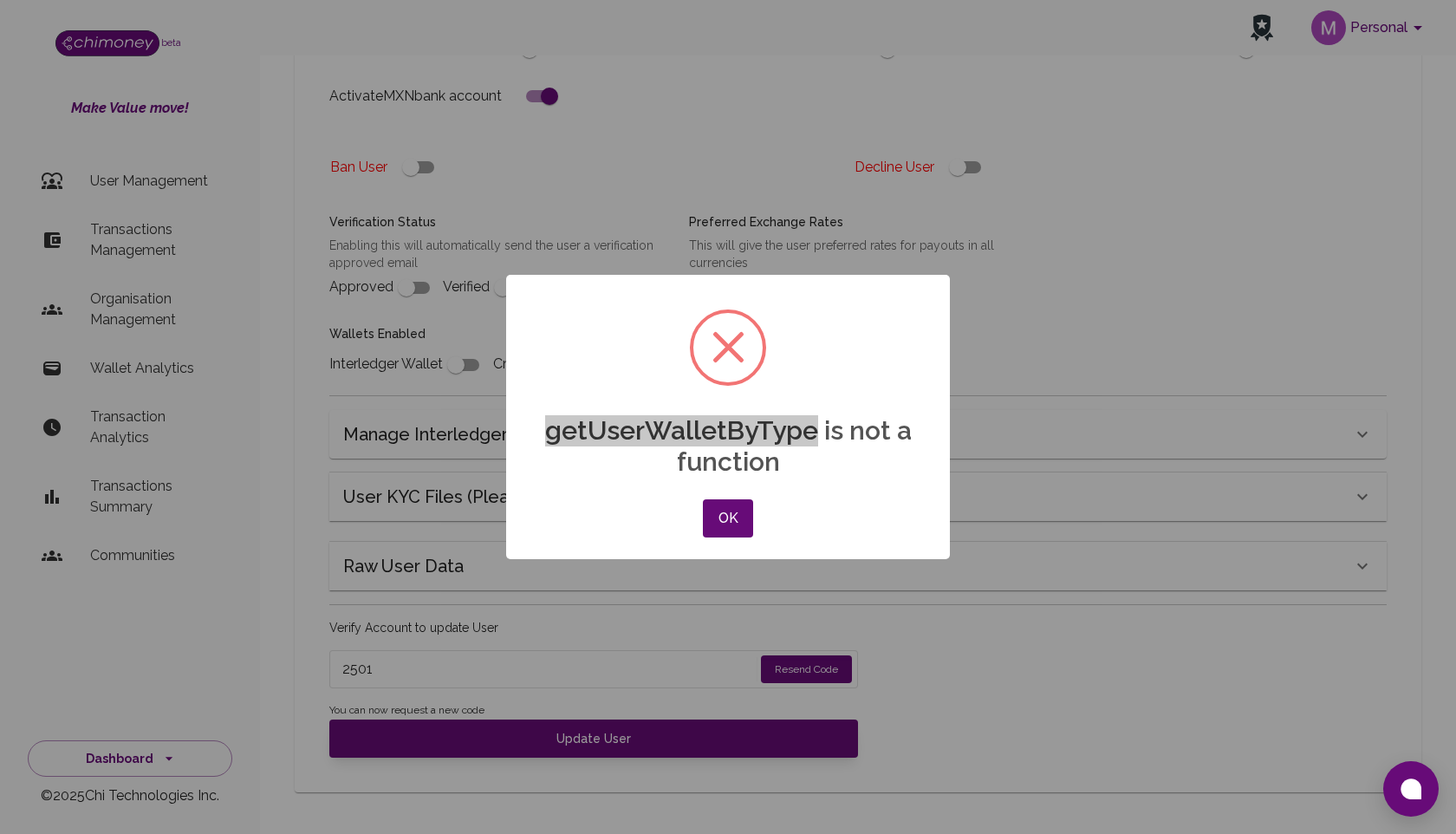
checkbox input "true"
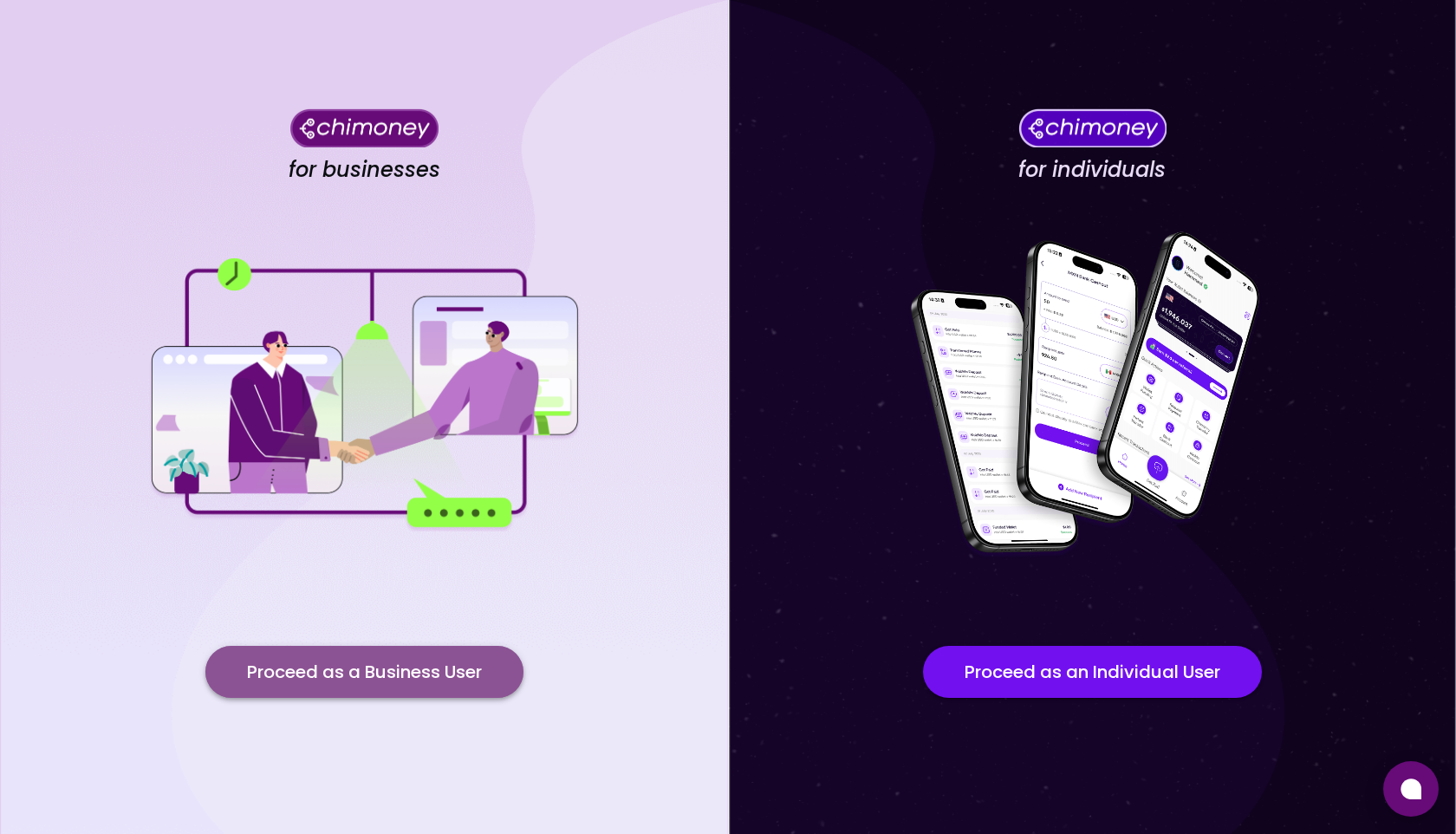
click at [393, 687] on button "Proceed as a Business User" at bounding box center [364, 671] width 318 height 52
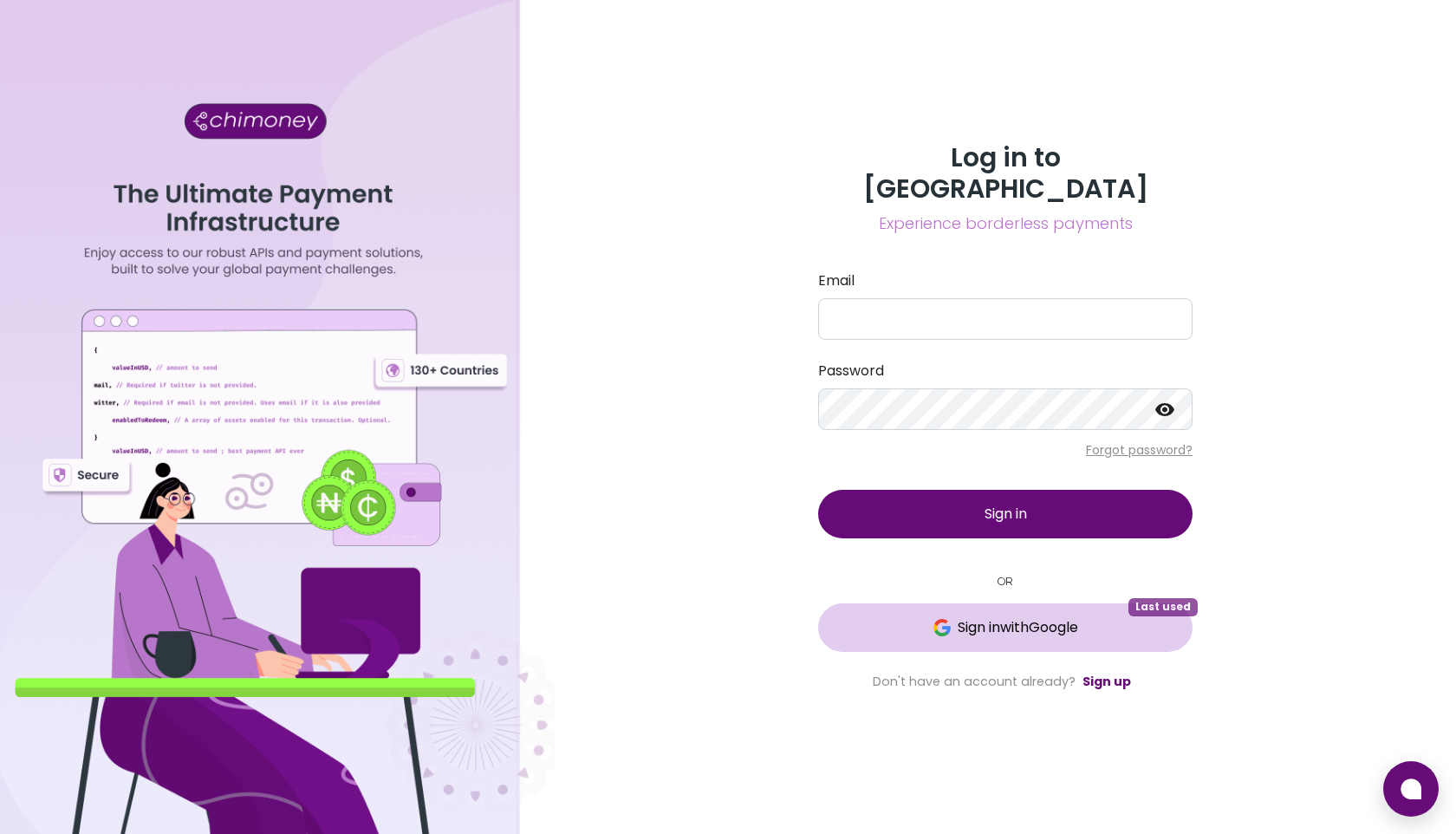
click at [1002, 617] on span "Sign in with Google" at bounding box center [1017, 627] width 121 height 21
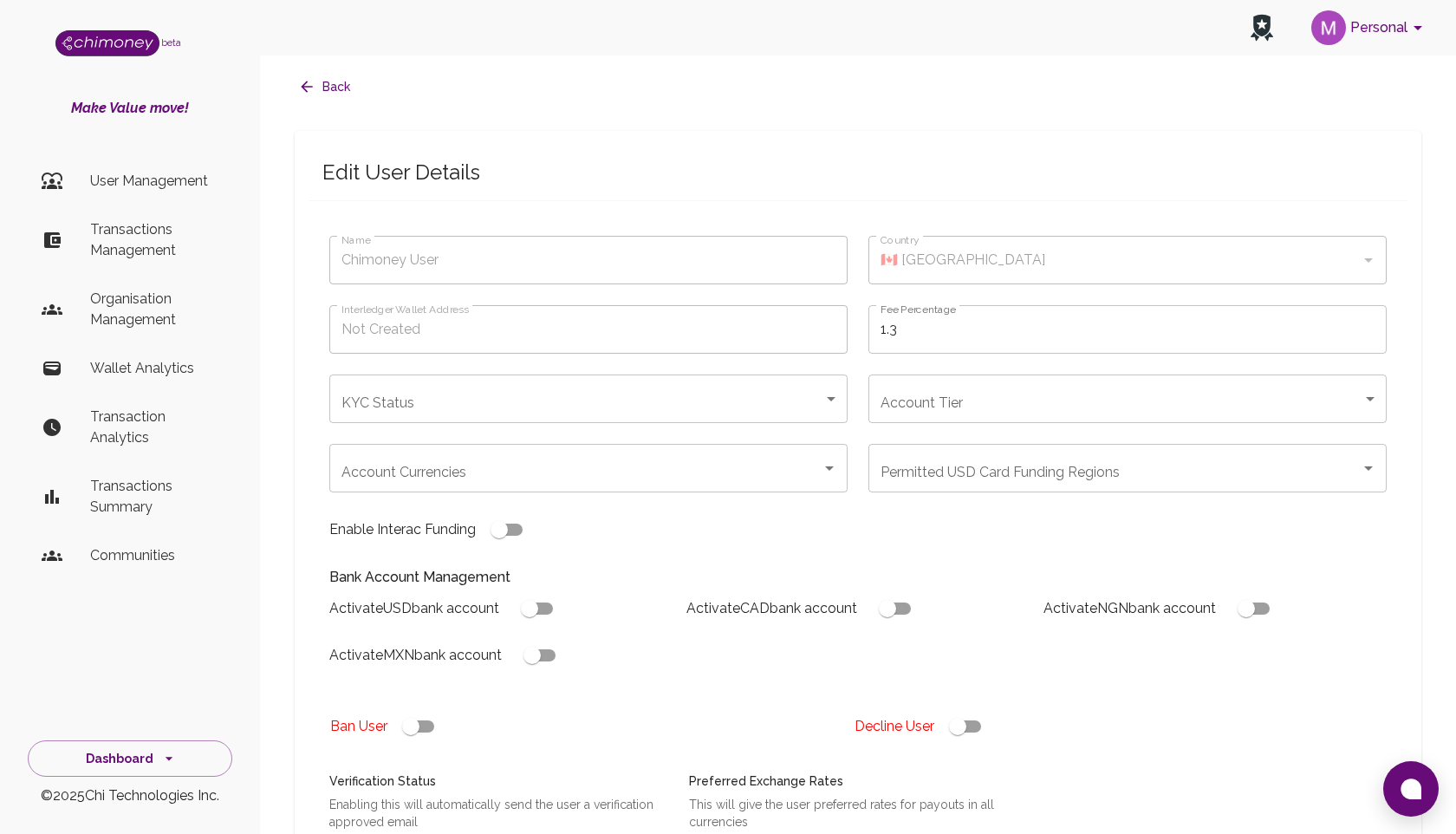
type input "[MEDICAL_DATA][PERSON_NAME] Faheed"
type input "🇳🇬 [GEOGRAPHIC_DATA]"
type input "completed"
type input "tier-1"
checkbox input "true"
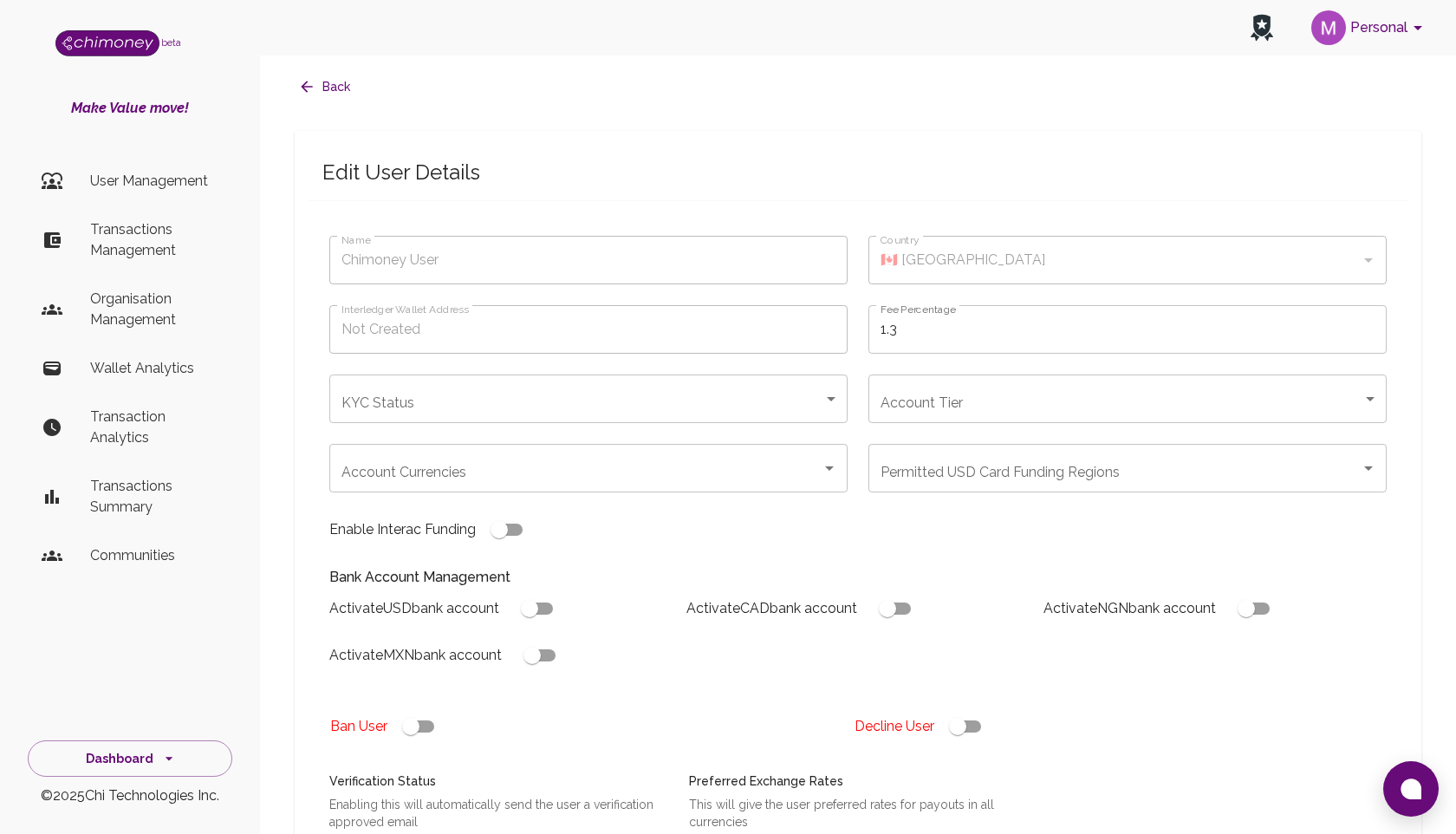
checkbox input "true"
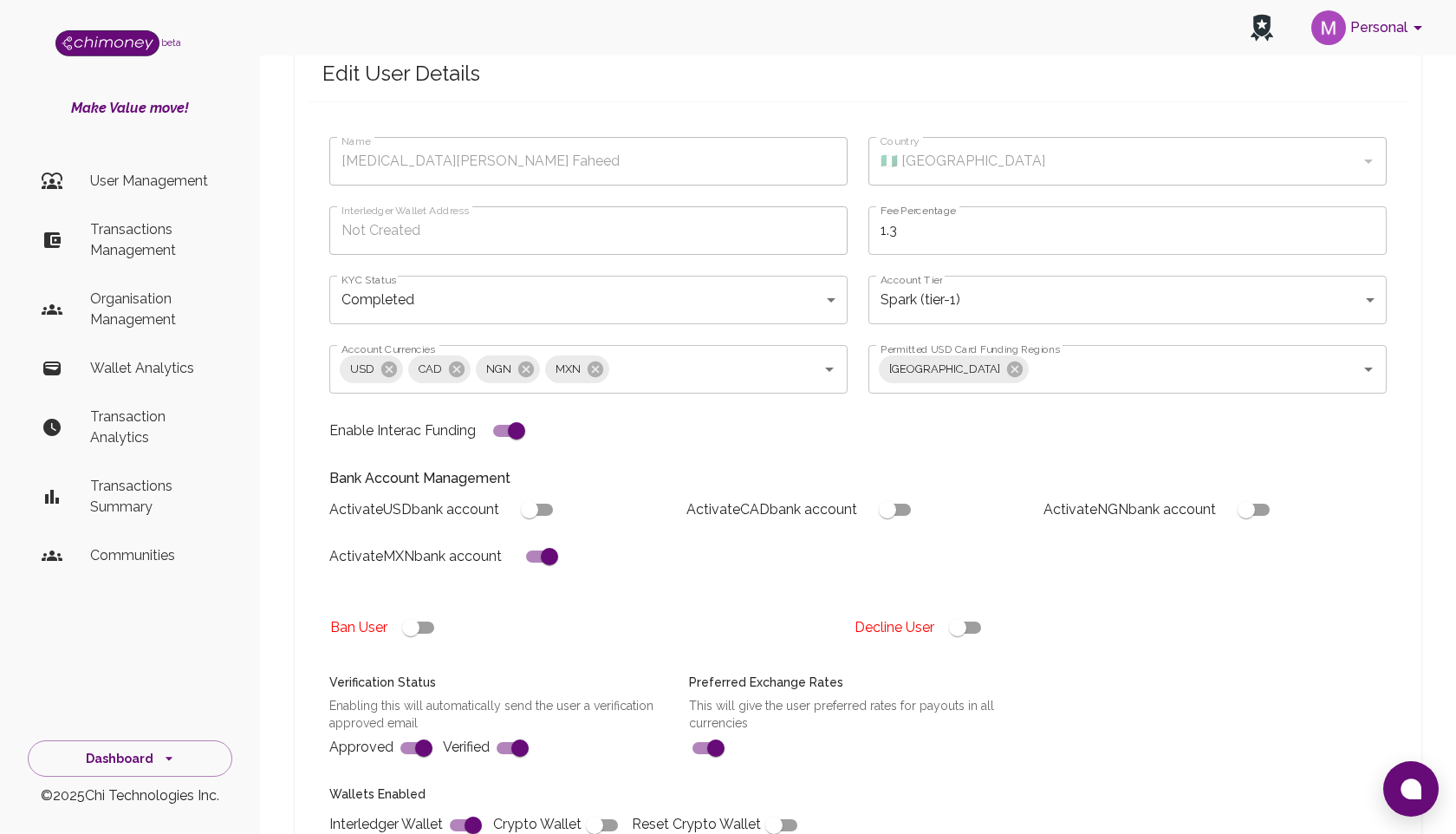
scroll to position [106, 0]
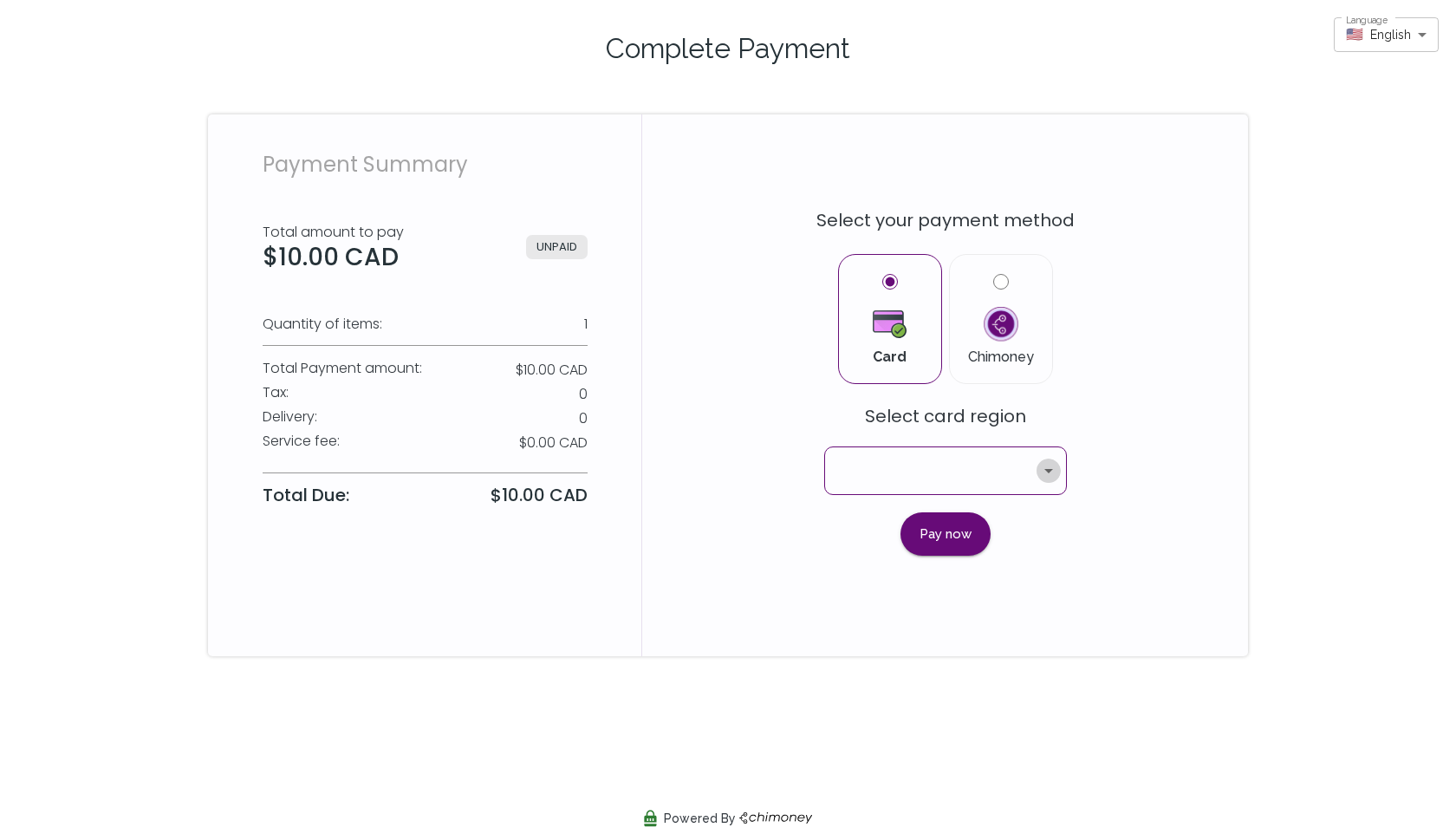
click at [1046, 470] on icon "Open" at bounding box center [1049, 471] width 9 height 4
click at [1075, 386] on div "Card Chimoney" at bounding box center [946, 316] width 520 height 145
